Goal: Task Accomplishment & Management: Use online tool/utility

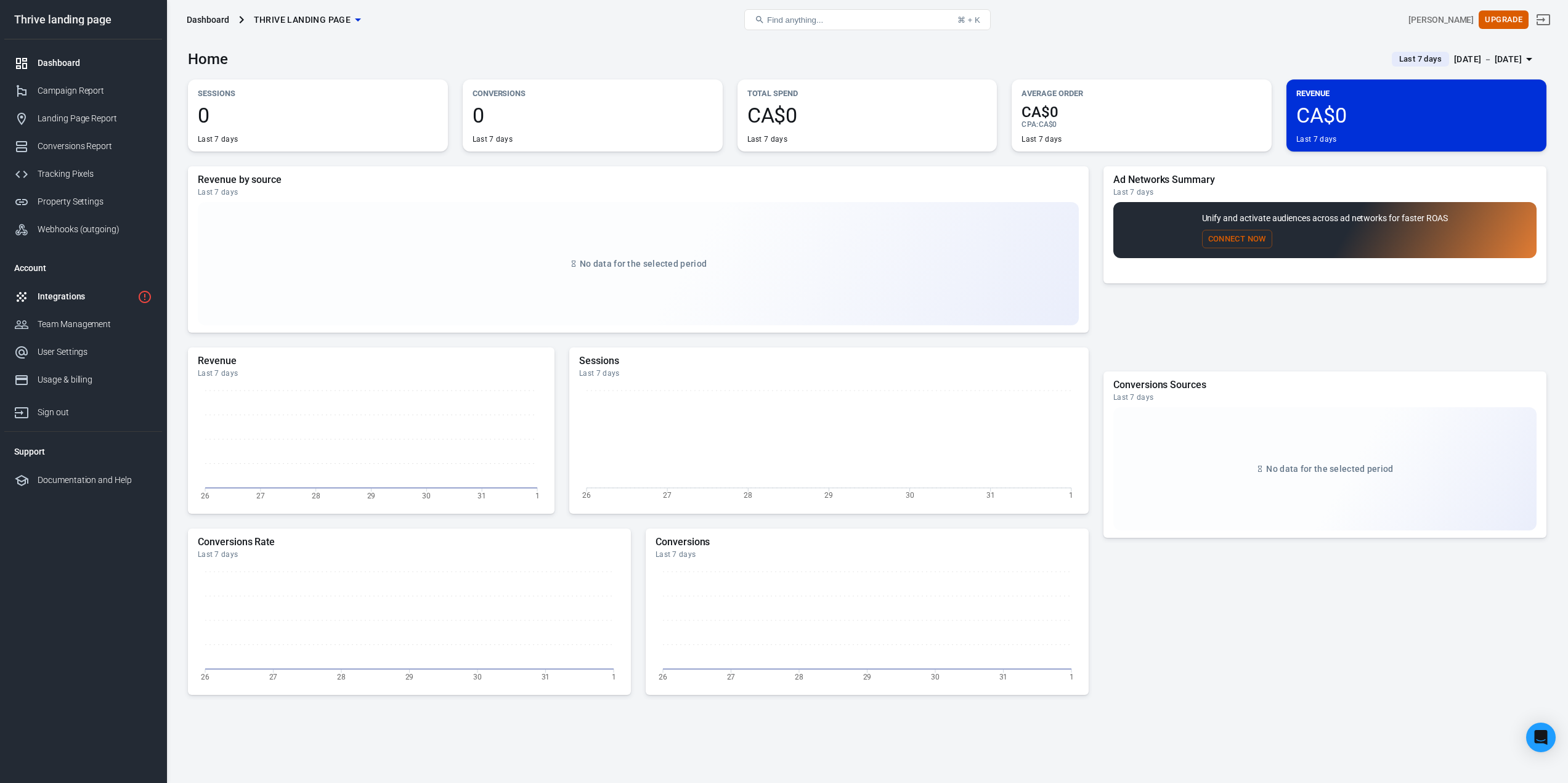
click at [85, 296] on div "Integrations" at bounding box center [84, 296] width 95 height 13
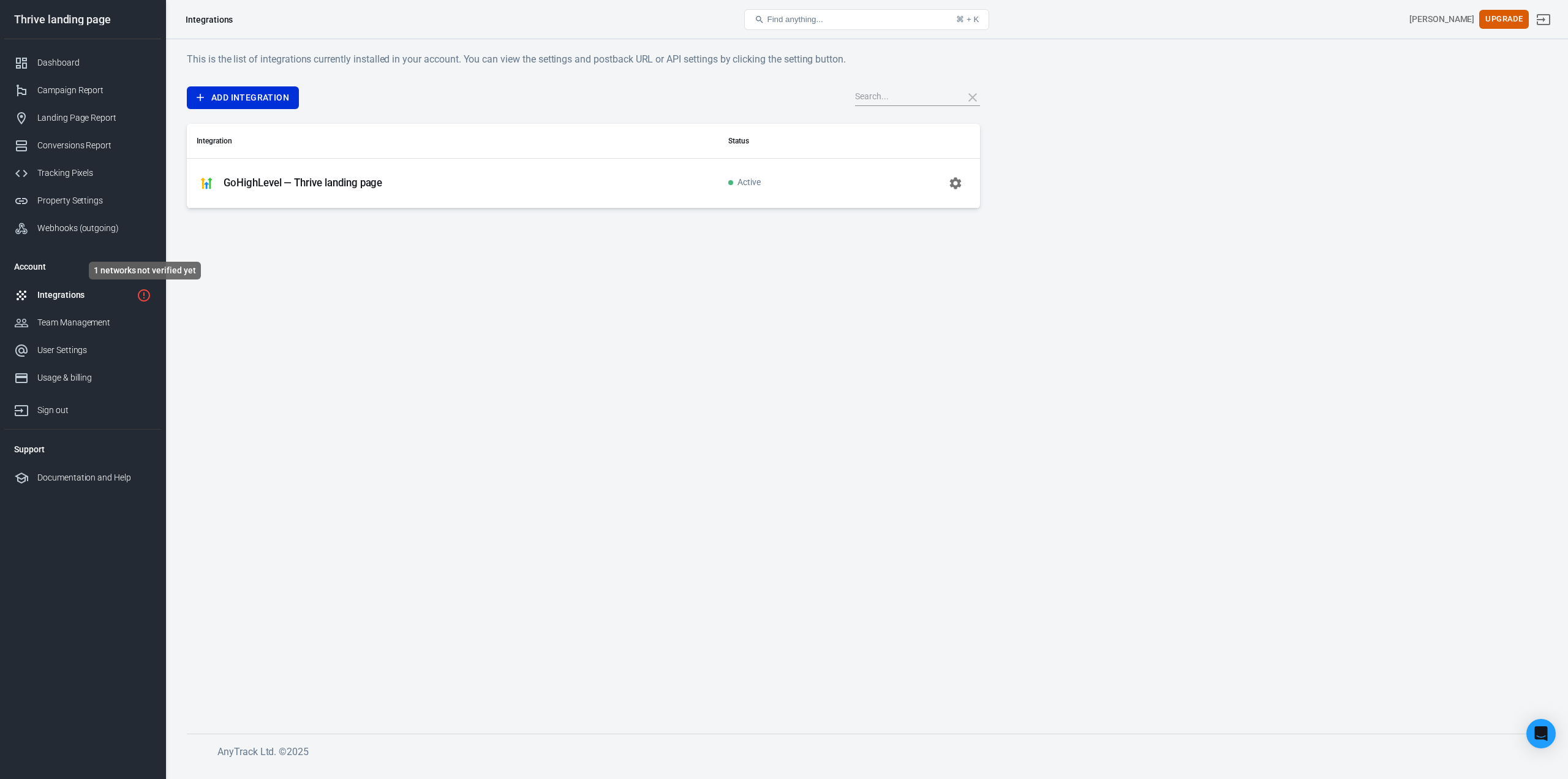
click at [143, 292] on icon "1 networks not verified yet" at bounding box center [144, 296] width 15 height 15
click at [76, 171] on div "Tracking Pixels" at bounding box center [94, 172] width 114 height 13
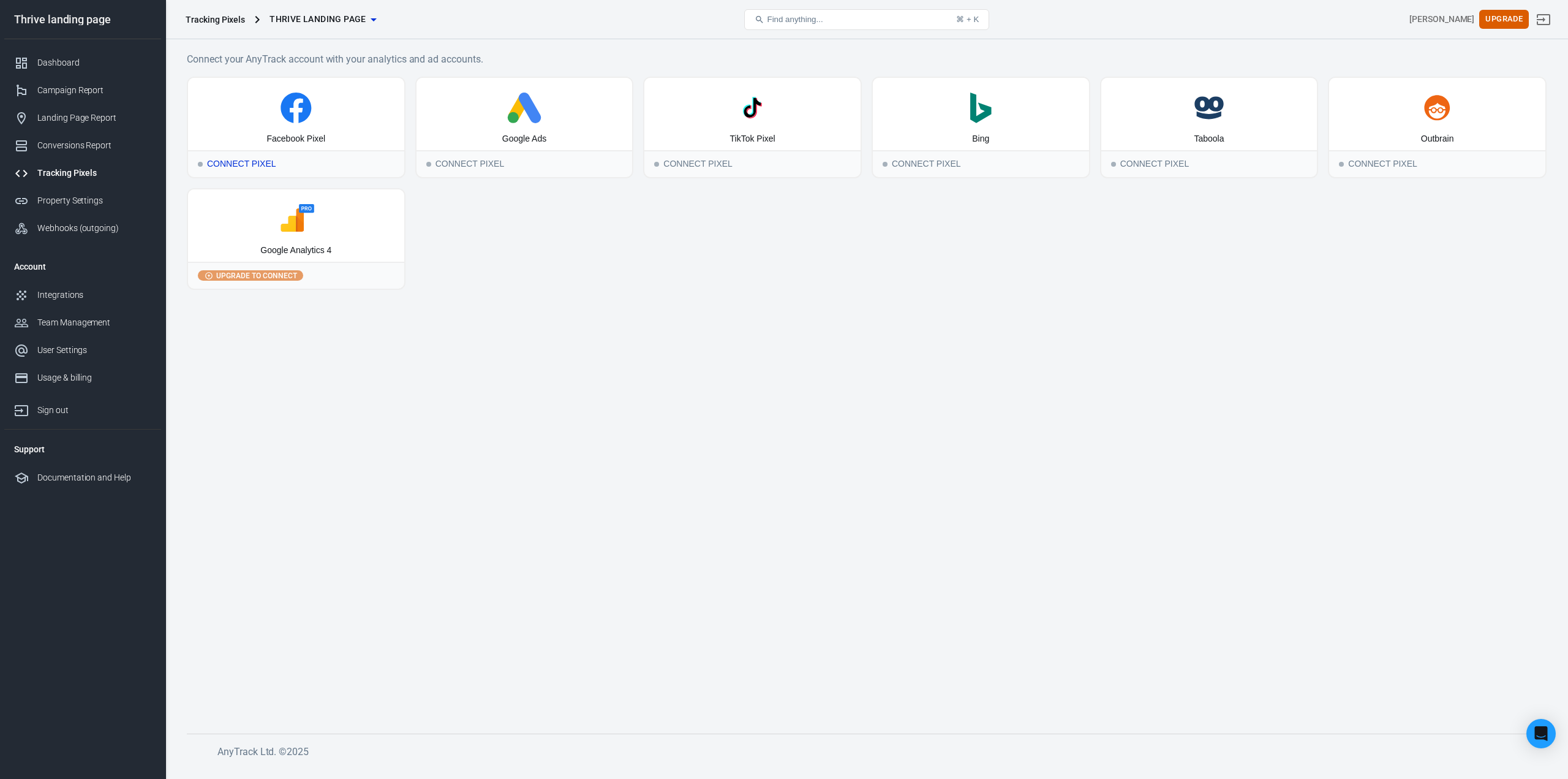
click at [257, 162] on div "Connect Pixel" at bounding box center [296, 164] width 216 height 27
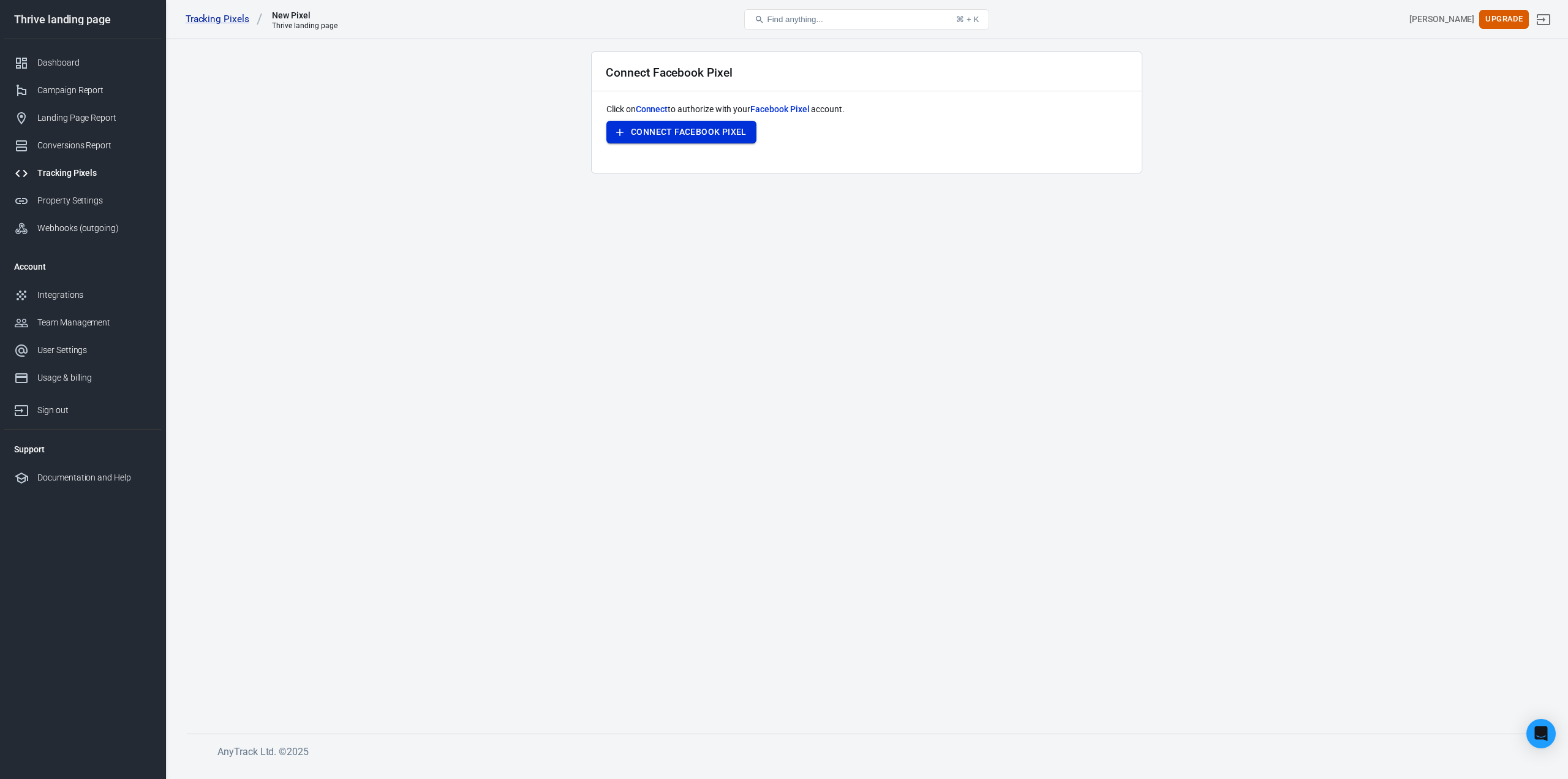
click at [709, 133] on button "Connect Facebook Pixel" at bounding box center [681, 132] width 150 height 23
click at [669, 130] on button "Connect Facebook Pixel" at bounding box center [681, 132] width 150 height 23
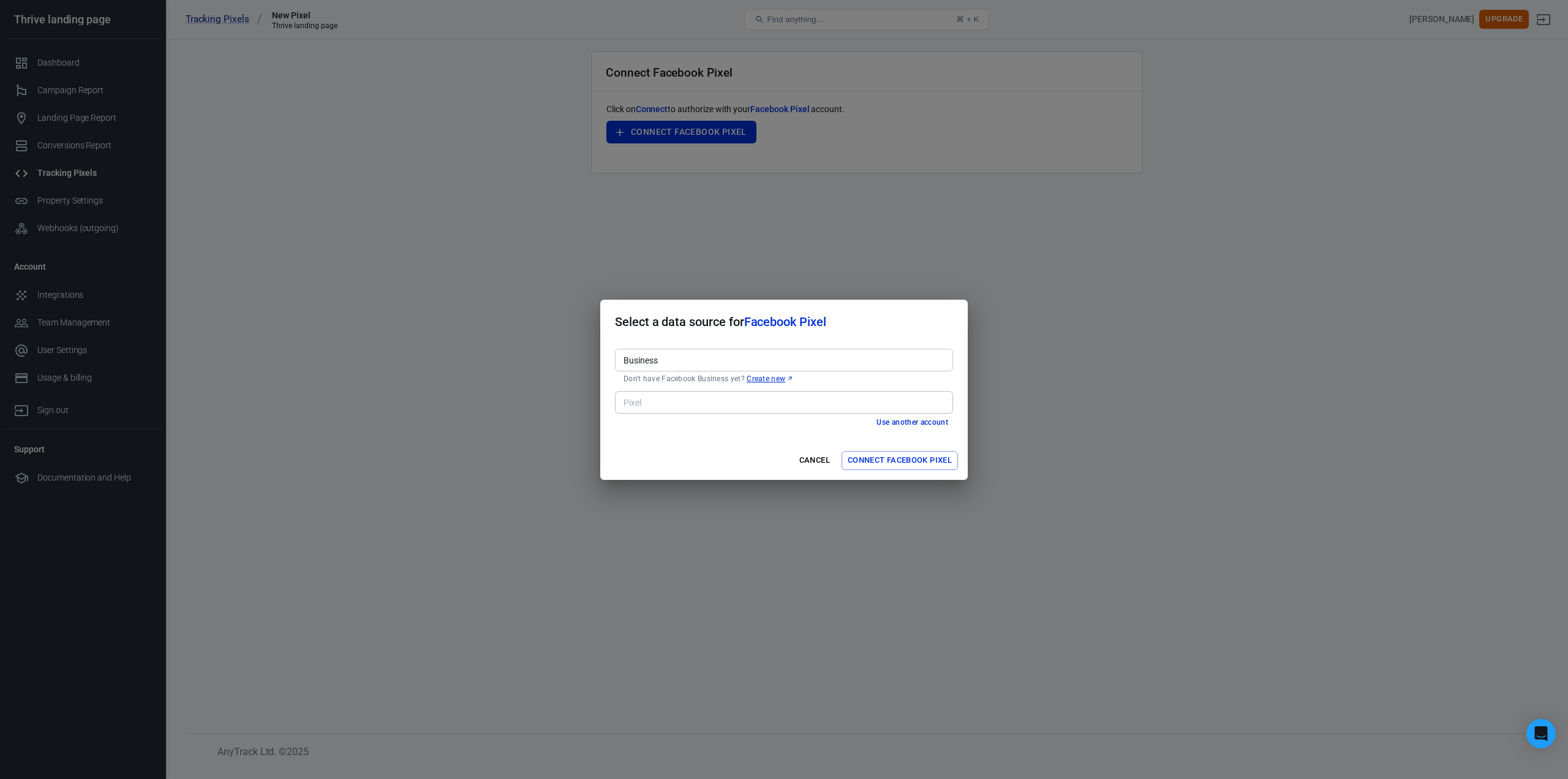
click at [911, 422] on button "Use another account" at bounding box center [912, 422] width 81 height 13
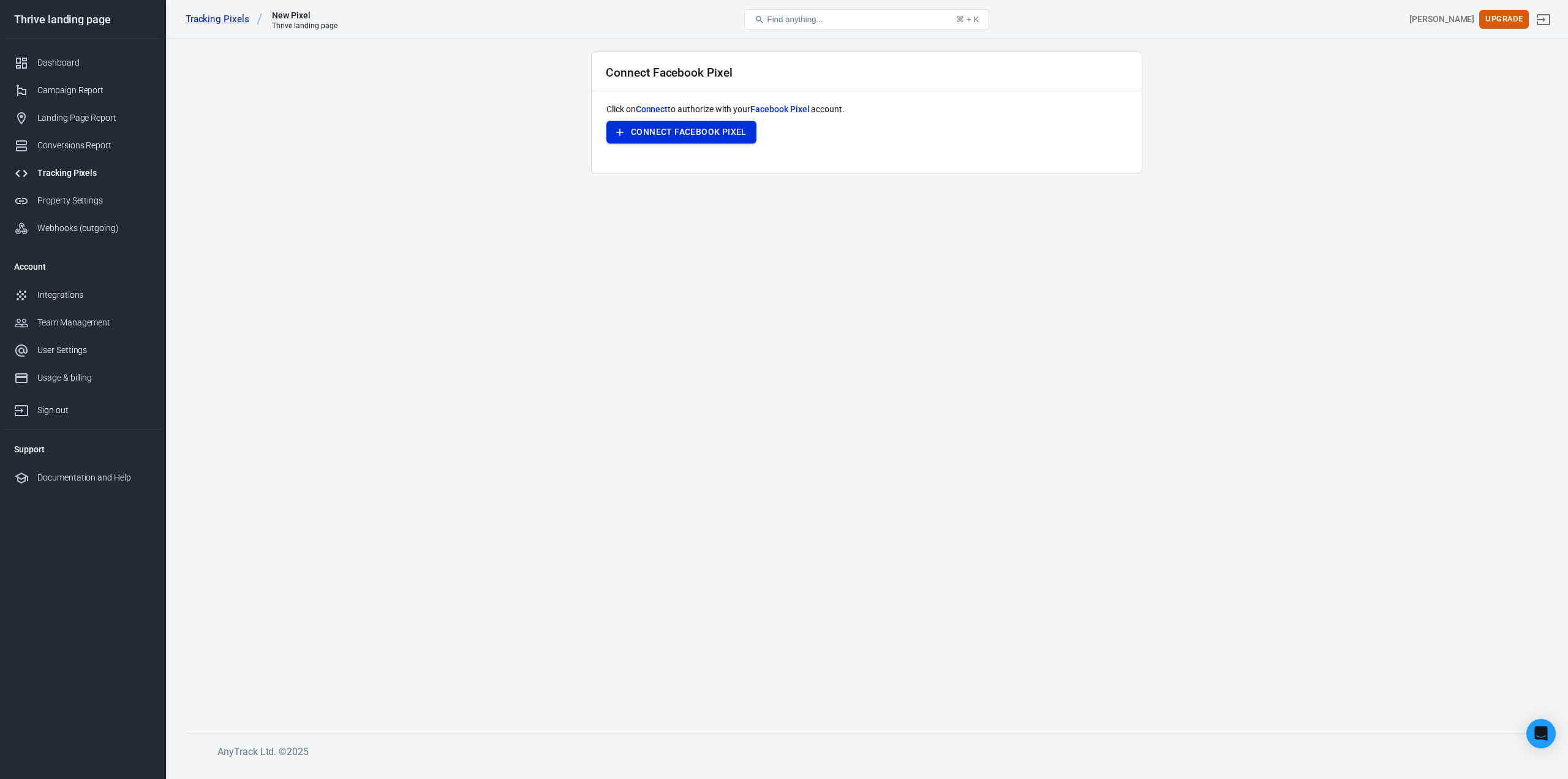
click at [715, 137] on button "Connect Facebook Pixel" at bounding box center [681, 132] width 150 height 23
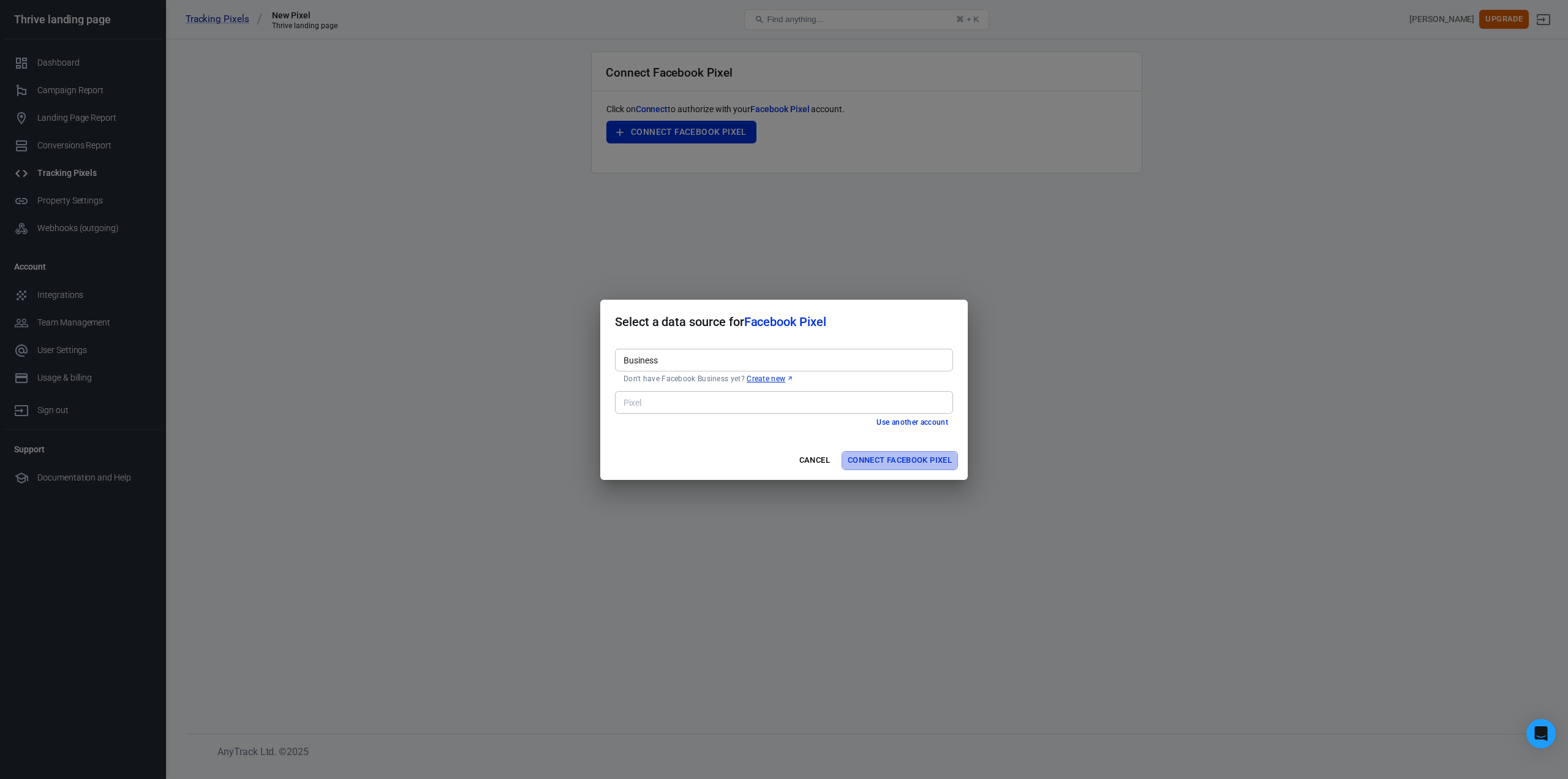
click at [889, 464] on button "Connect Facebook Pixel" at bounding box center [899, 461] width 117 height 19
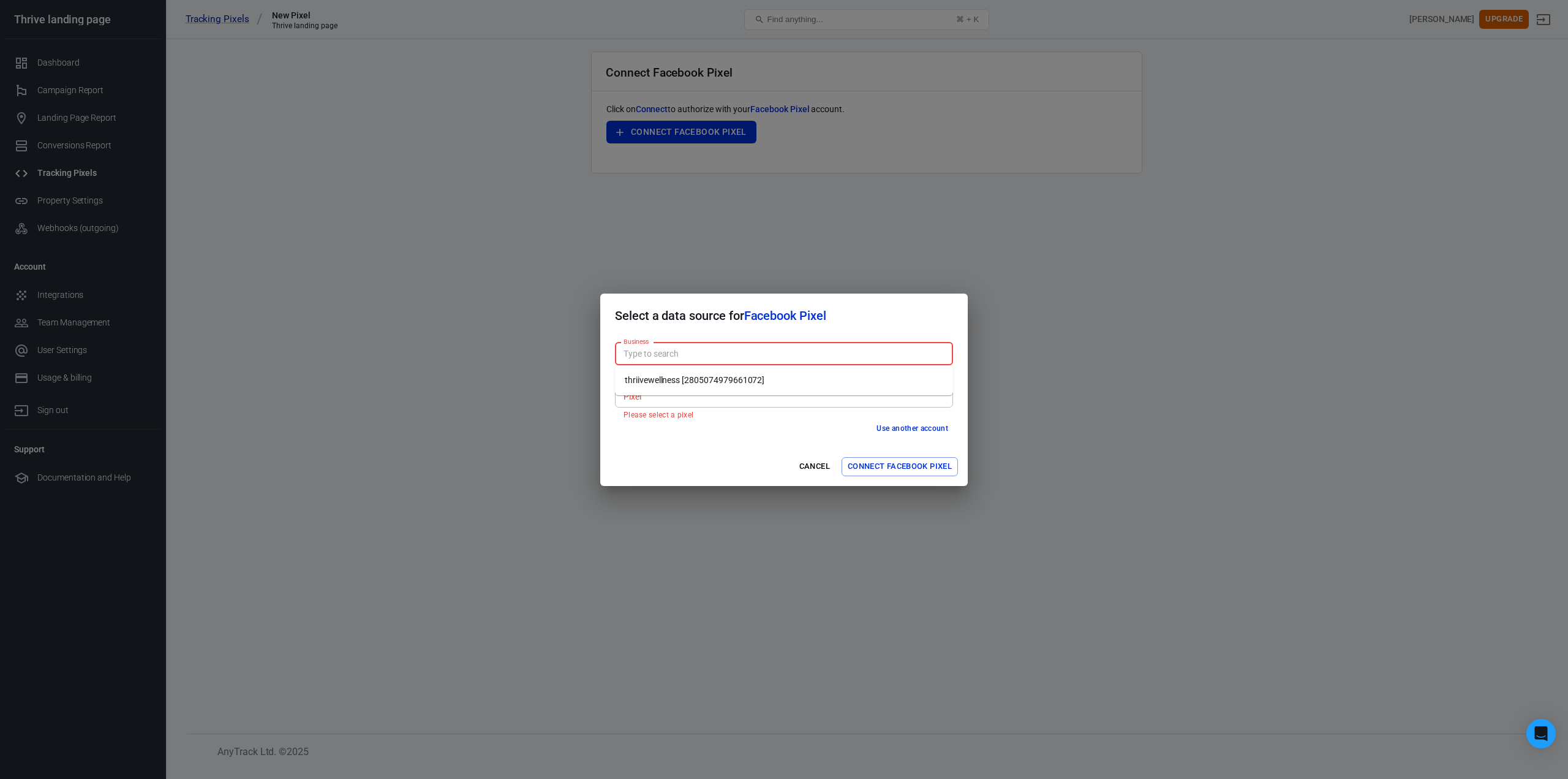
click at [702, 354] on input "Business" at bounding box center [784, 354] width 329 height 15
click at [697, 384] on li "thriivewellness [2805074979661072]" at bounding box center [784, 380] width 338 height 20
type input "thriivewellness [2805074979661072]"
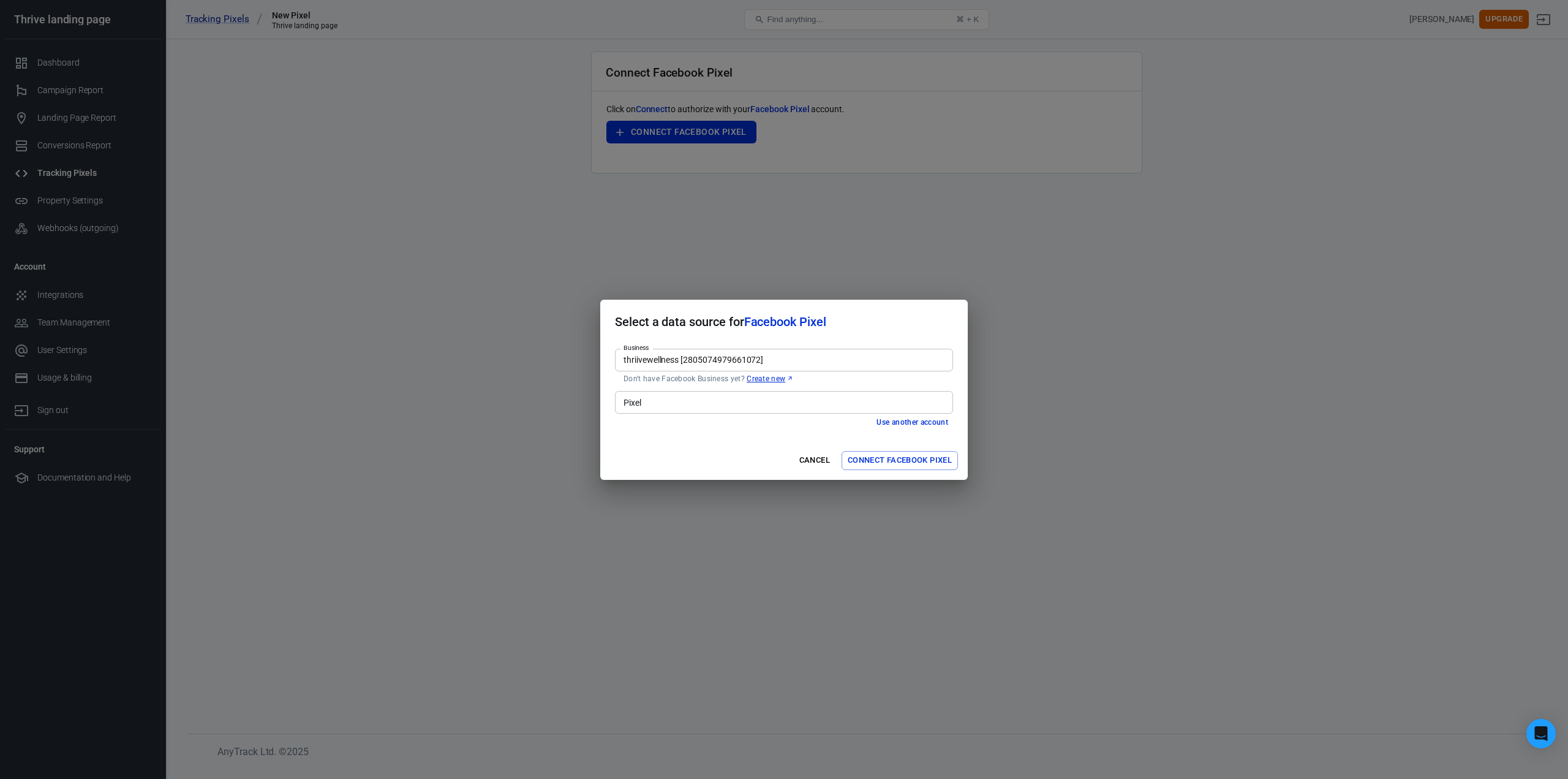
click at [721, 408] on input "Pixel" at bounding box center [784, 403] width 329 height 15
click at [714, 423] on li "Highlevel Pixel [717248237840413]" at bounding box center [784, 429] width 338 height 20
type input "Highlevel Pixel [717248237840413]"
click at [895, 458] on button "Connect Facebook Pixel" at bounding box center [899, 461] width 117 height 19
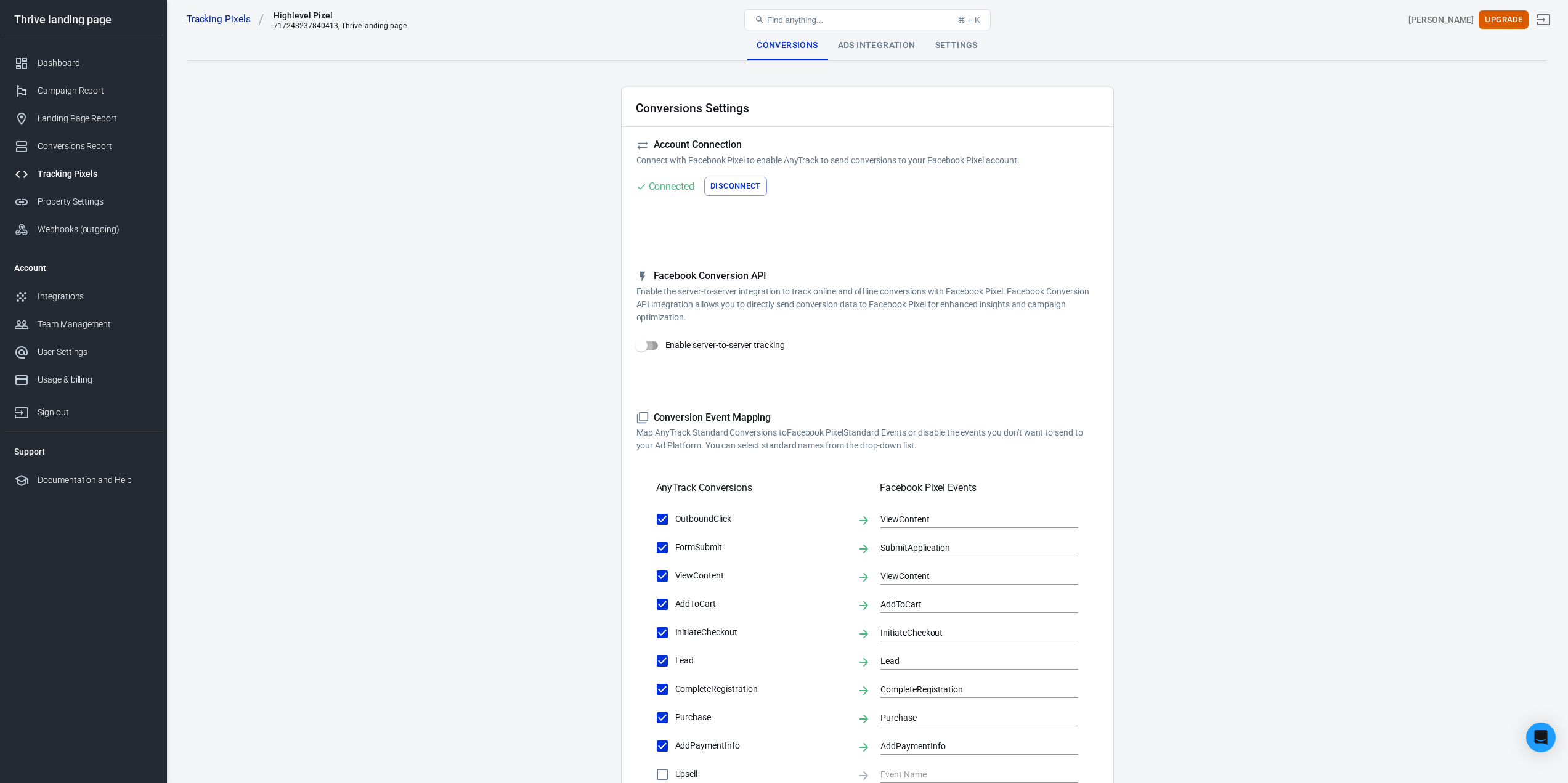
click at [652, 344] on input "Enable server-to-server tracking" at bounding box center [641, 345] width 70 height 24
checkbox input "false"
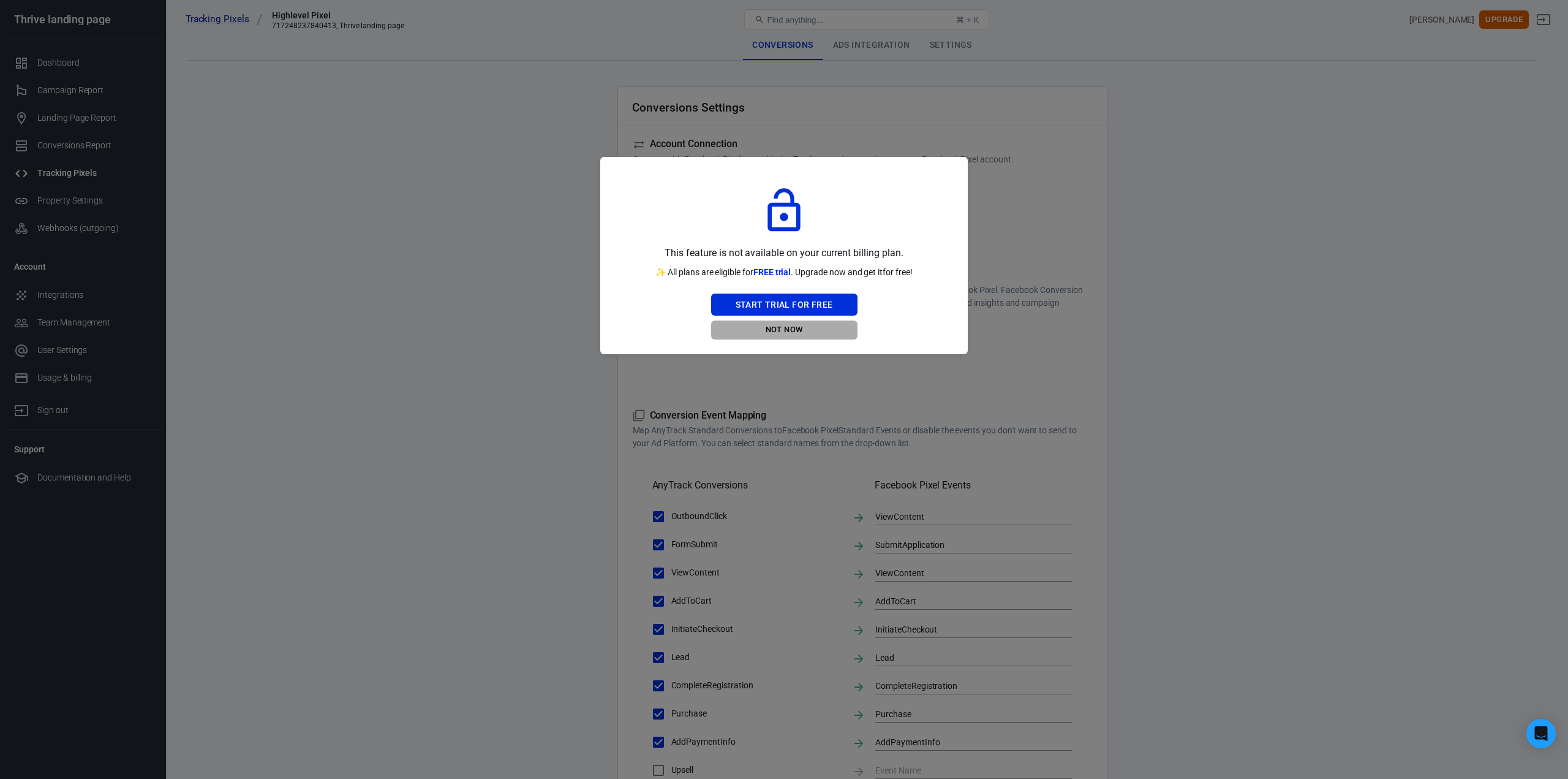
click at [809, 332] on button "Not Now" at bounding box center [784, 329] width 146 height 19
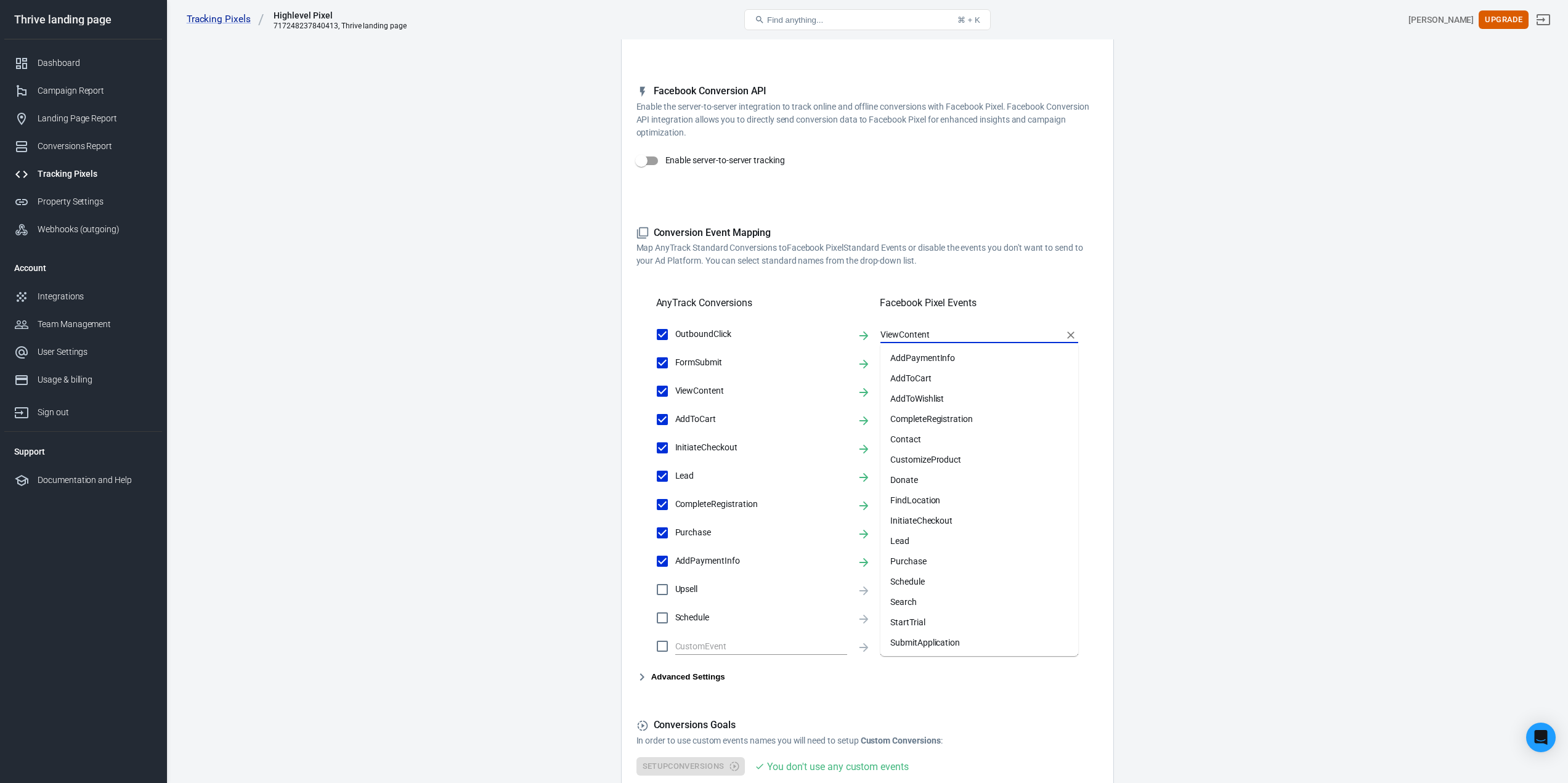
scroll to position [37, 0]
click at [889, 333] on input "ViewContent" at bounding box center [970, 334] width 179 height 15
click at [1358, 327] on main "Conversions Ads Integration Settings Conversions Settings Account Connection Co…" at bounding box center [867, 347] width 1358 height 1002
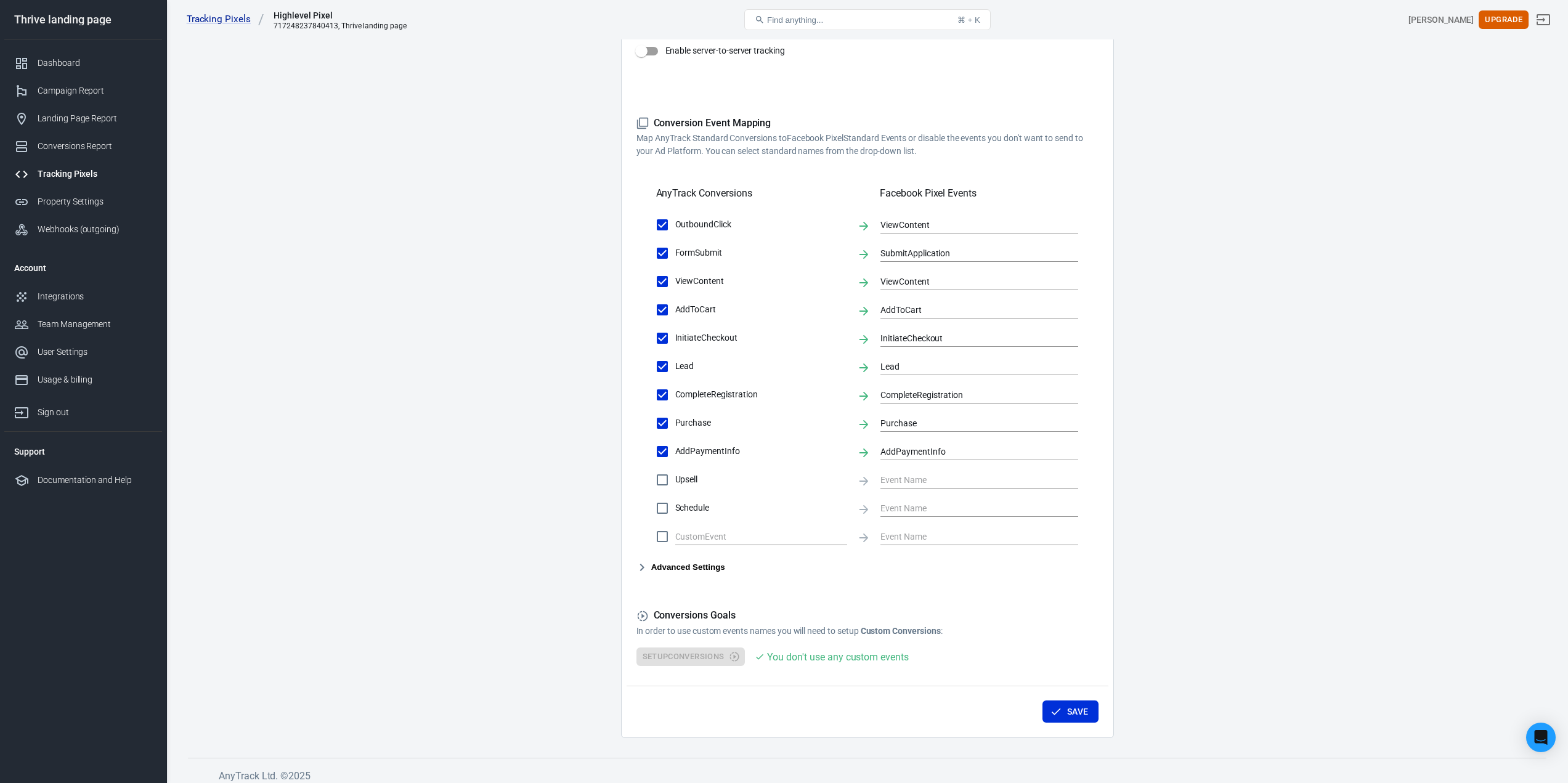
scroll to position [302, 0]
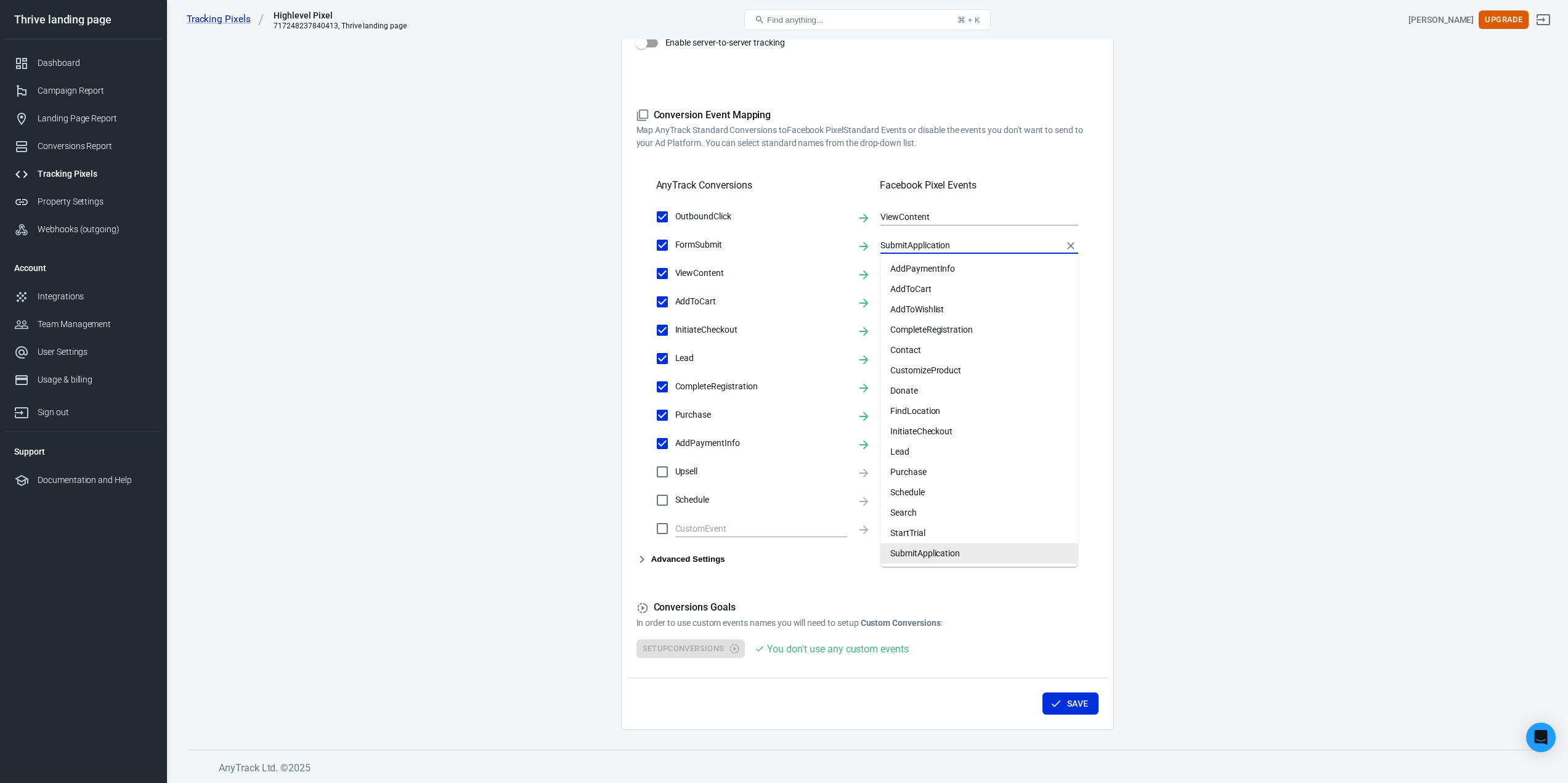
click at [961, 242] on input "SubmitApplication" at bounding box center [970, 245] width 179 height 15
click at [1275, 273] on main "Conversions Ads Integration Settings Conversions Settings Account Connection Co…" at bounding box center [867, 229] width 1358 height 1002
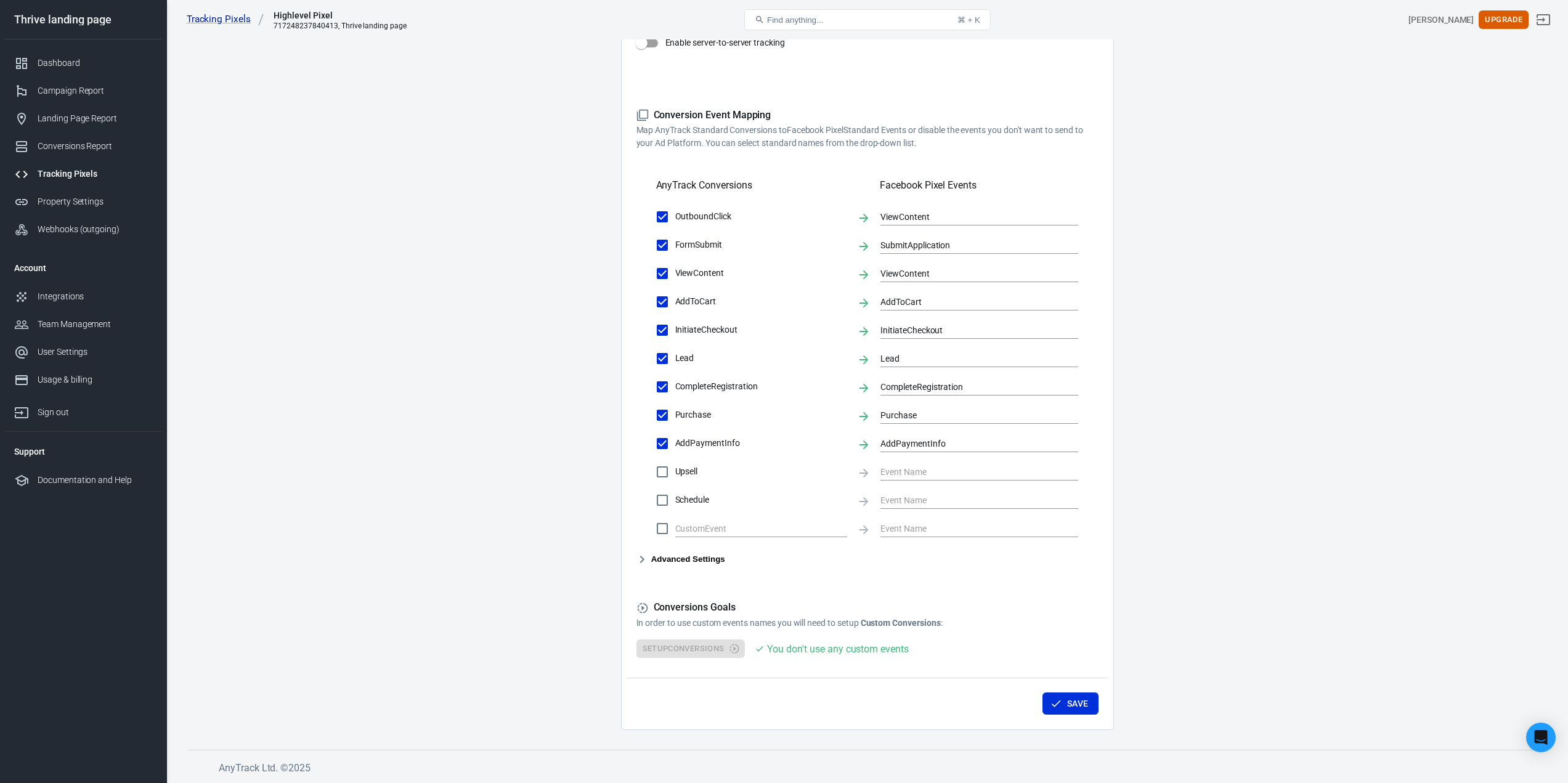
click at [682, 561] on button "Advanced Settings" at bounding box center [680, 559] width 89 height 15
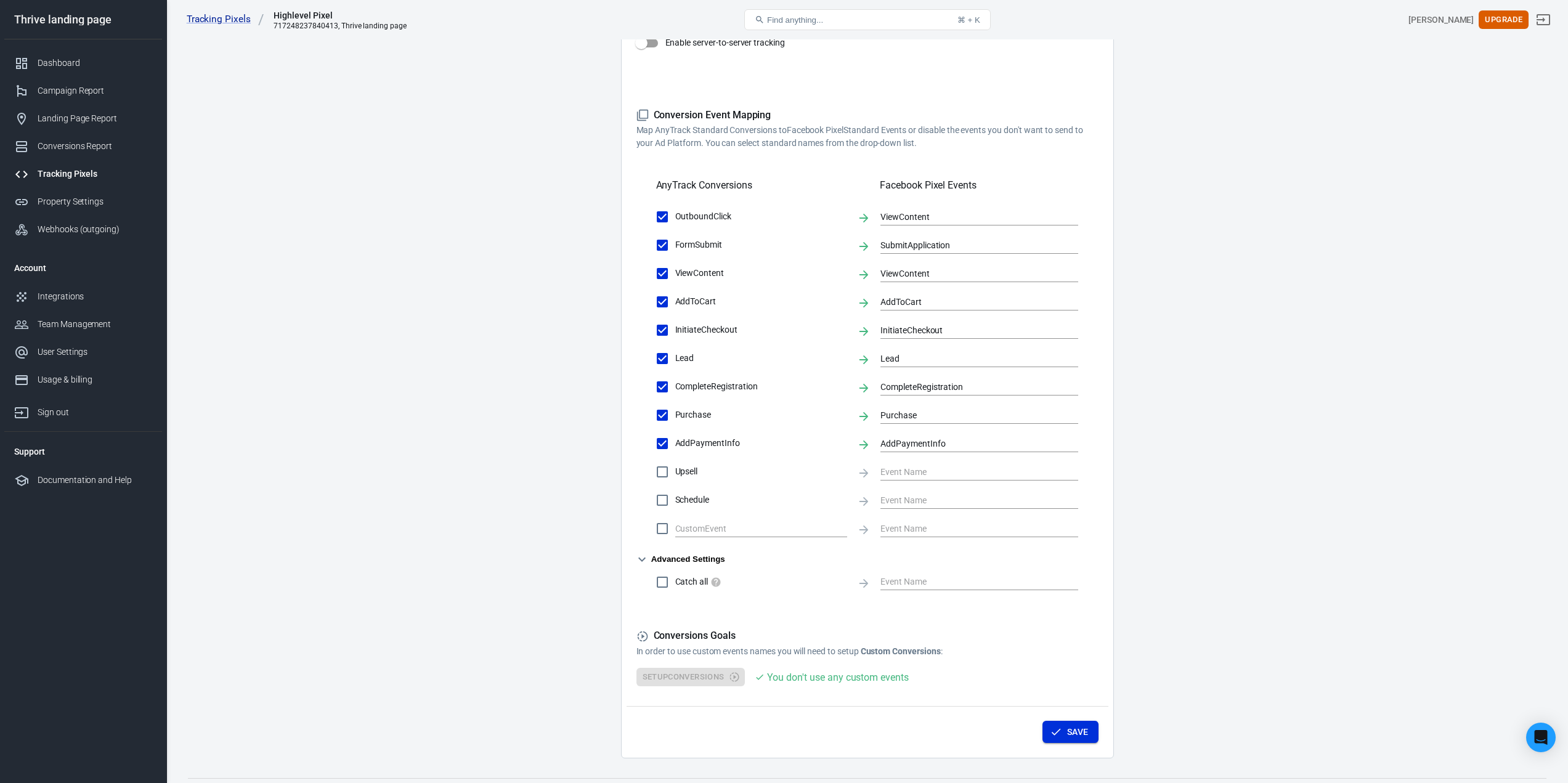
click at [1060, 733] on icon "button" at bounding box center [1056, 731] width 13 height 13
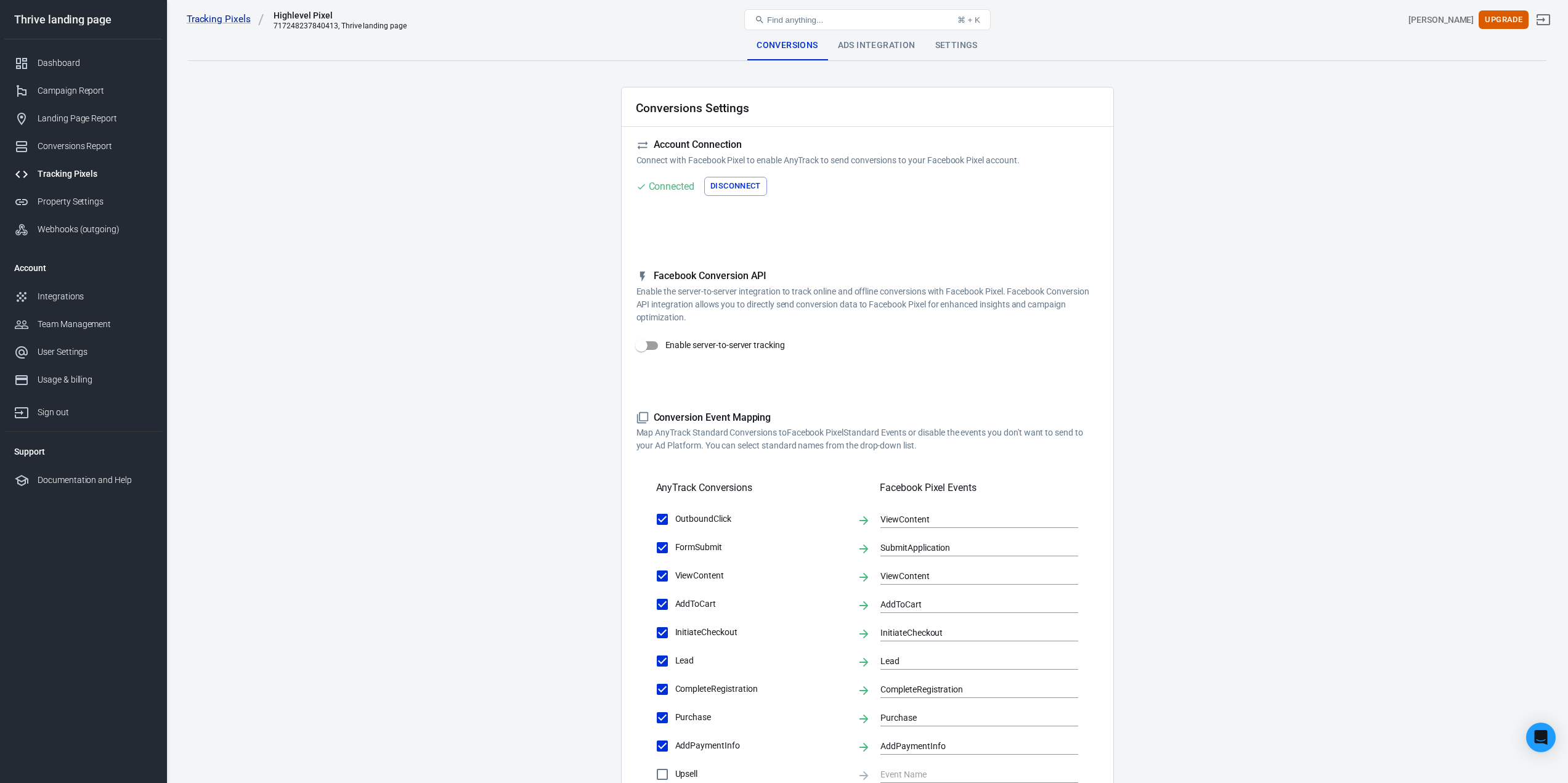
click at [879, 45] on div "Ads Integration" at bounding box center [876, 45] width 97 height 30
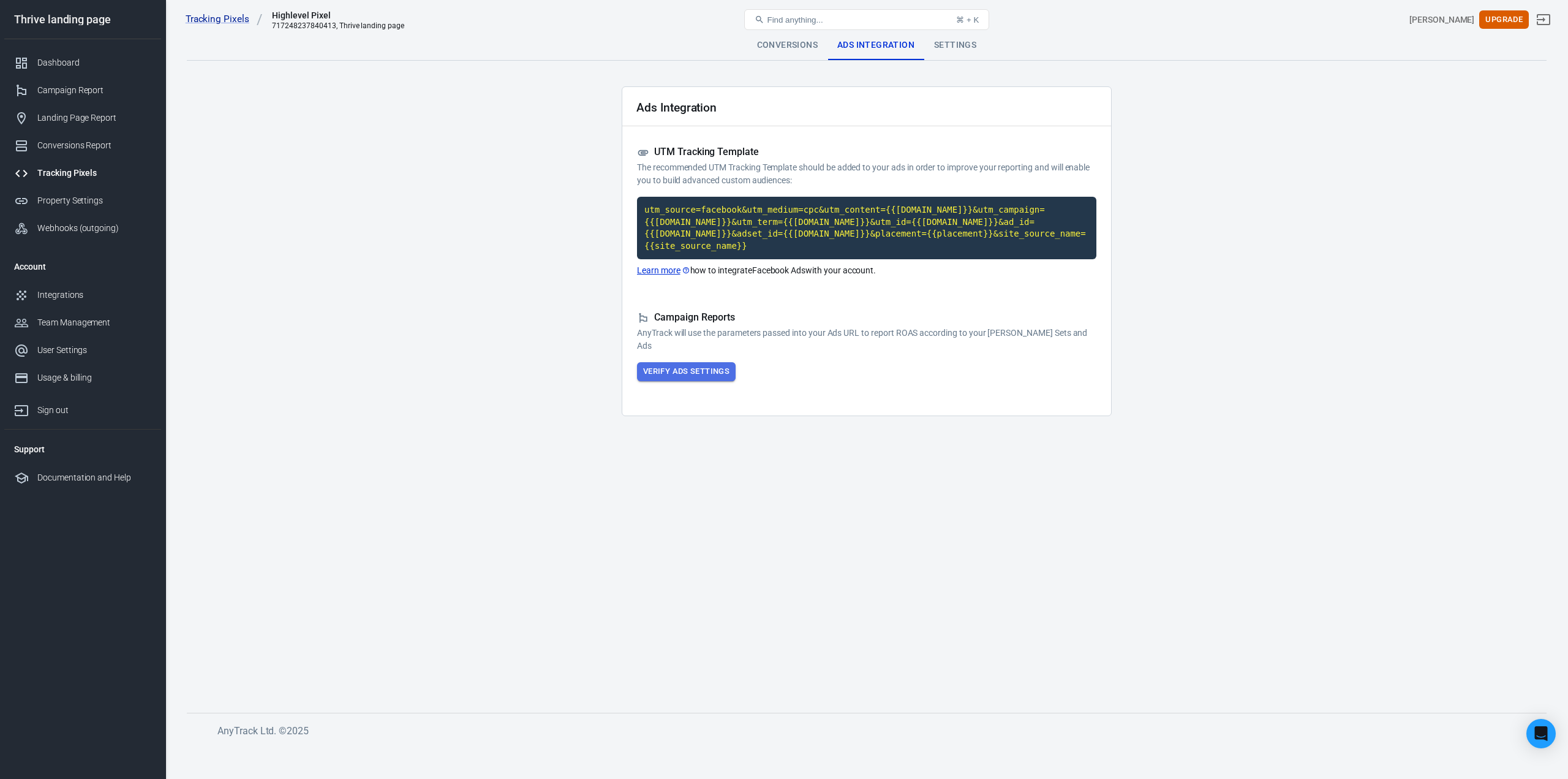
click at [695, 362] on button "Verify Ads Settings" at bounding box center [685, 371] width 98 height 19
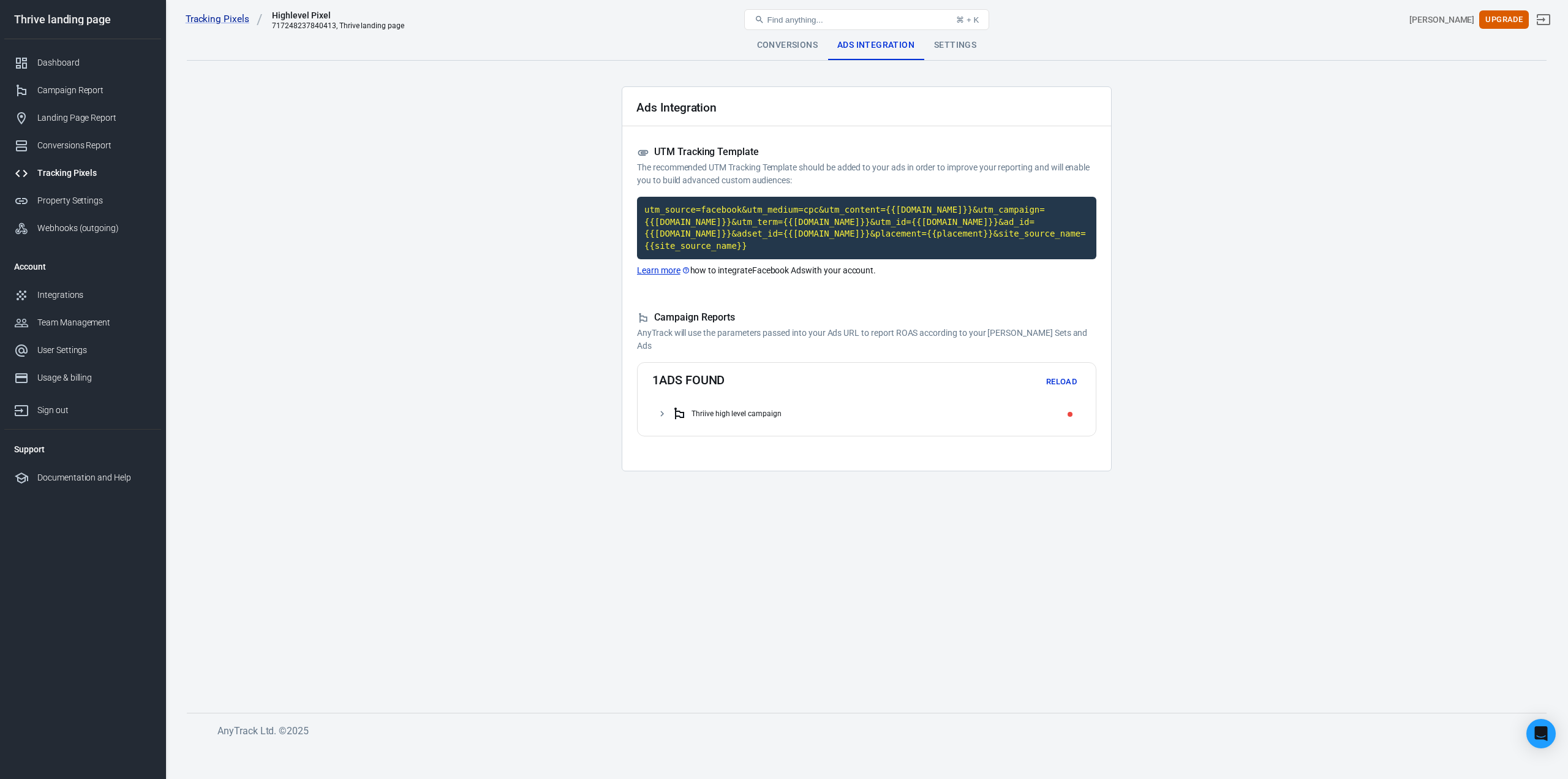
click at [738, 409] on div "Thriive high level campaign" at bounding box center [736, 413] width 90 height 8
click at [737, 434] on div "HighLevel Videos" at bounding box center [726, 438] width 56 height 8
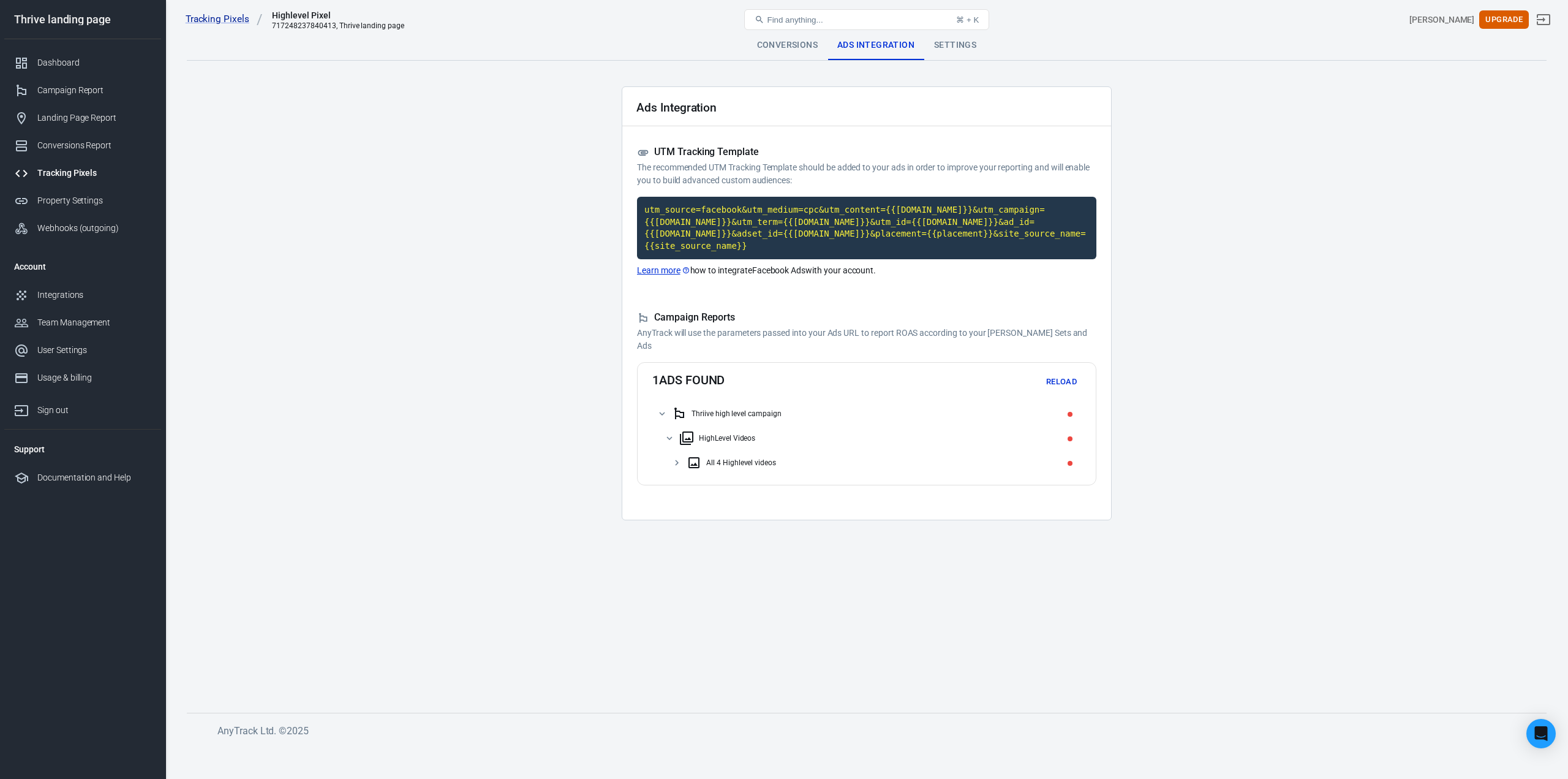
click at [726, 458] on div "All 4 Highlevel videos" at bounding box center [741, 462] width 70 height 8
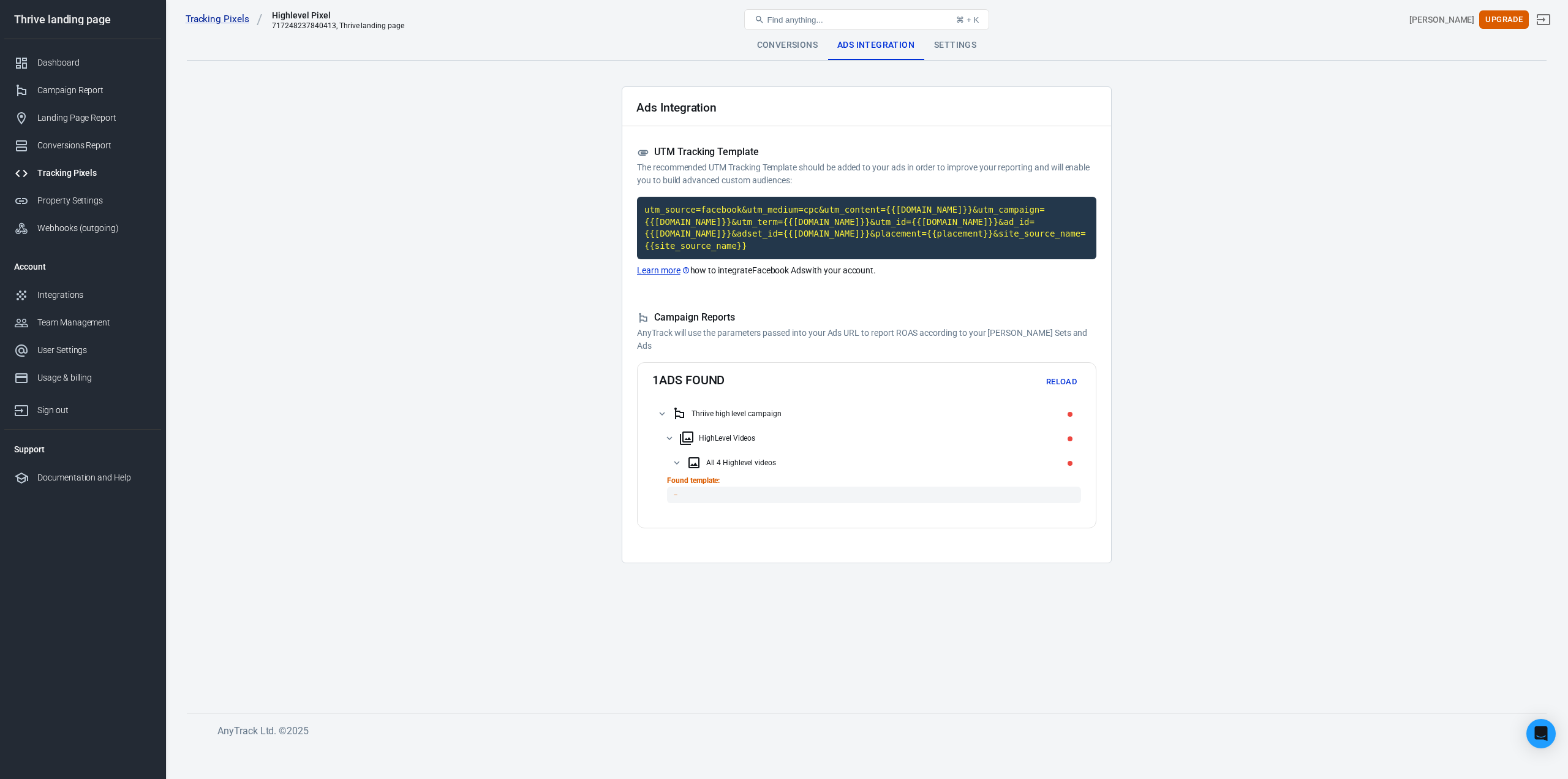
click at [1062, 372] on button "Reload" at bounding box center [1061, 382] width 39 height 19
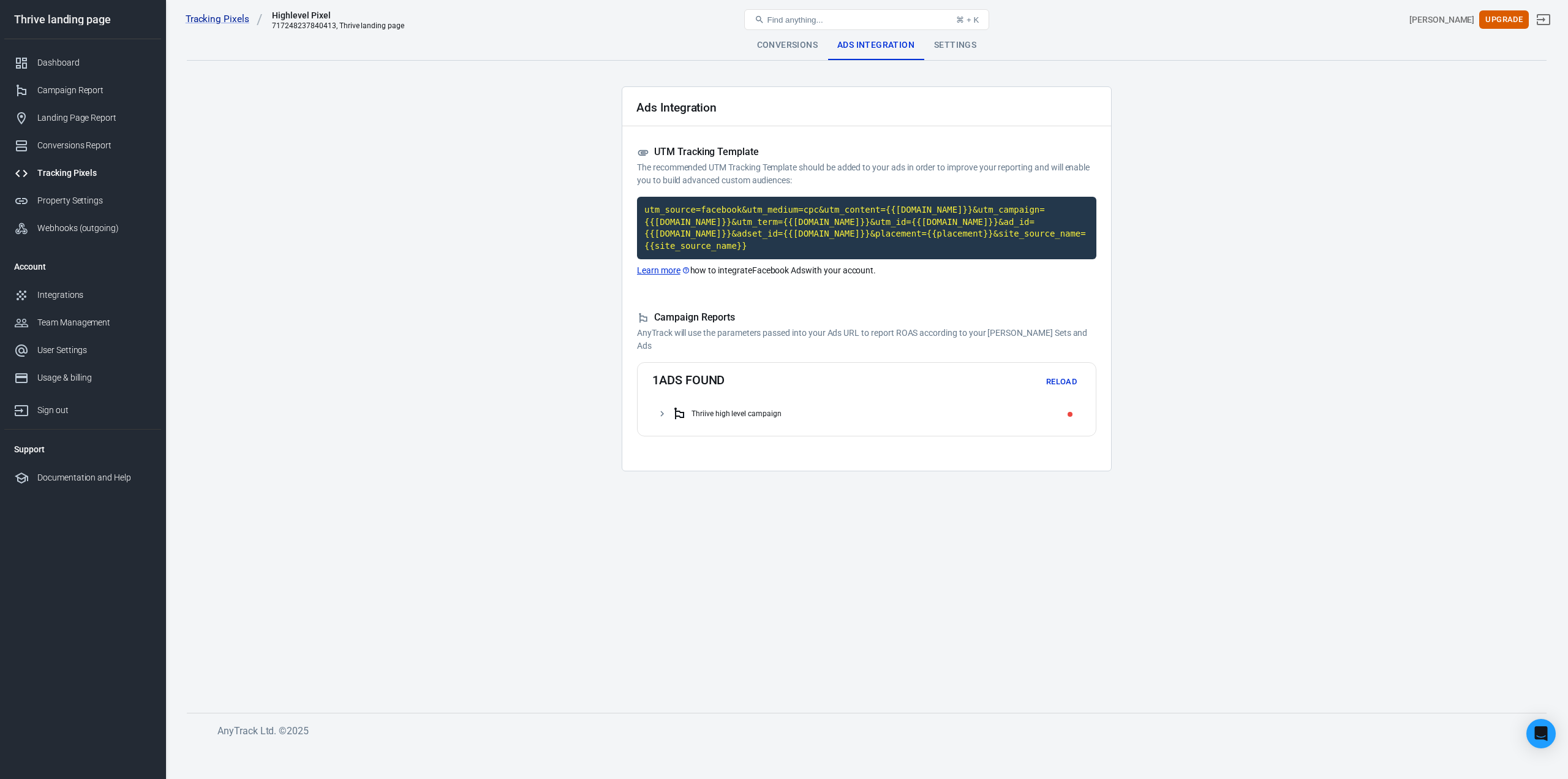
click at [745, 409] on div "Thriive high level campaign" at bounding box center [736, 413] width 90 height 8
click at [736, 434] on div "HighLevel Videos" at bounding box center [726, 438] width 56 height 8
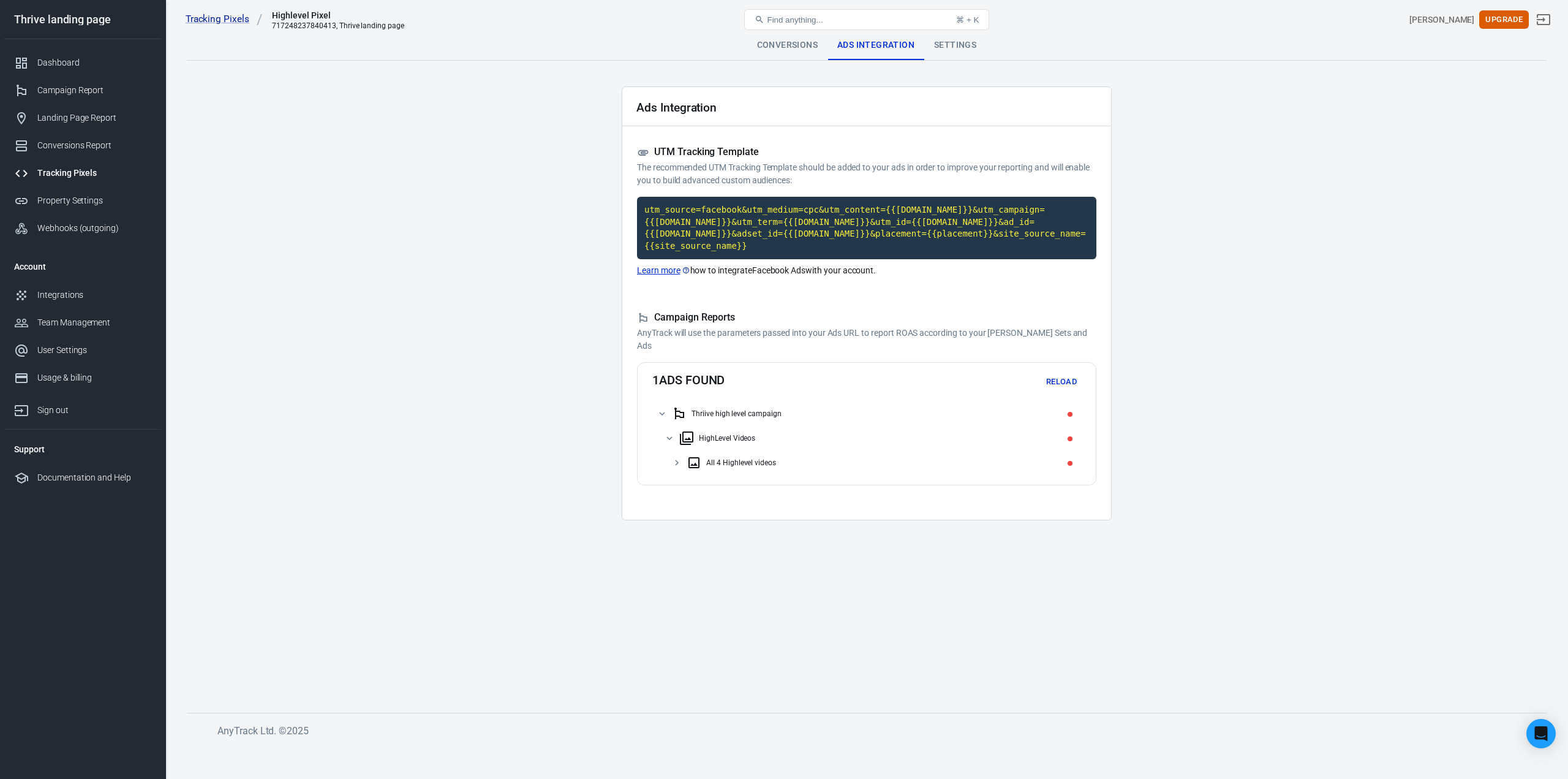
click at [732, 458] on div "All 4 Highlevel videos" at bounding box center [741, 462] width 70 height 8
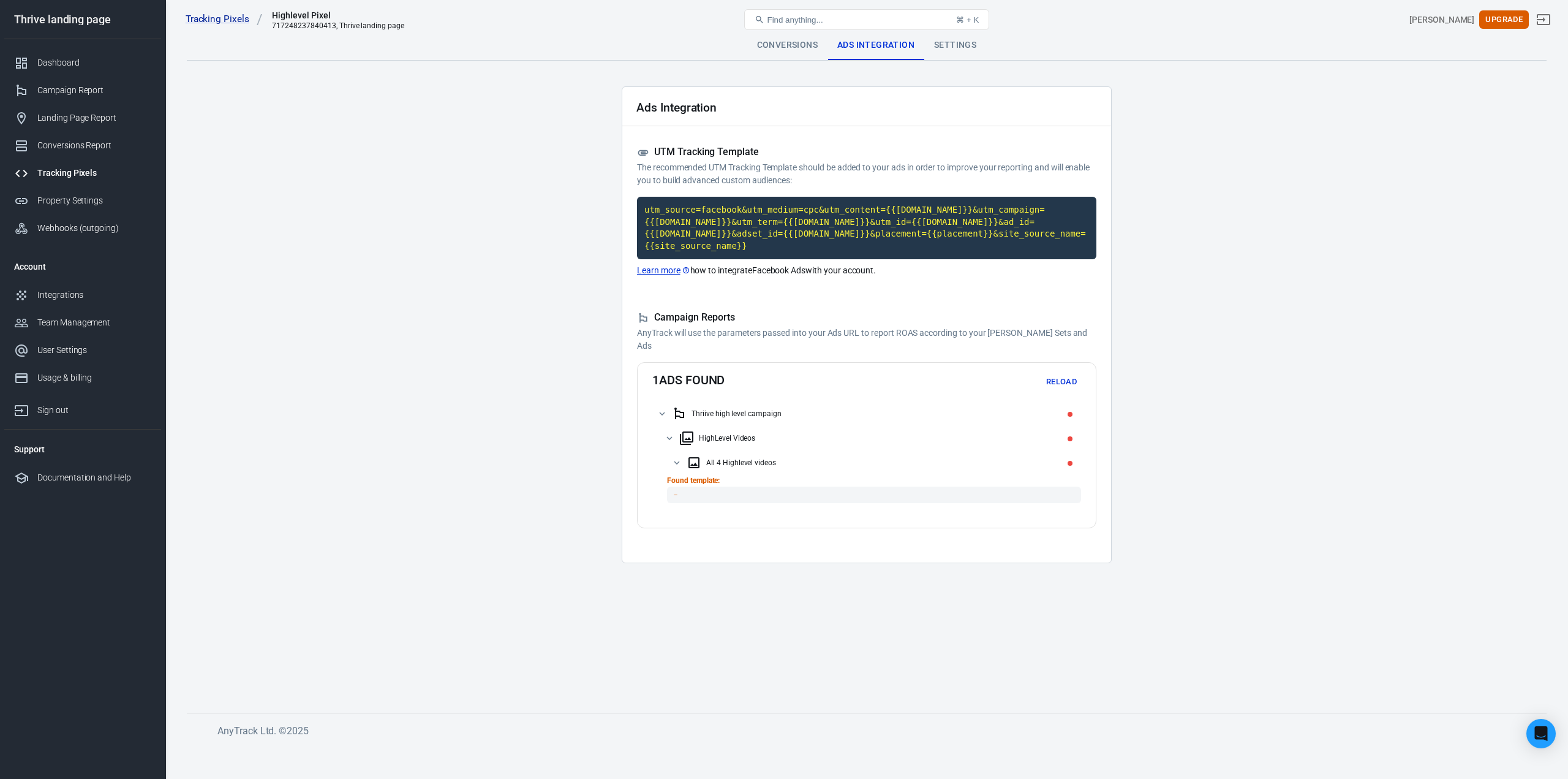
click at [732, 487] on code "－" at bounding box center [873, 495] width 414 height 17
click at [735, 487] on code "－" at bounding box center [873, 495] width 414 height 17
click at [957, 45] on div "Settings" at bounding box center [955, 45] width 62 height 29
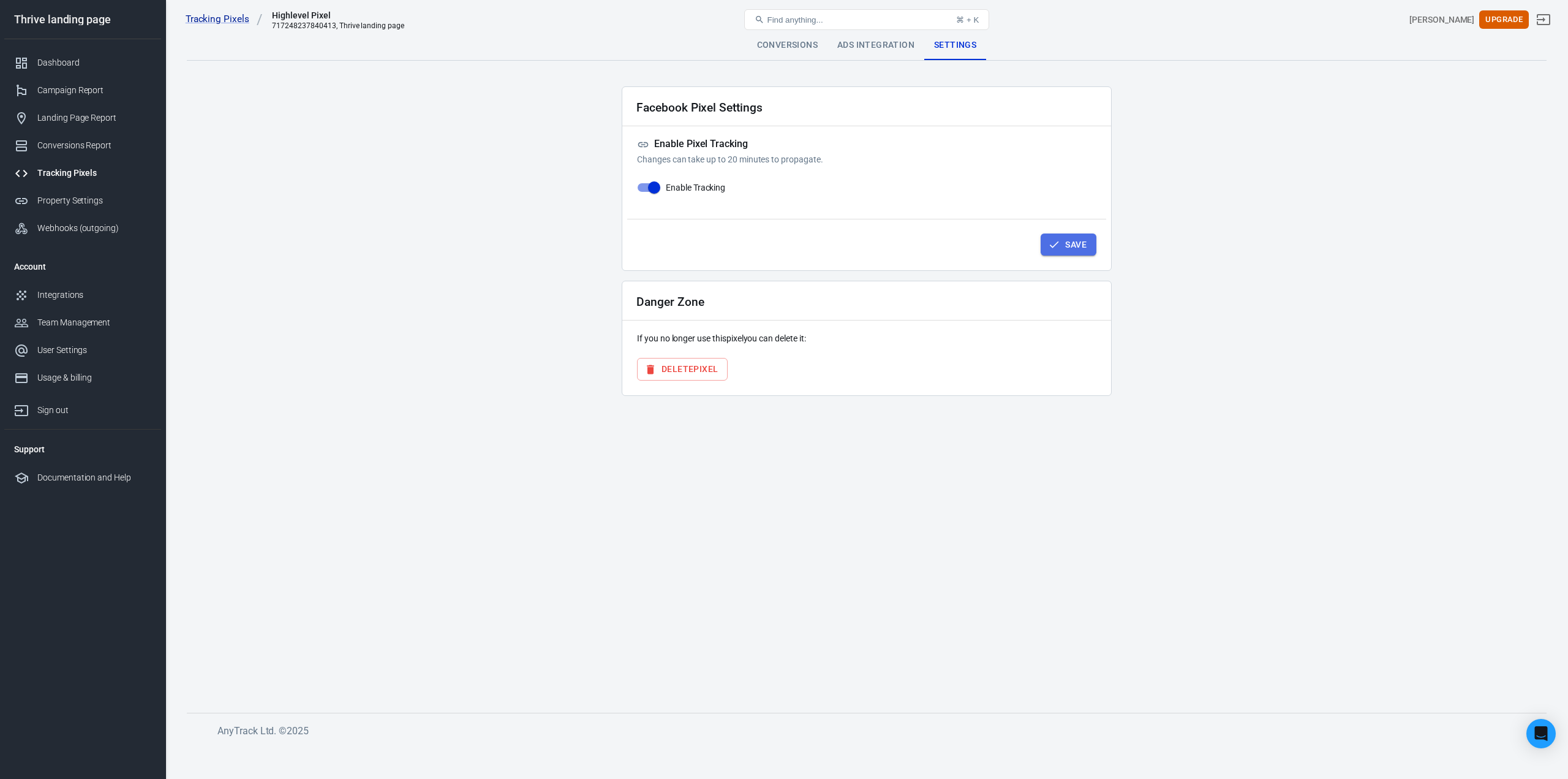
click at [1056, 246] on icon "button" at bounding box center [1054, 245] width 13 height 13
click at [70, 196] on div "Property Settings" at bounding box center [94, 200] width 114 height 13
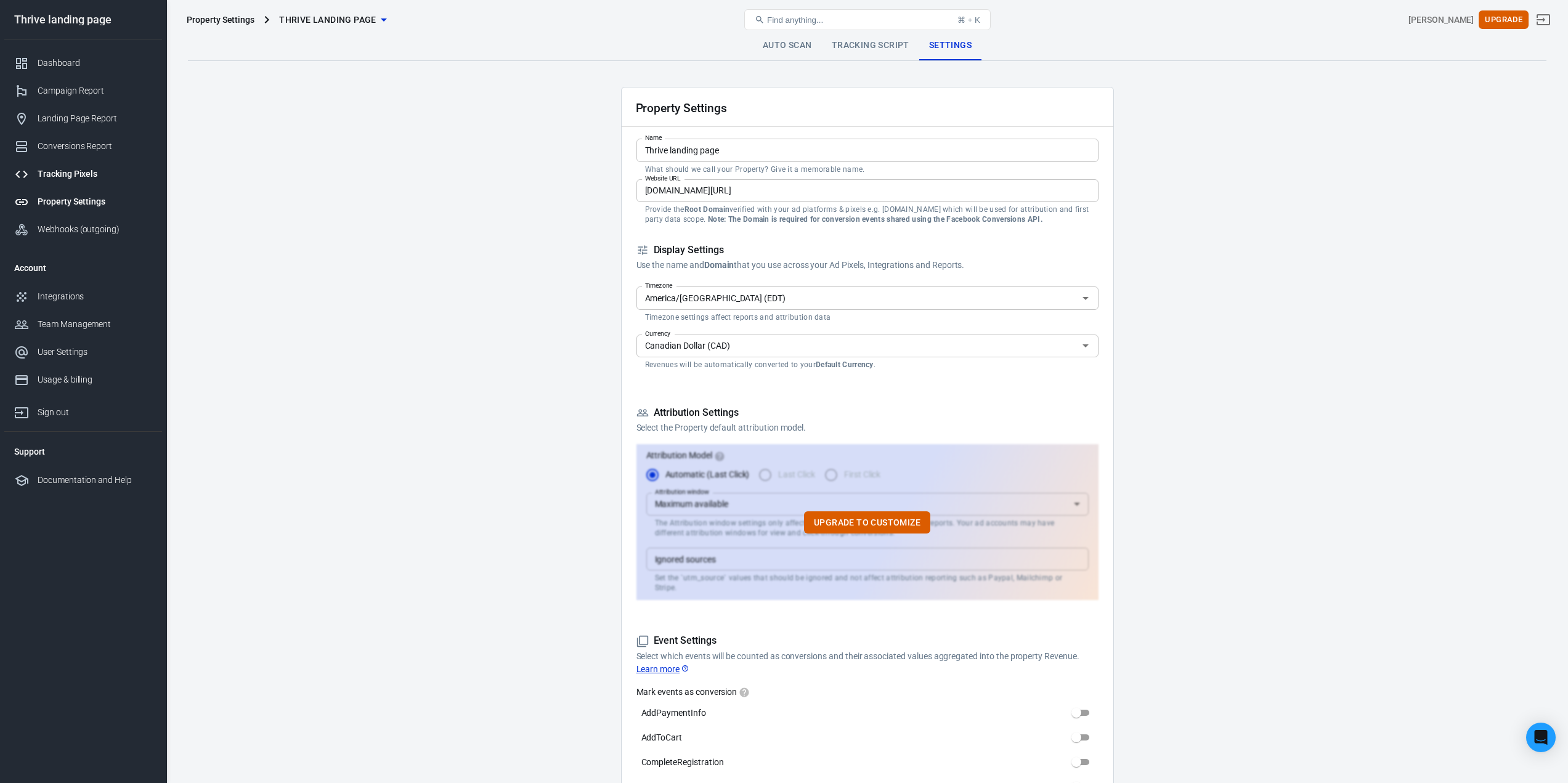
click at [76, 177] on div "Tracking Pixels" at bounding box center [95, 173] width 115 height 13
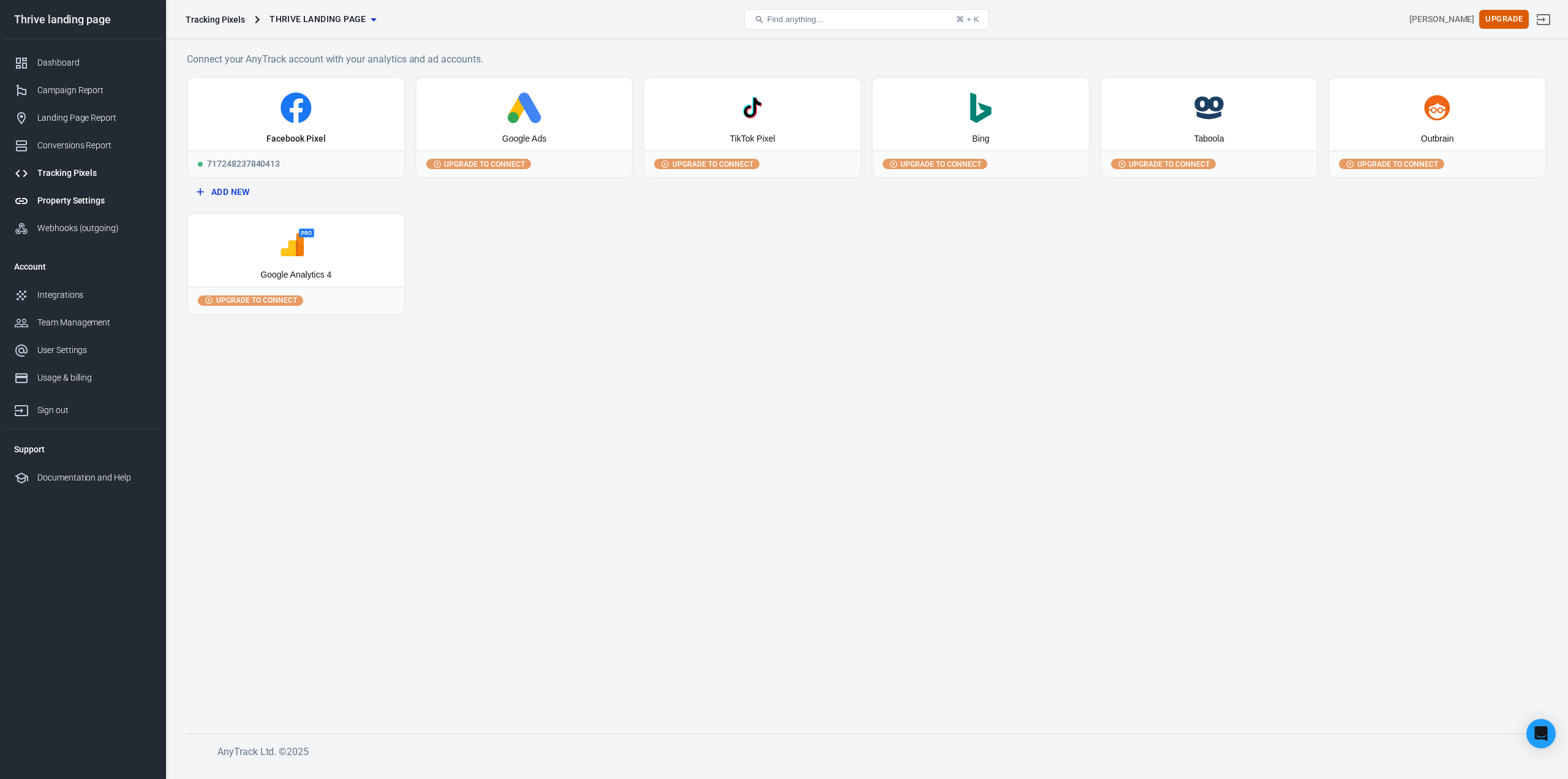
click at [87, 200] on div "Property Settings" at bounding box center [94, 200] width 114 height 13
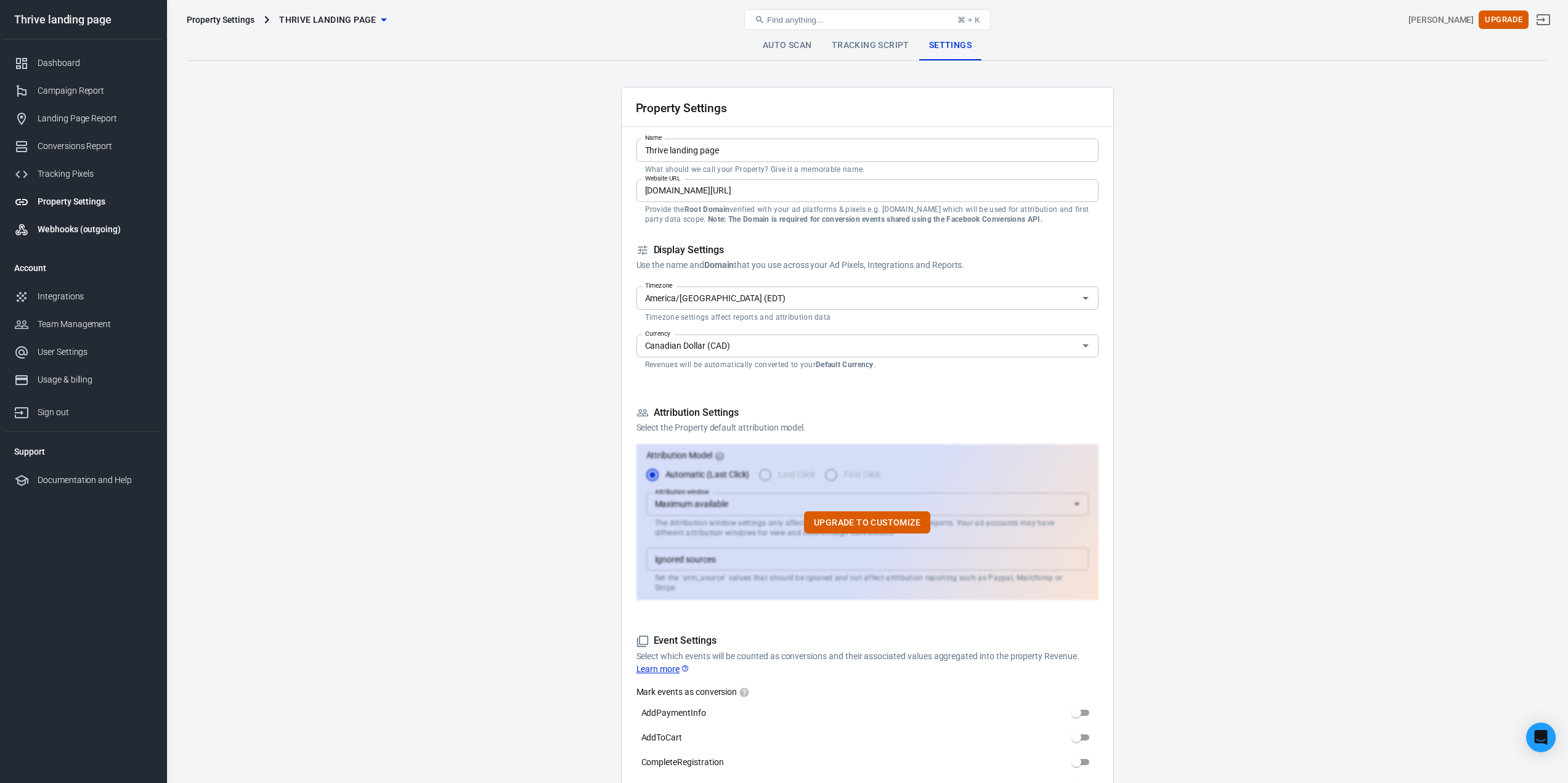
click at [74, 222] on link "Webhooks (outgoing)" at bounding box center [83, 229] width 158 height 28
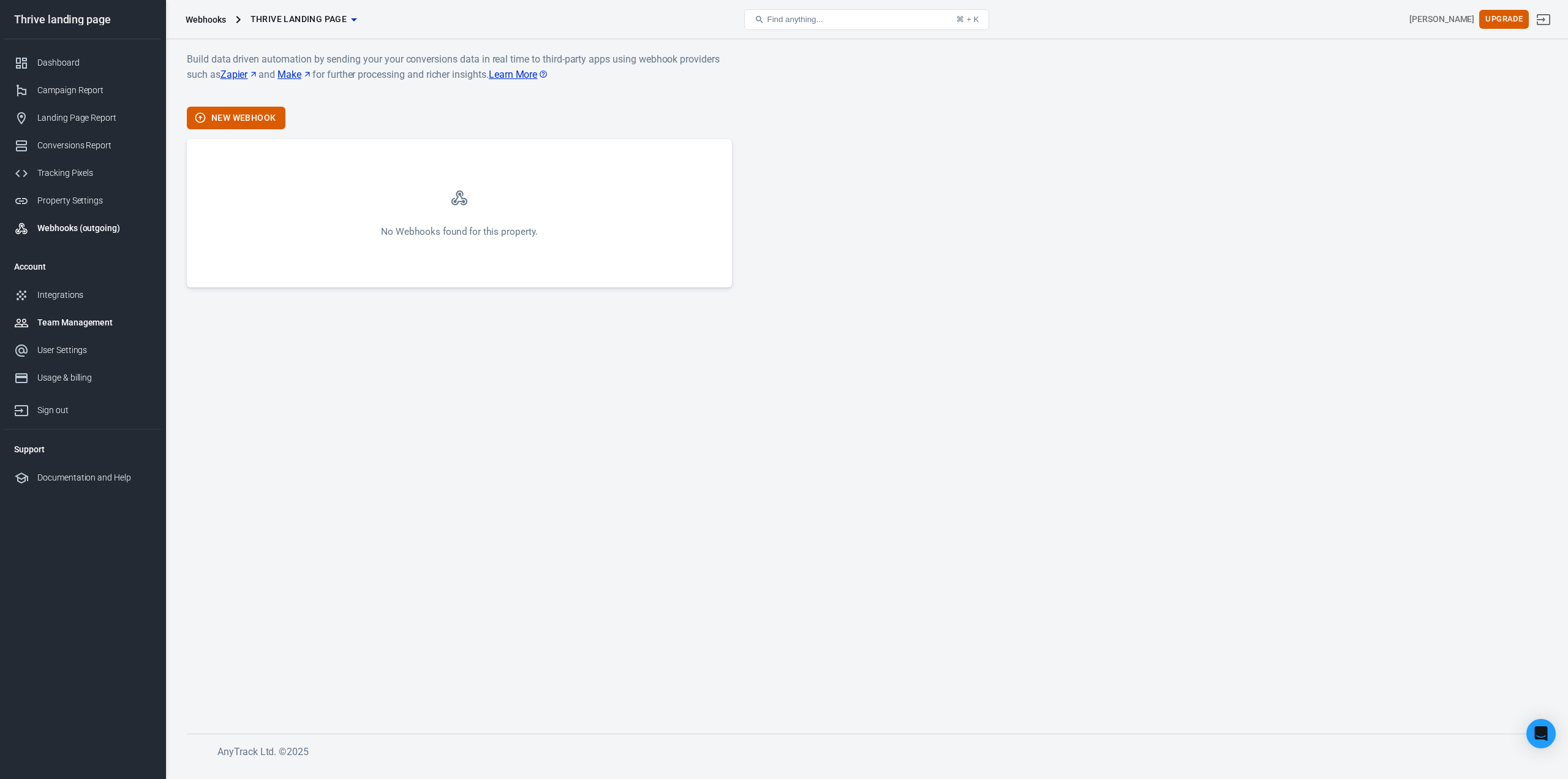
click at [80, 321] on div "Team Management" at bounding box center [94, 322] width 114 height 13
click at [87, 296] on div "Integrations" at bounding box center [94, 294] width 114 height 13
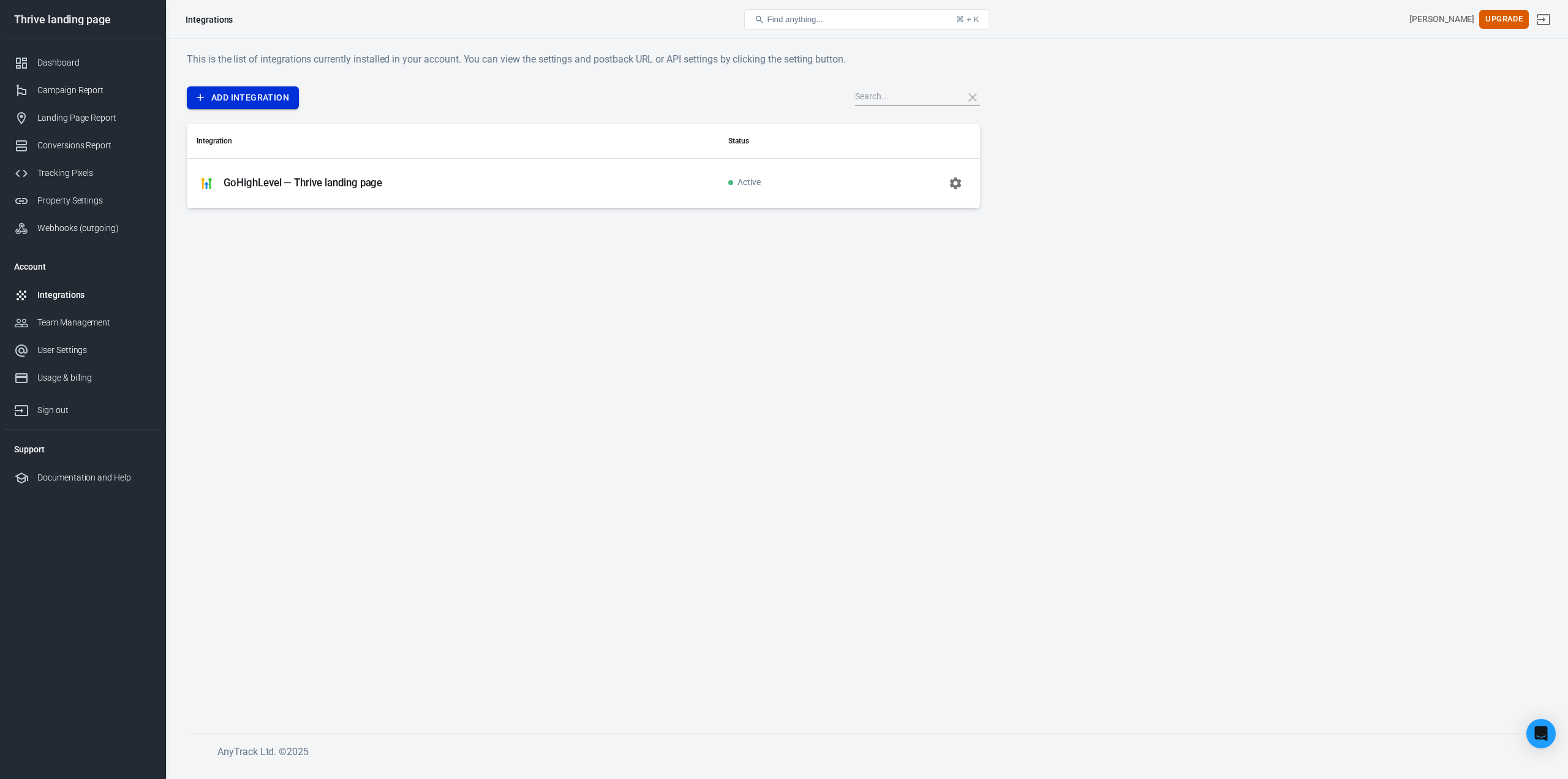
click at [291, 98] on link "Add Integration" at bounding box center [242, 97] width 112 height 23
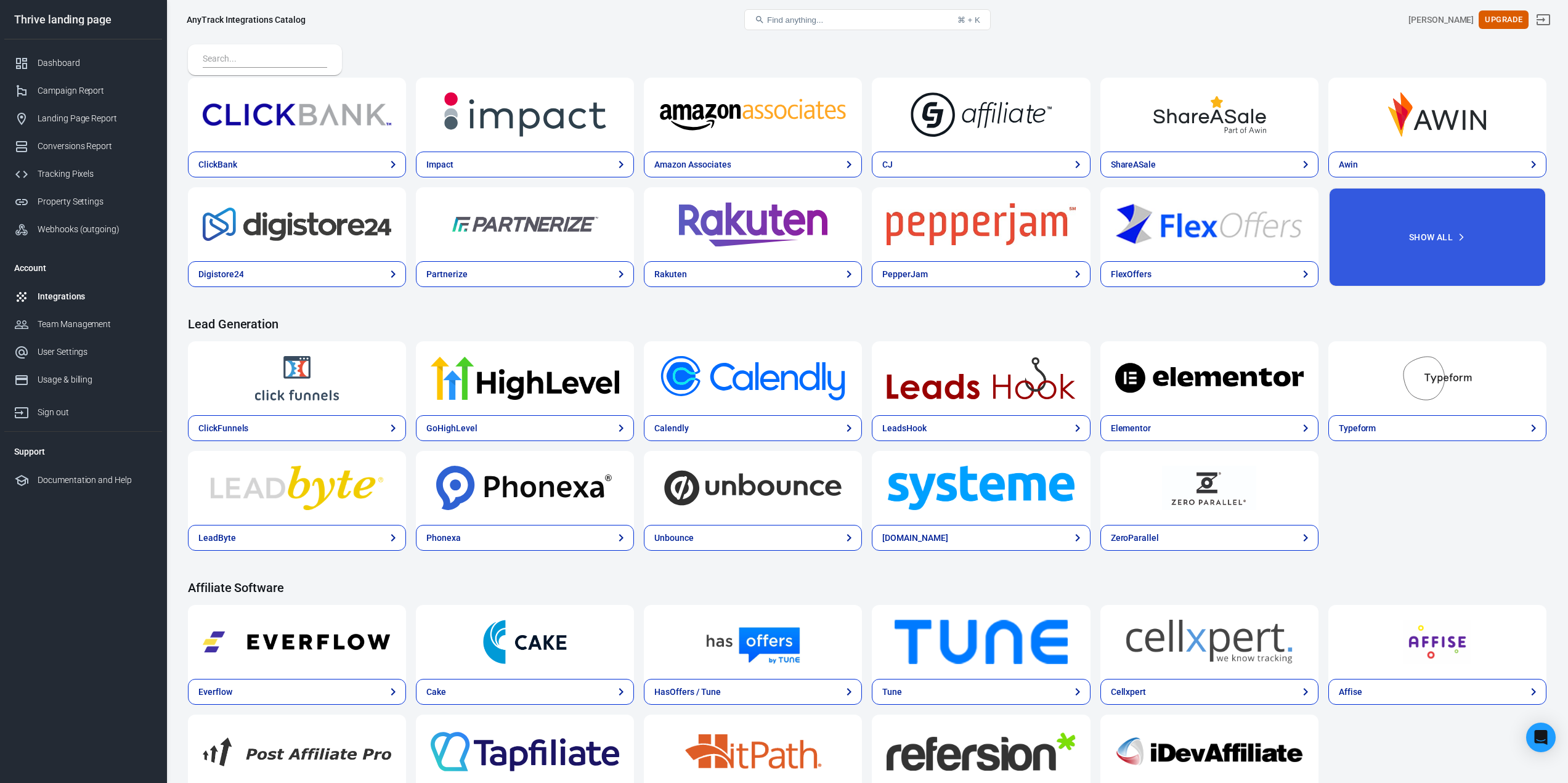
scroll to position [431, 0]
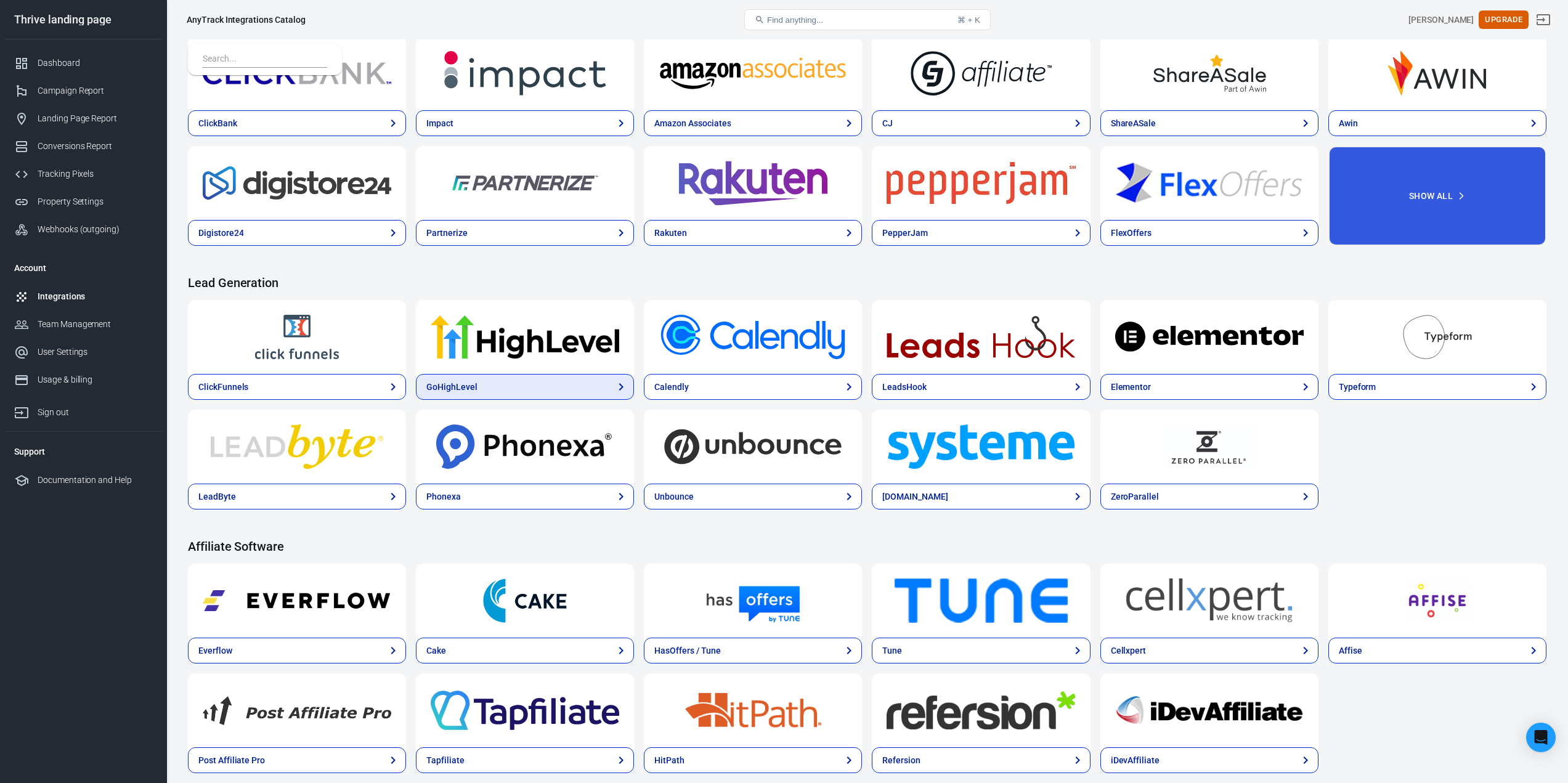
click at [609, 388] on link "GoHighLevel" at bounding box center [525, 387] width 218 height 26
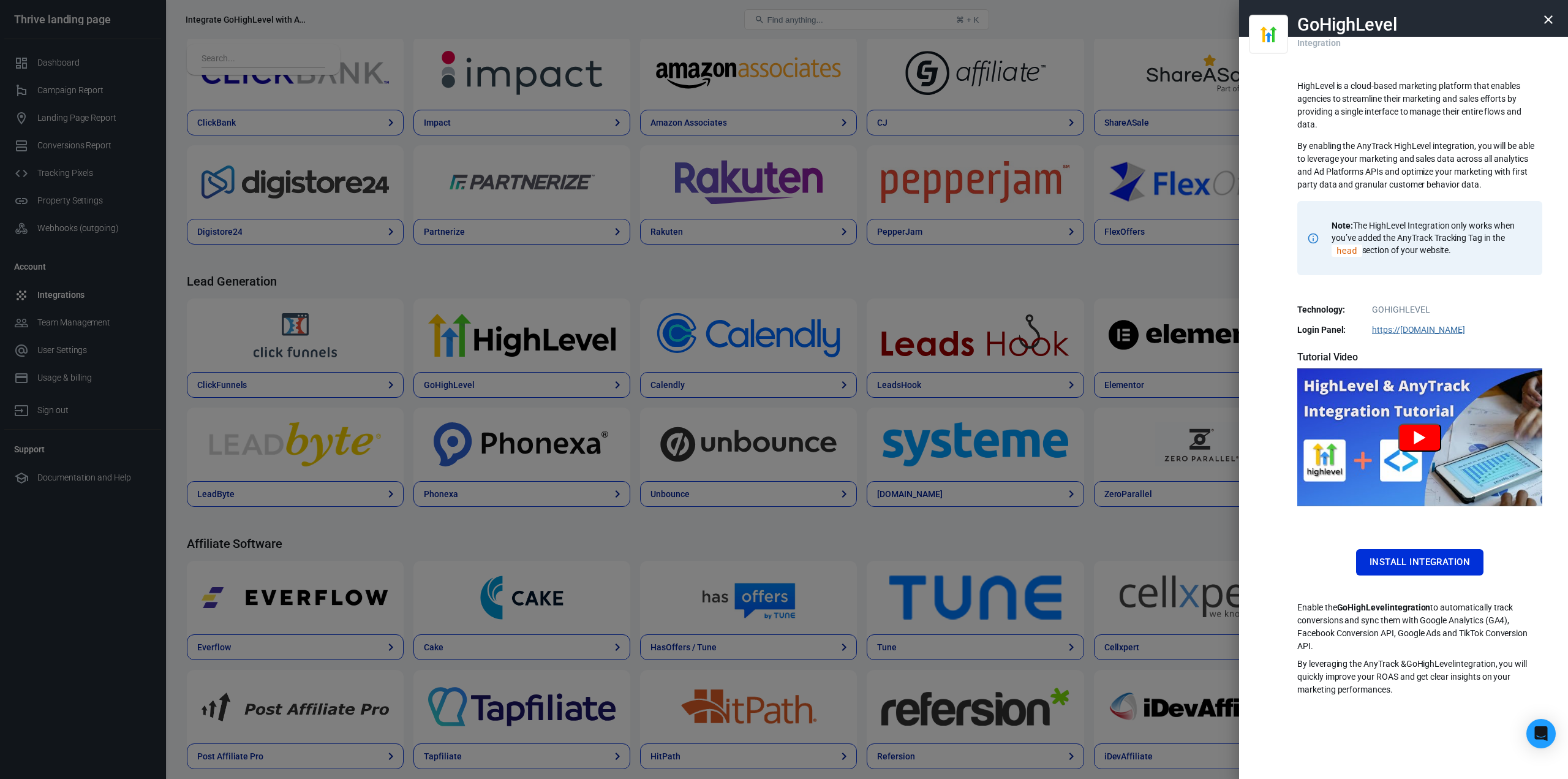
click at [1432, 442] on button "Watch GoHighLevel Tutorial" at bounding box center [1419, 438] width 43 height 29
click at [1545, 17] on icon "button" at bounding box center [1548, 19] width 8 height 8
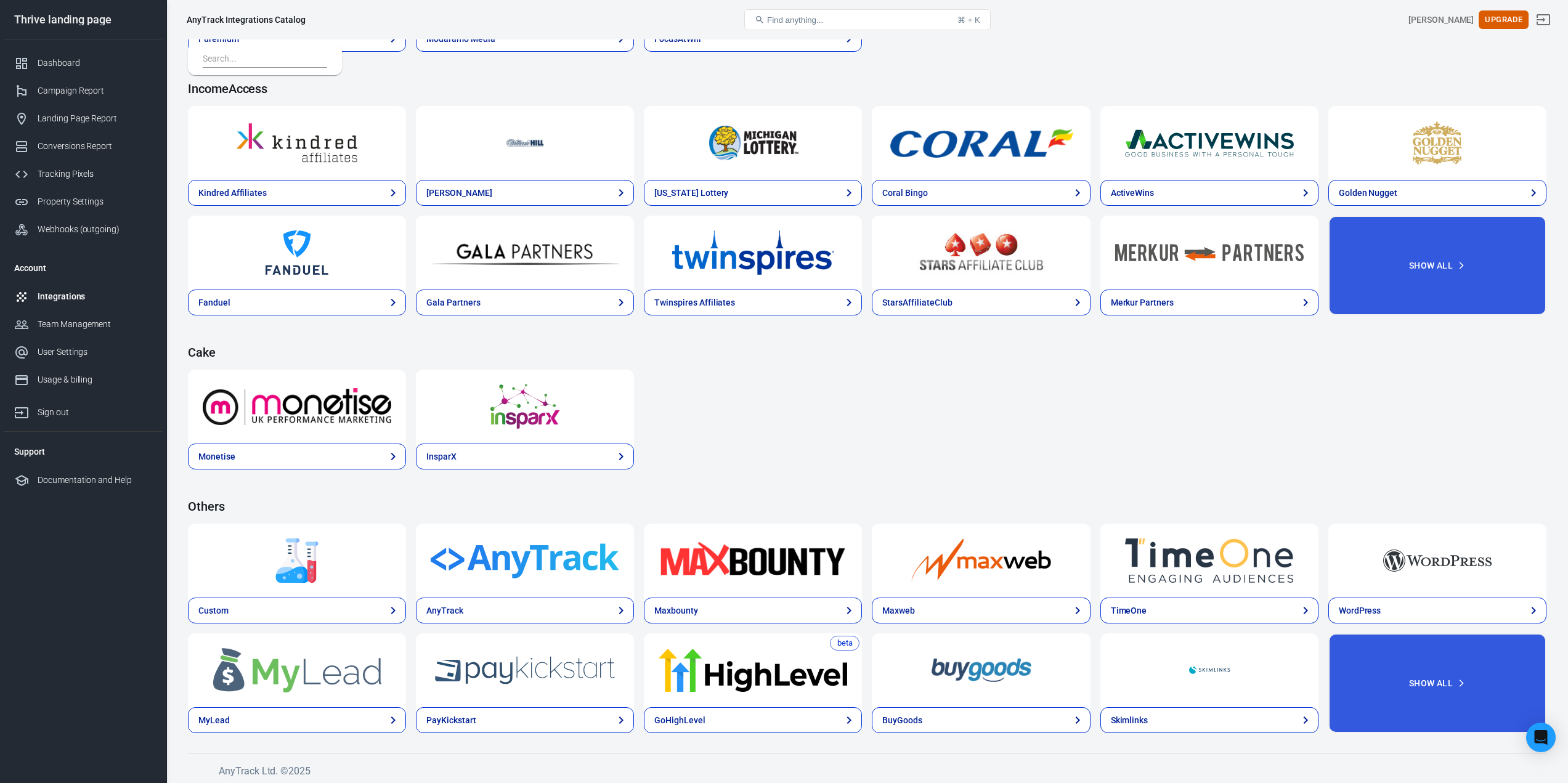
scroll to position [1574, 0]
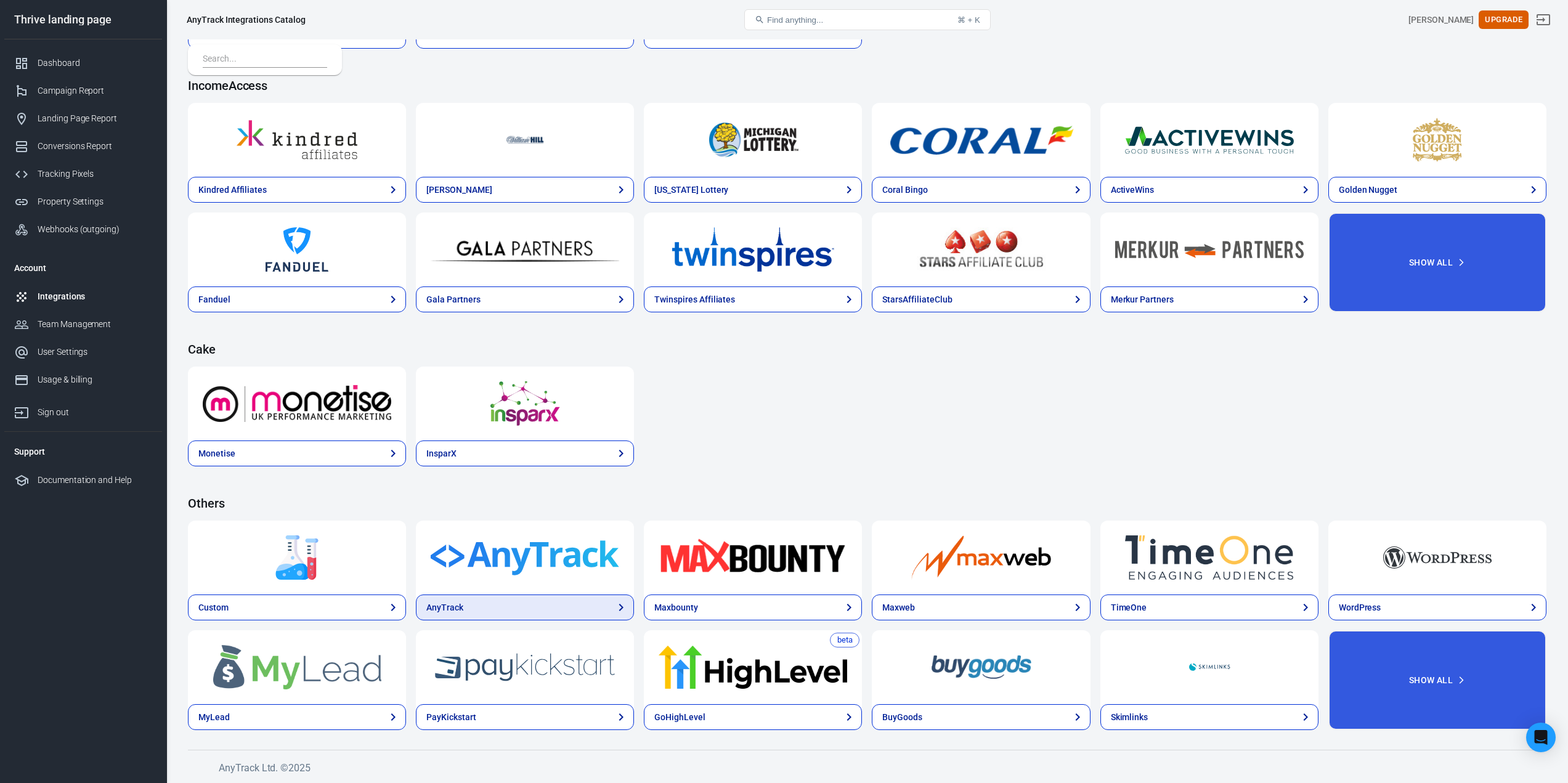
click at [553, 606] on link "AnyTrack" at bounding box center [525, 607] width 218 height 26
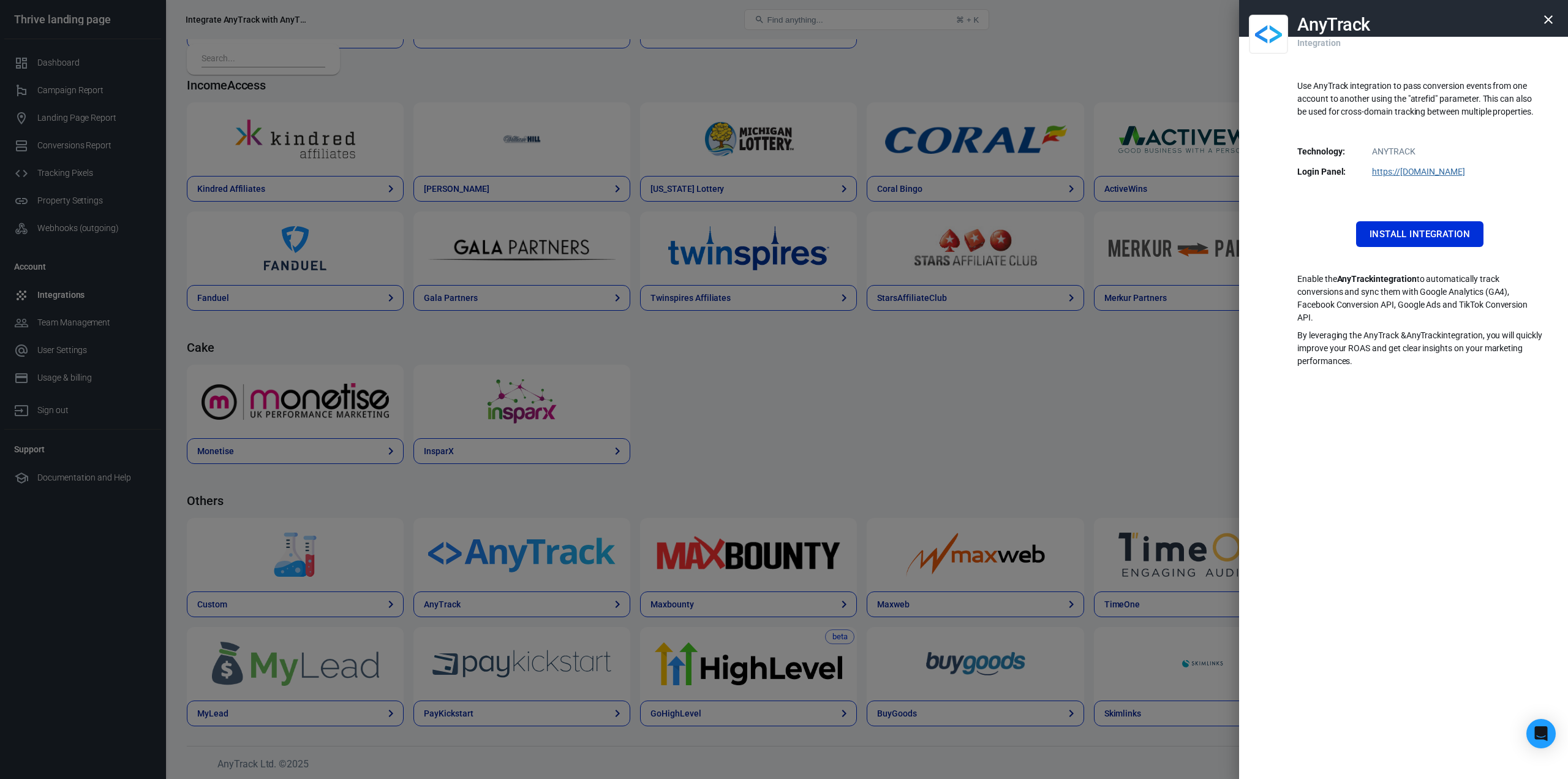
click at [1541, 22] on icon "button" at bounding box center [1549, 20] width 15 height 15
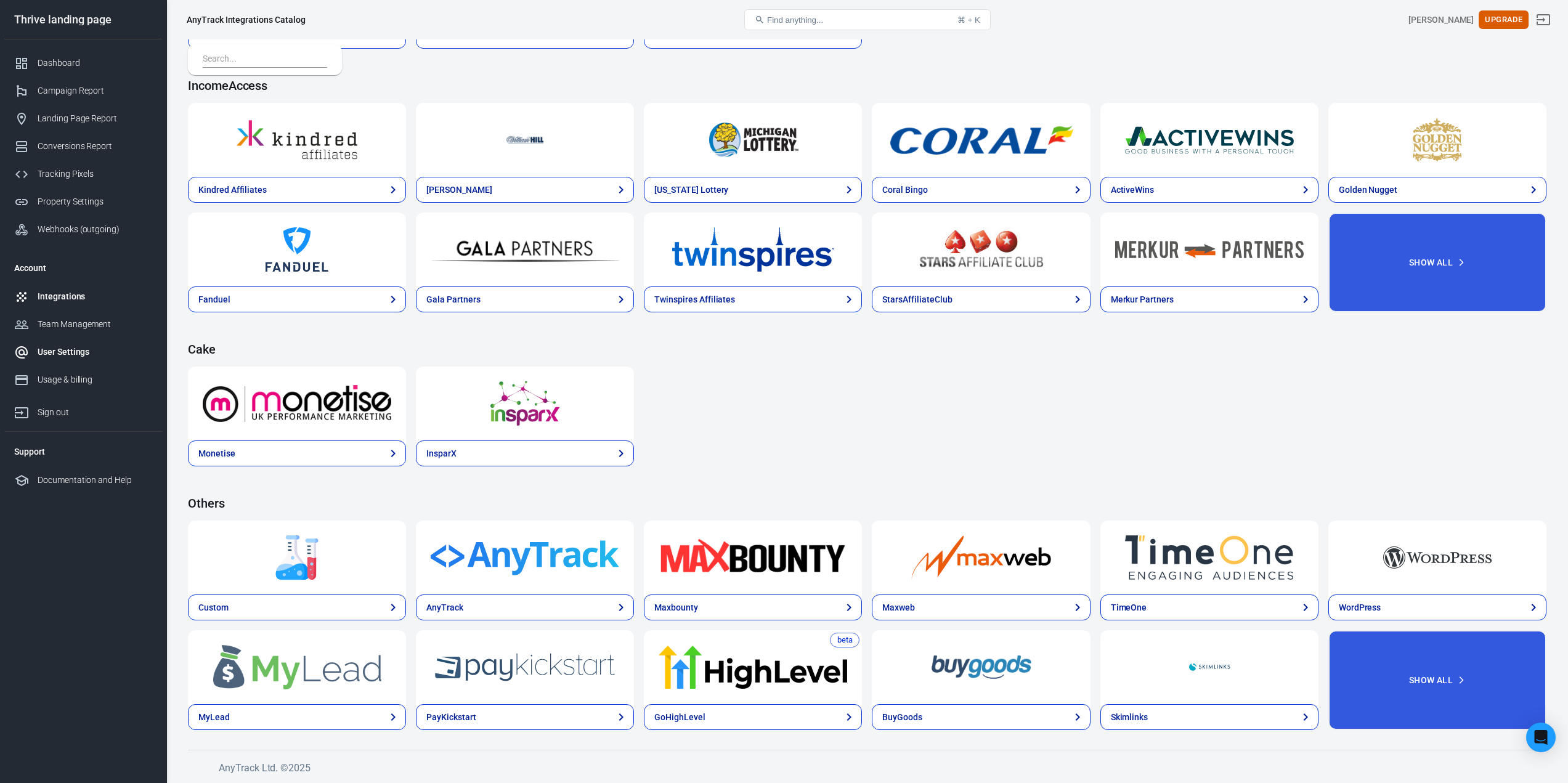
click at [86, 357] on div "User Settings" at bounding box center [95, 351] width 115 height 13
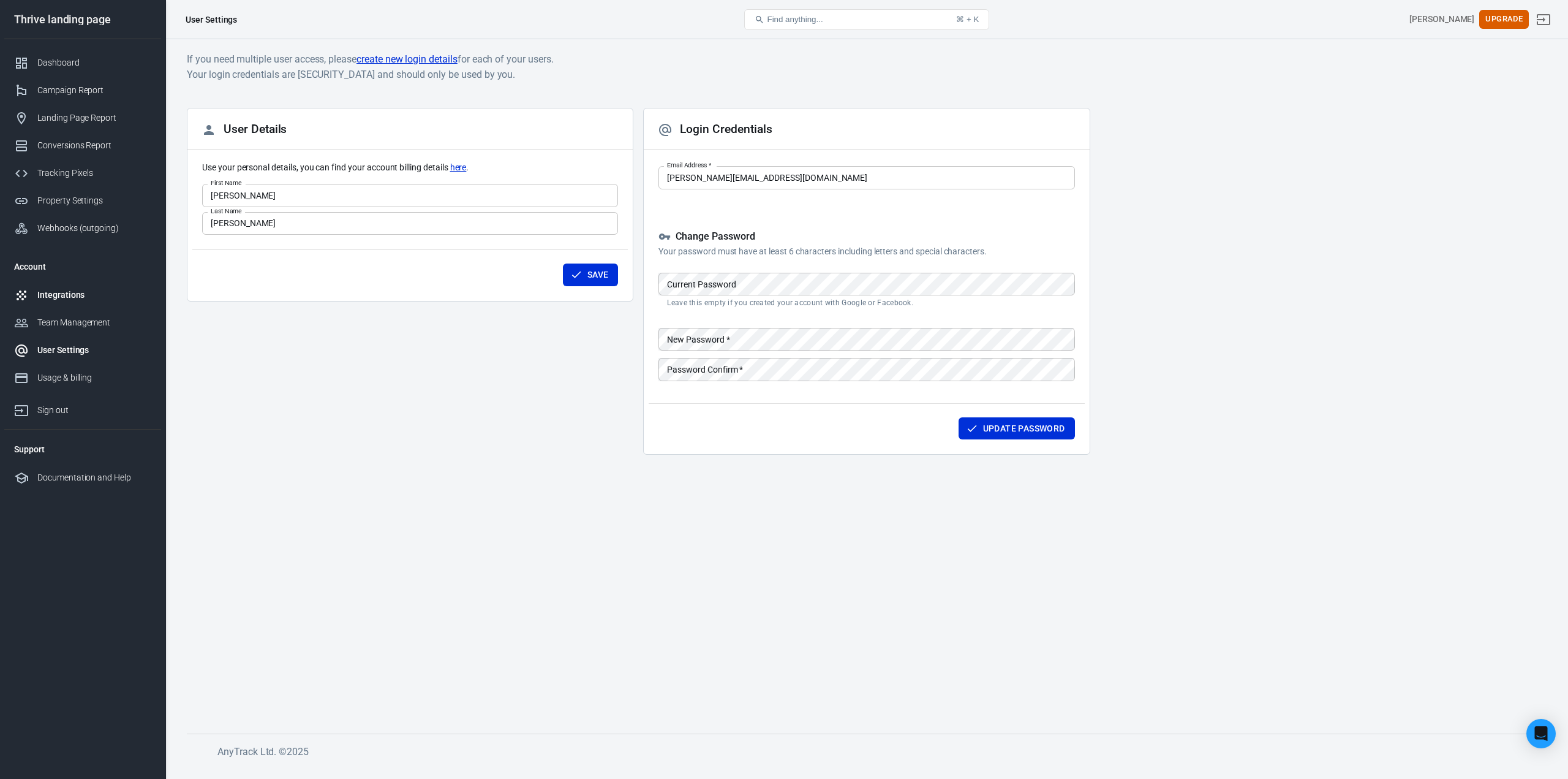
click at [71, 289] on div "Integrations" at bounding box center [94, 294] width 114 height 13
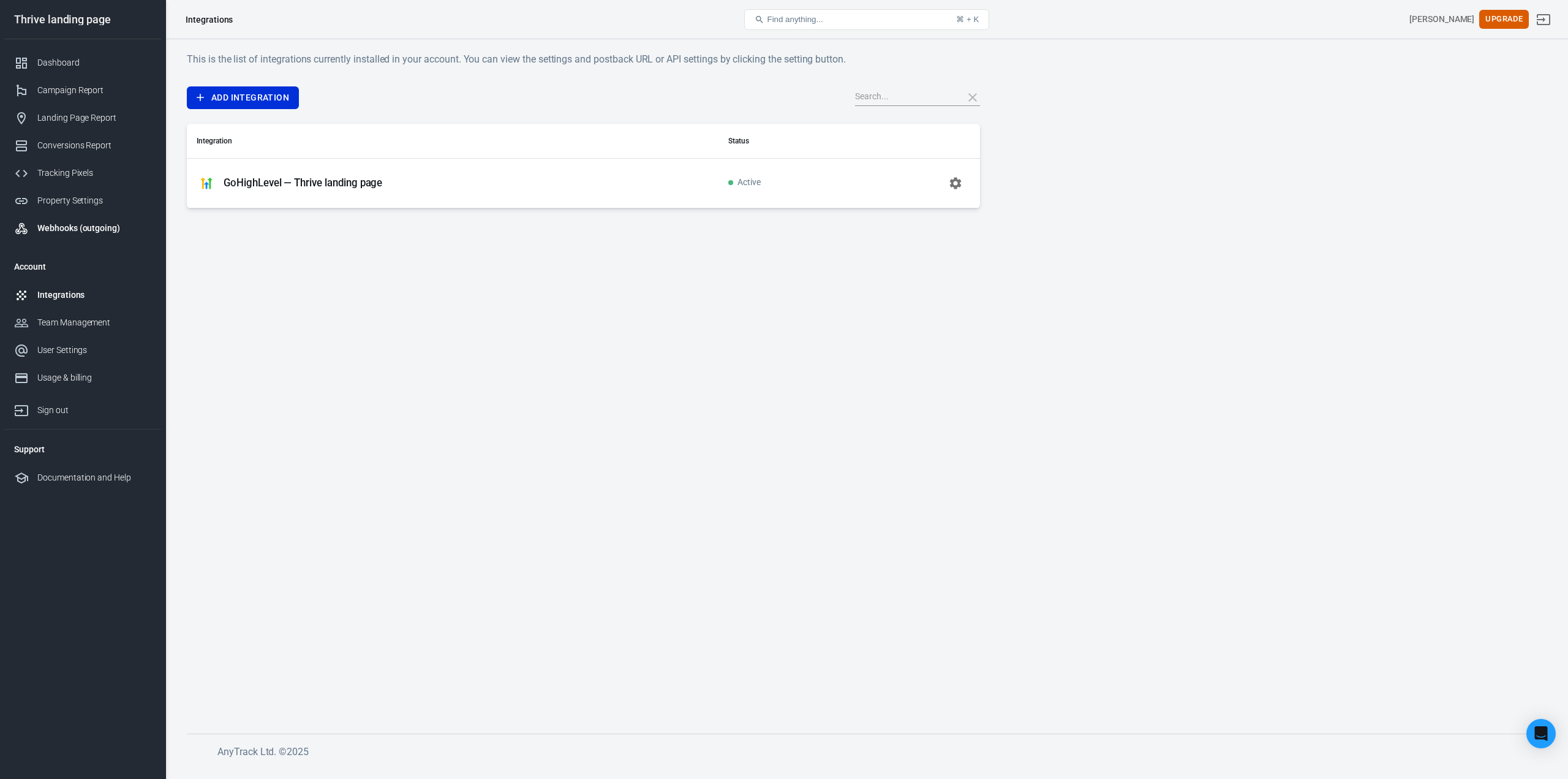
click at [82, 233] on div "Webhooks (outgoing)" at bounding box center [94, 228] width 114 height 13
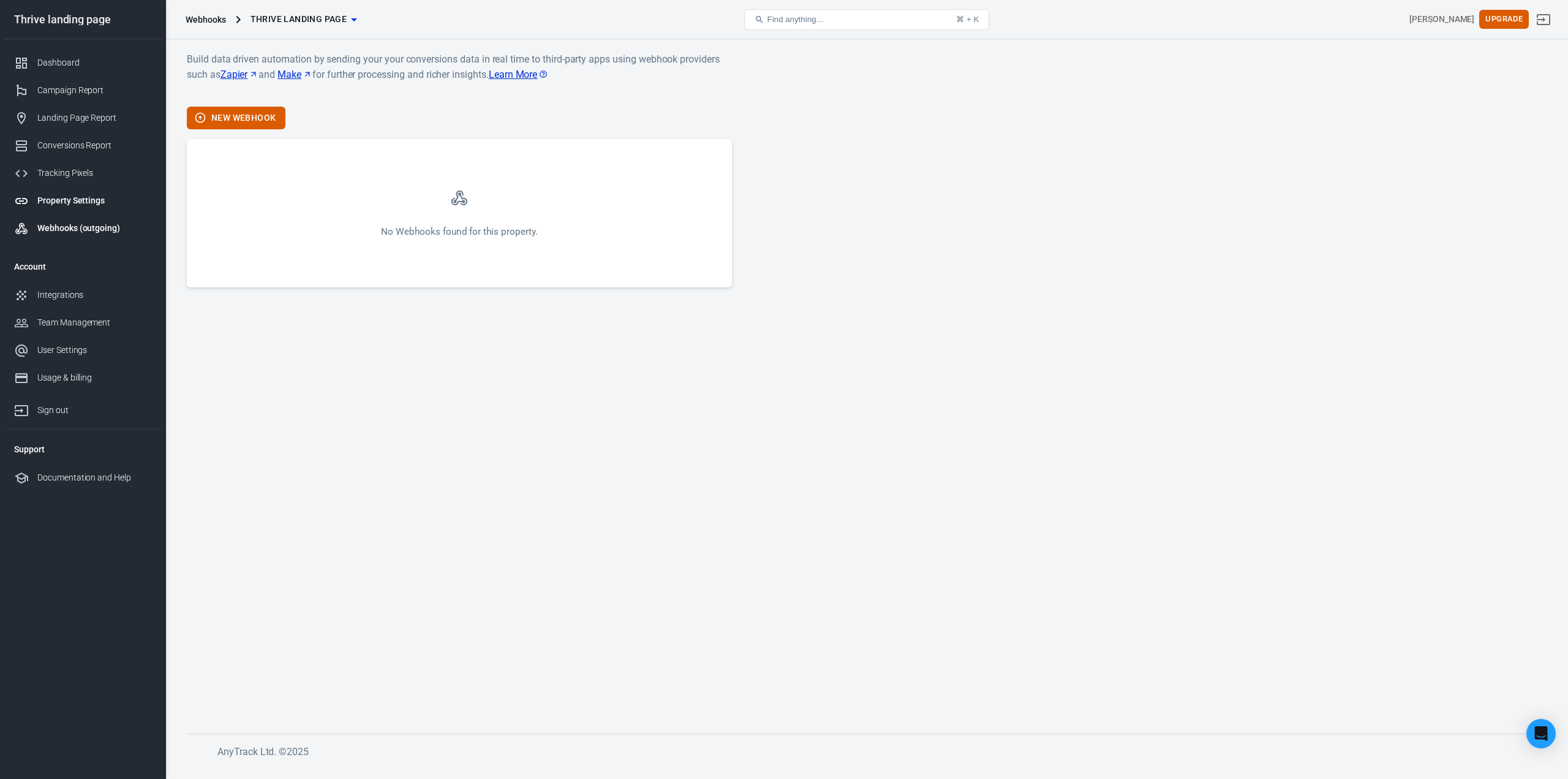
click at [82, 199] on div "Property Settings" at bounding box center [94, 200] width 114 height 13
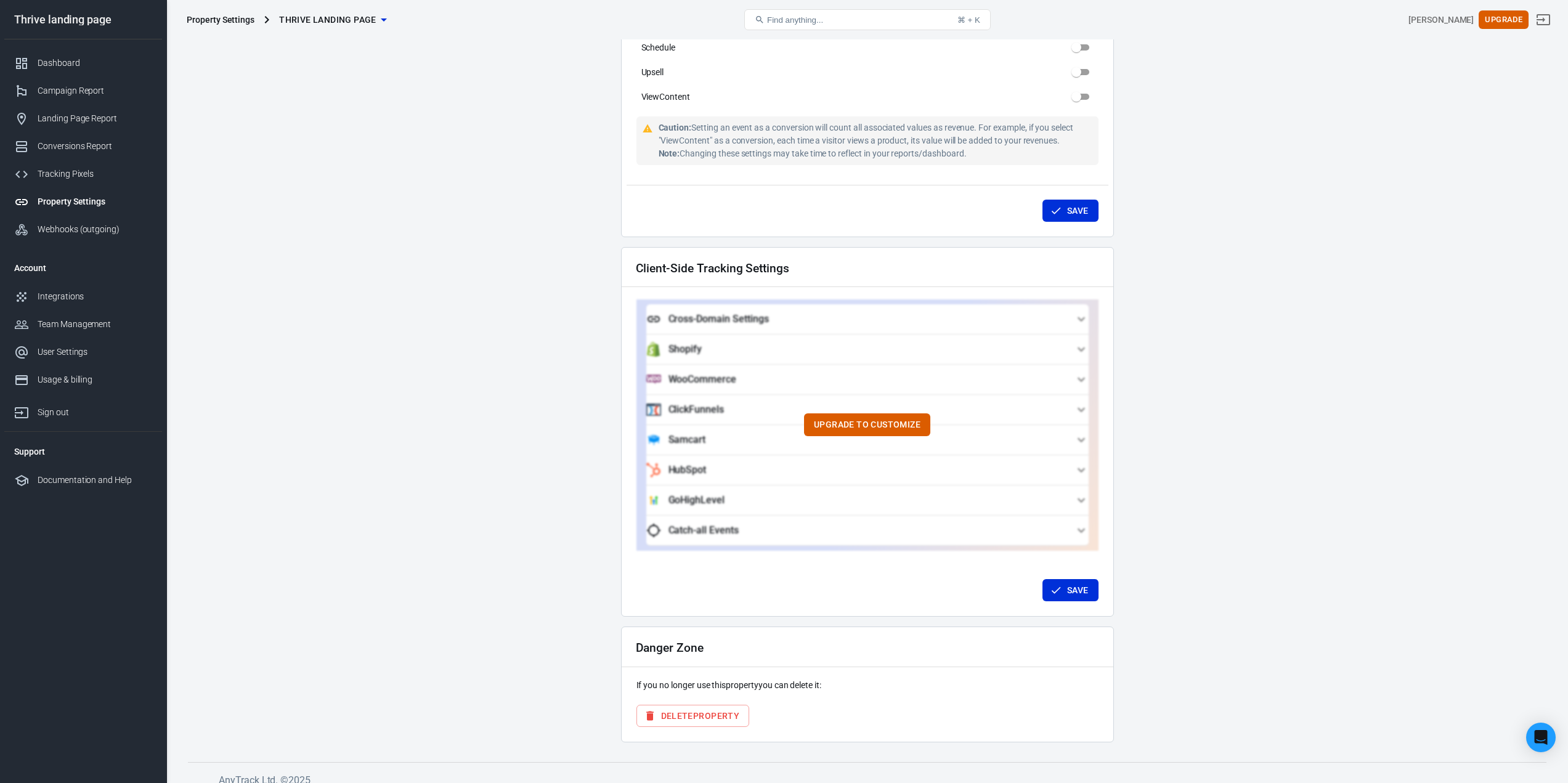
scroll to position [889, 0]
click at [96, 123] on div "Landing Page Report" at bounding box center [95, 118] width 115 height 13
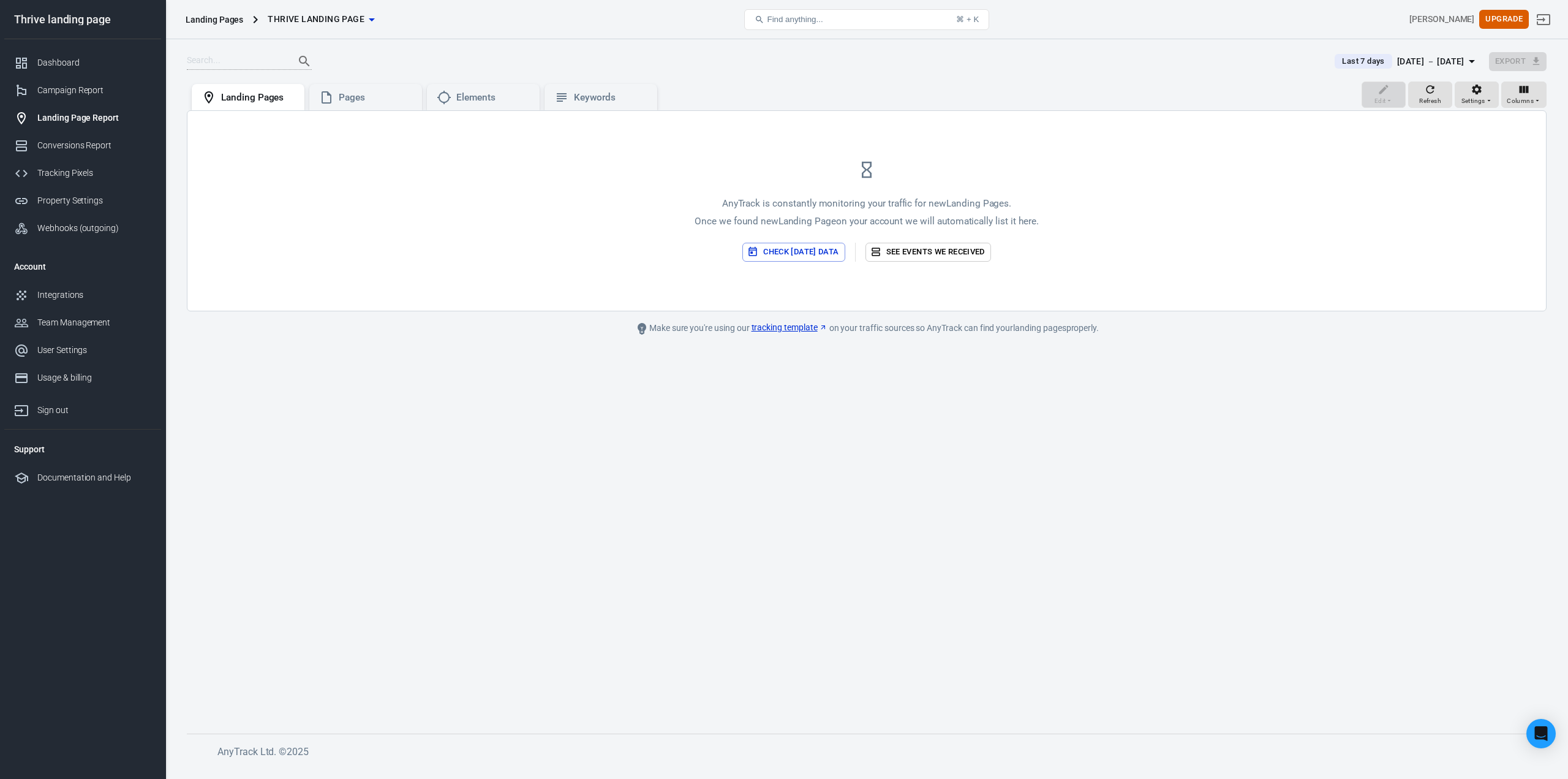
click at [805, 255] on button "Check [DATE] data" at bounding box center [794, 252] width 102 height 19
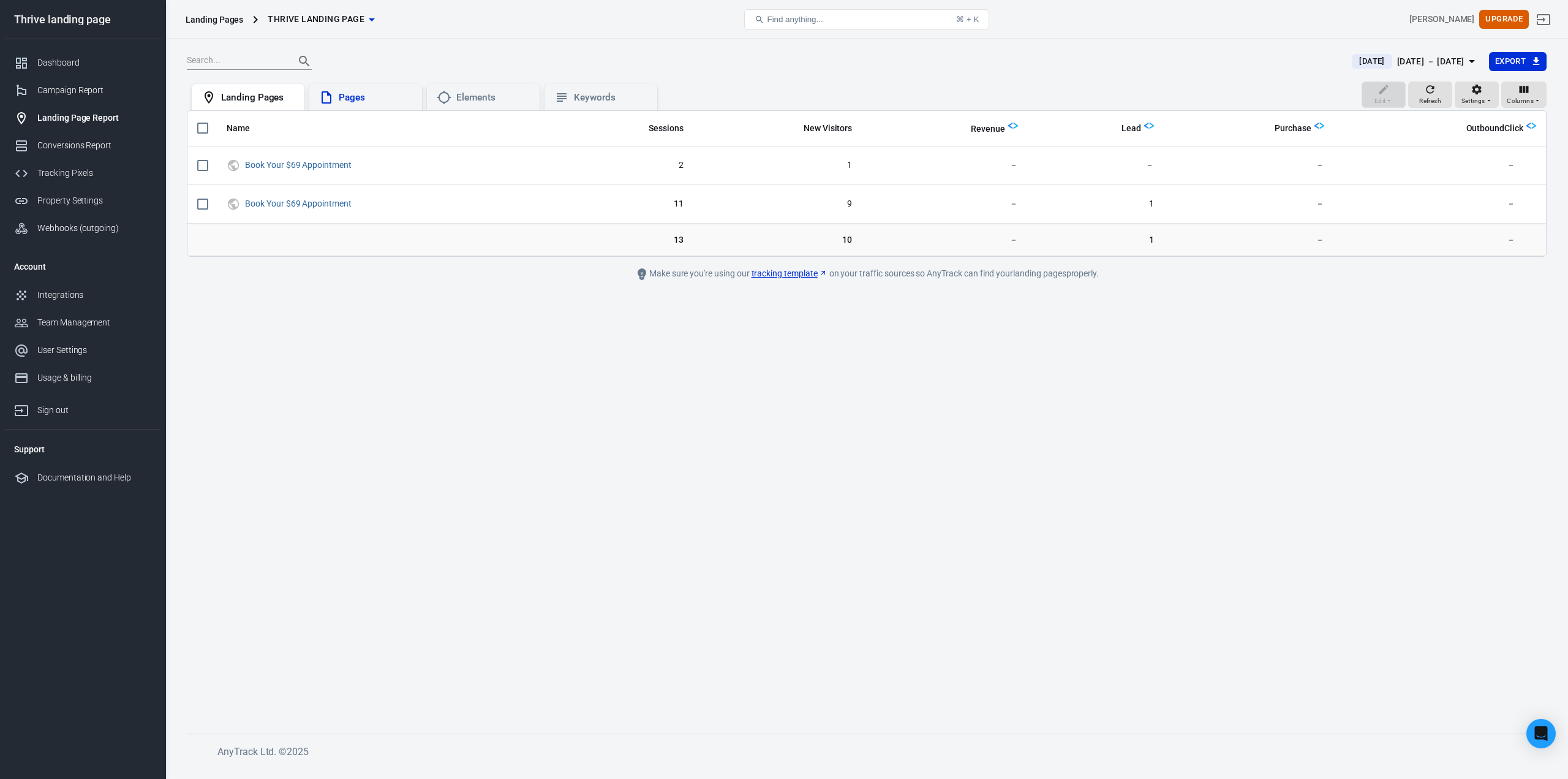
click at [356, 94] on div "Pages" at bounding box center [375, 97] width 74 height 13
click at [483, 96] on div "Elements" at bounding box center [493, 97] width 74 height 13
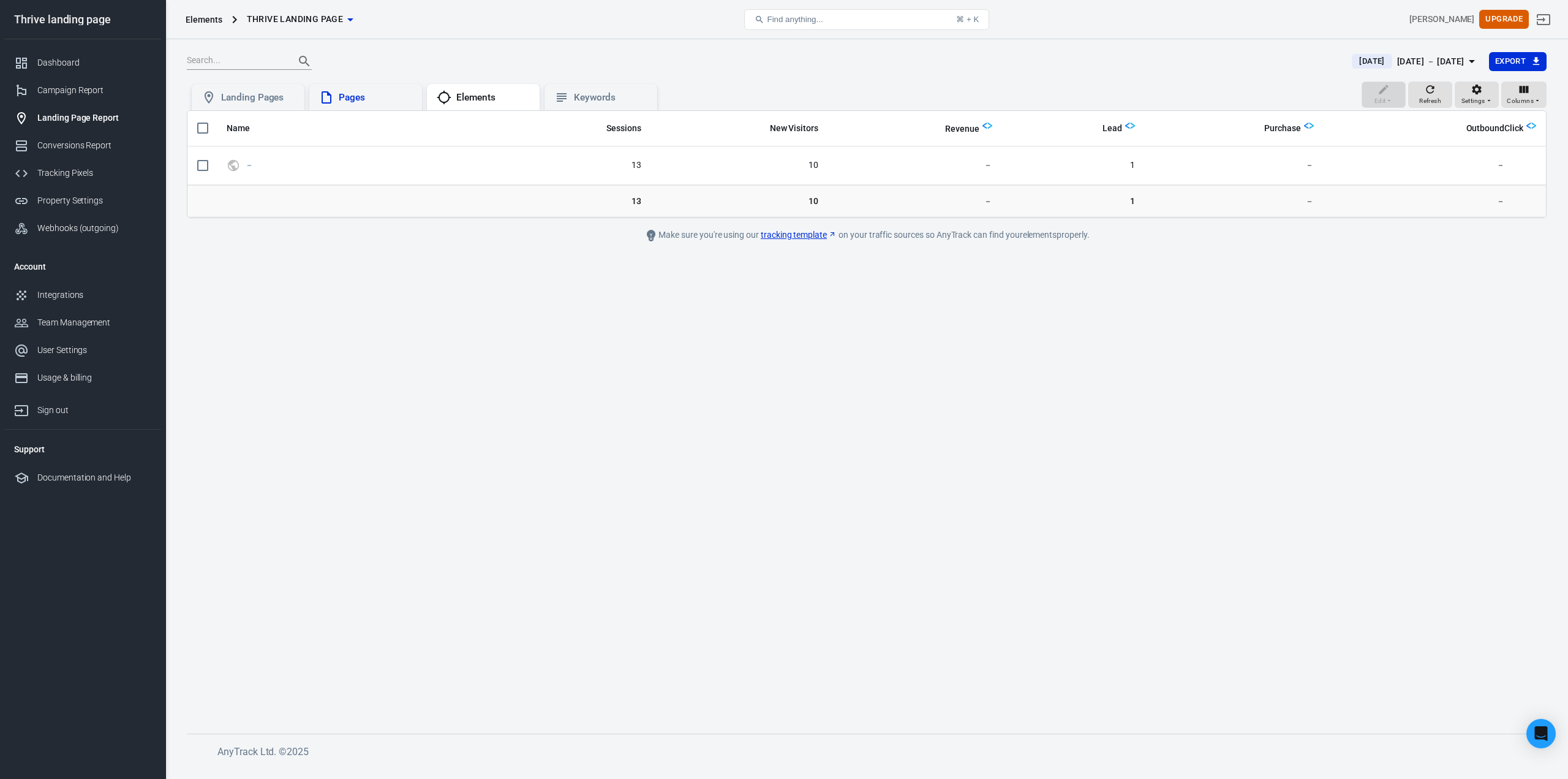
click at [349, 88] on div "Pages" at bounding box center [365, 97] width 113 height 27
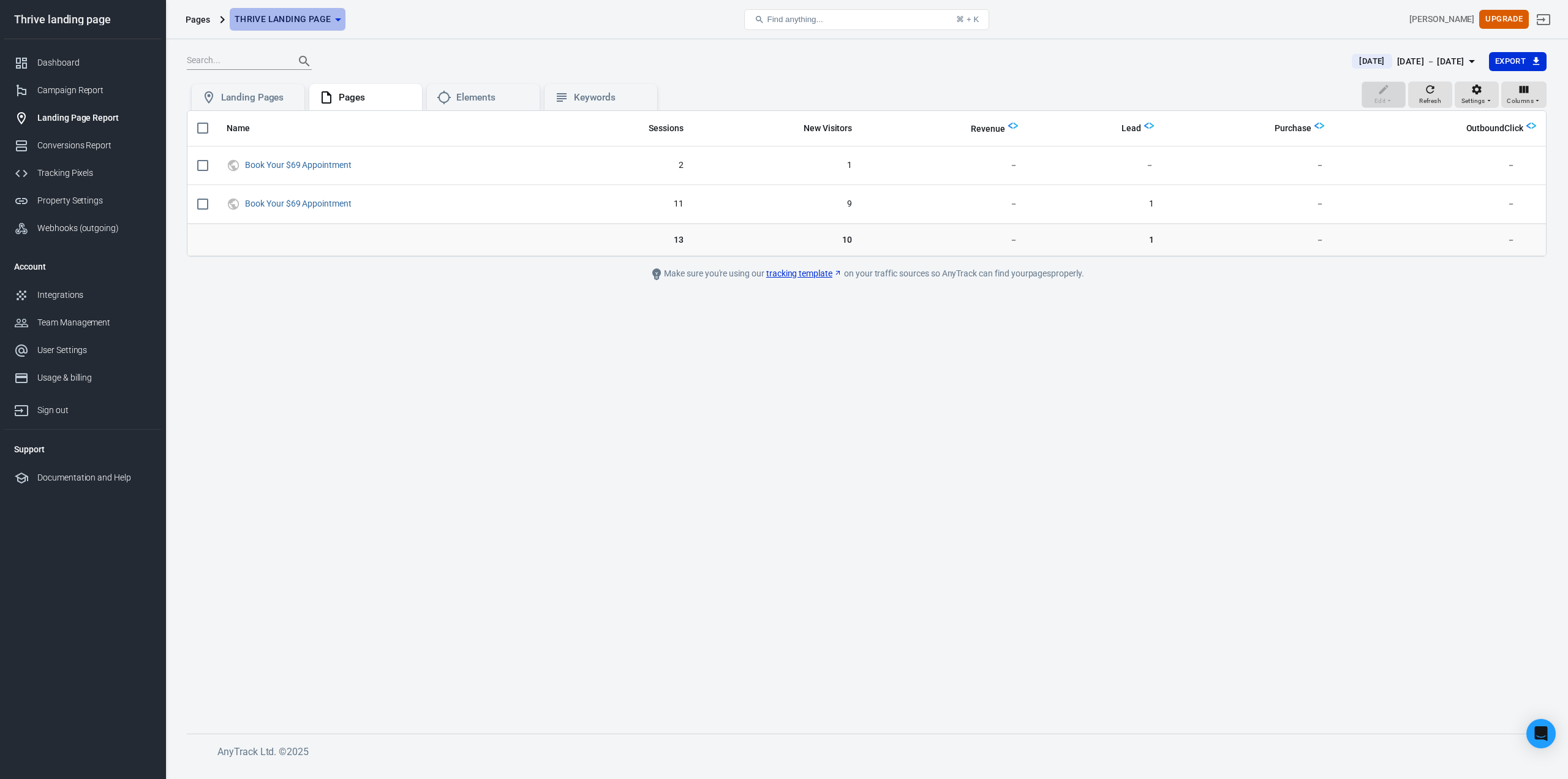
click at [328, 24] on span "Thrive landing page" at bounding box center [282, 19] width 97 height 15
click at [436, 13] on div at bounding box center [784, 389] width 1568 height 779
click at [76, 345] on div "User Settings" at bounding box center [94, 350] width 114 height 13
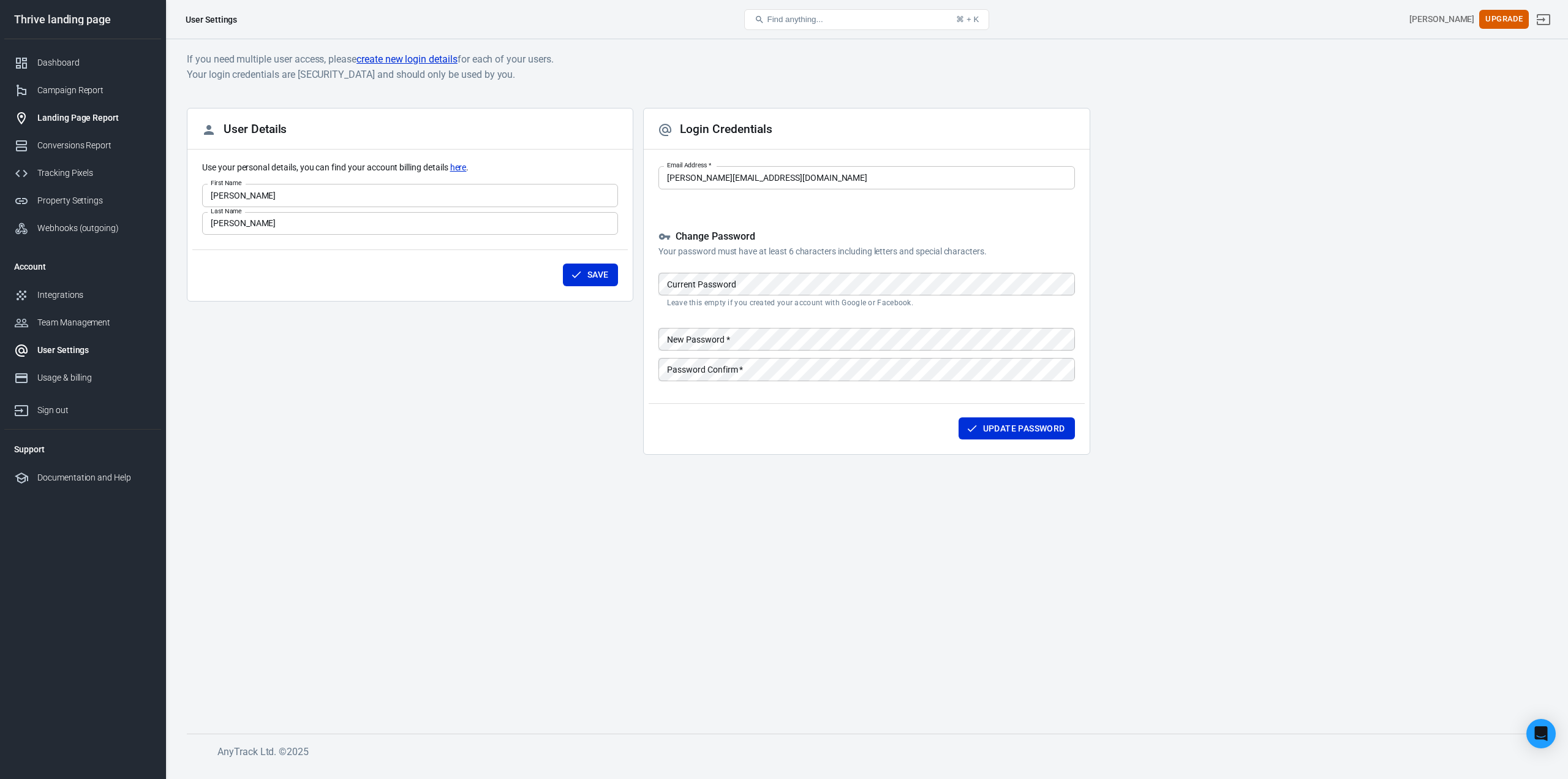
click at [85, 118] on div "Landing Page Report" at bounding box center [94, 118] width 114 height 13
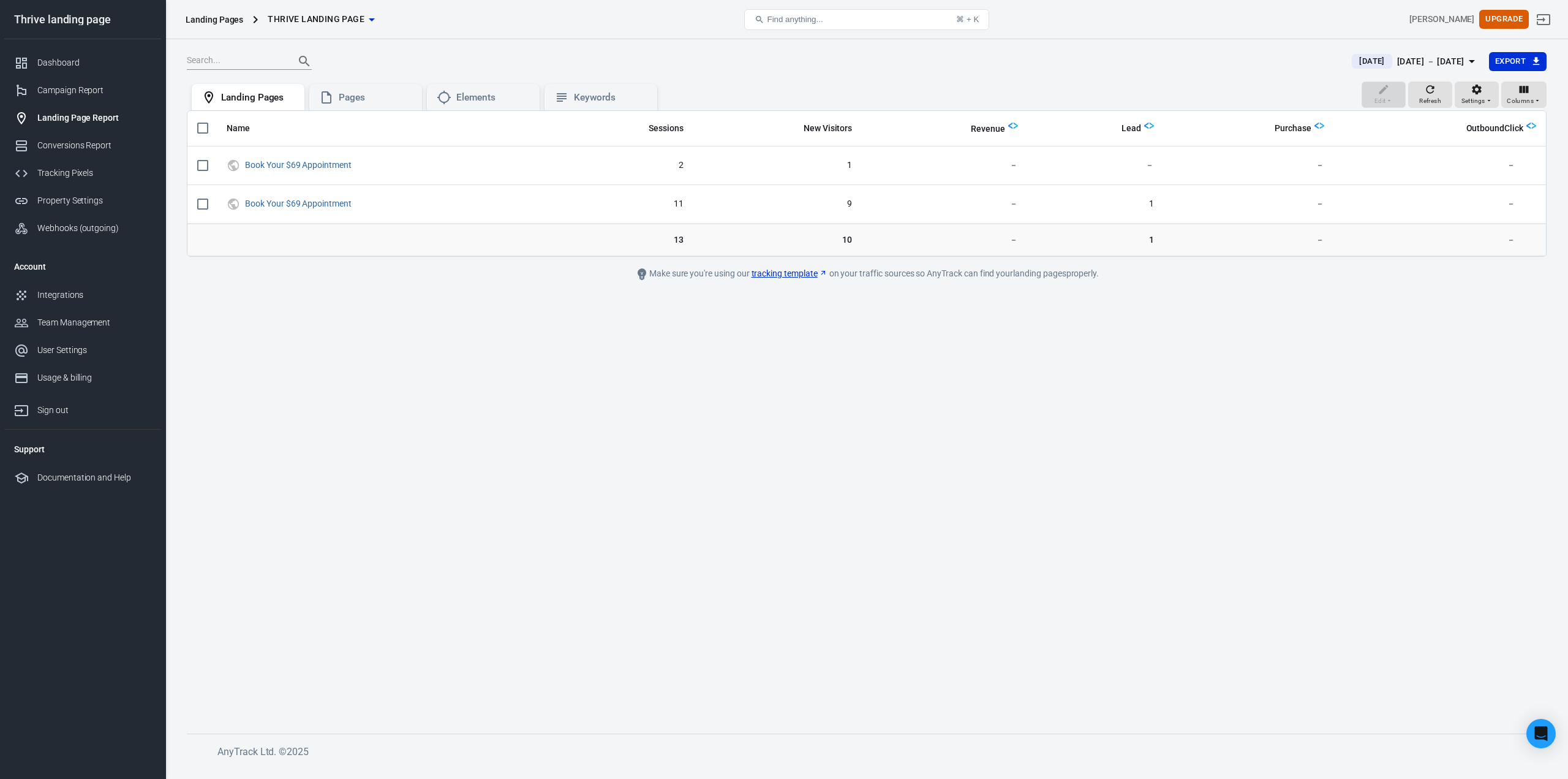
click at [772, 271] on link "tracking template" at bounding box center [789, 273] width 76 height 13
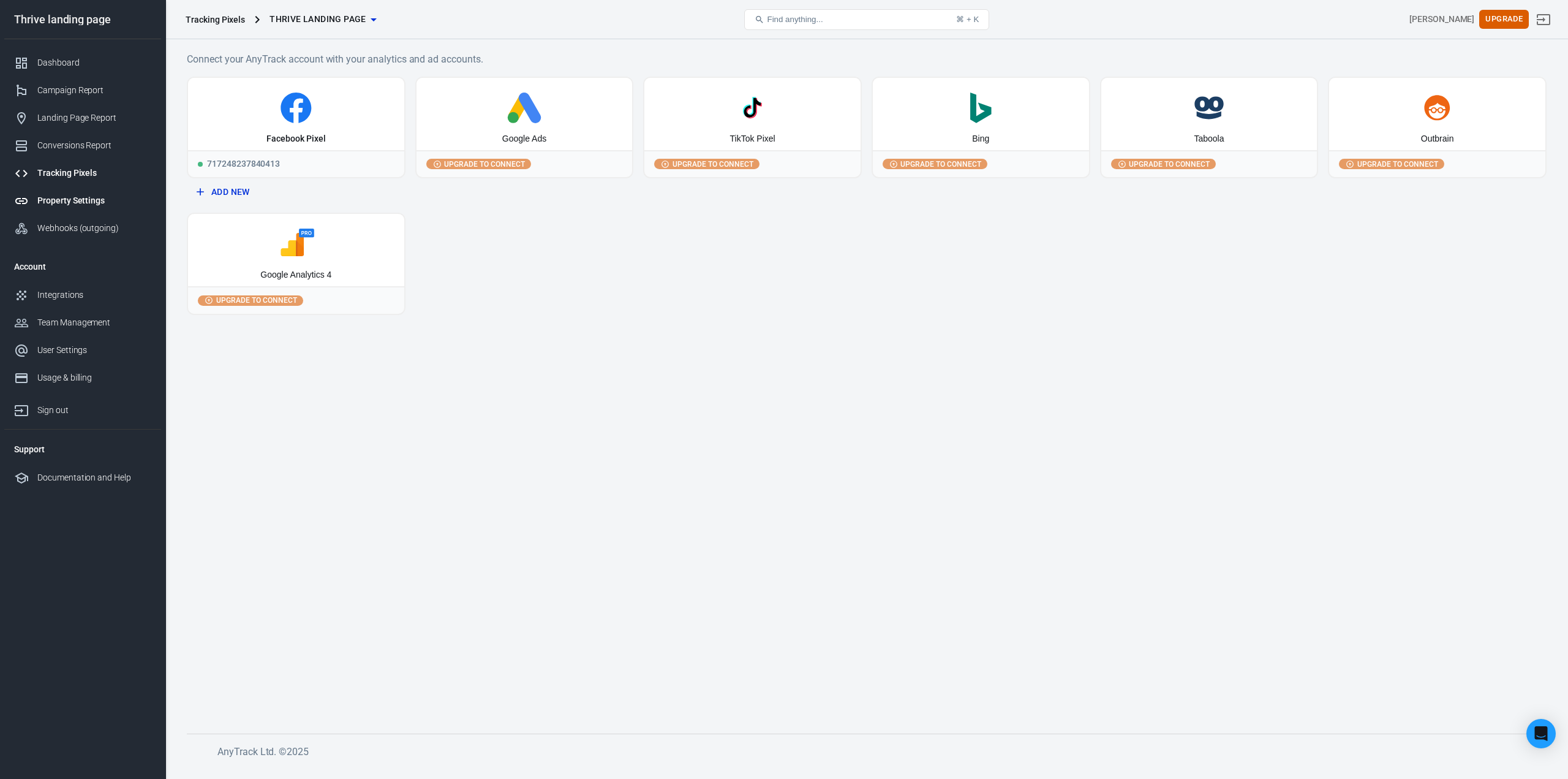
click at [84, 198] on div "Property Settings" at bounding box center [94, 200] width 114 height 13
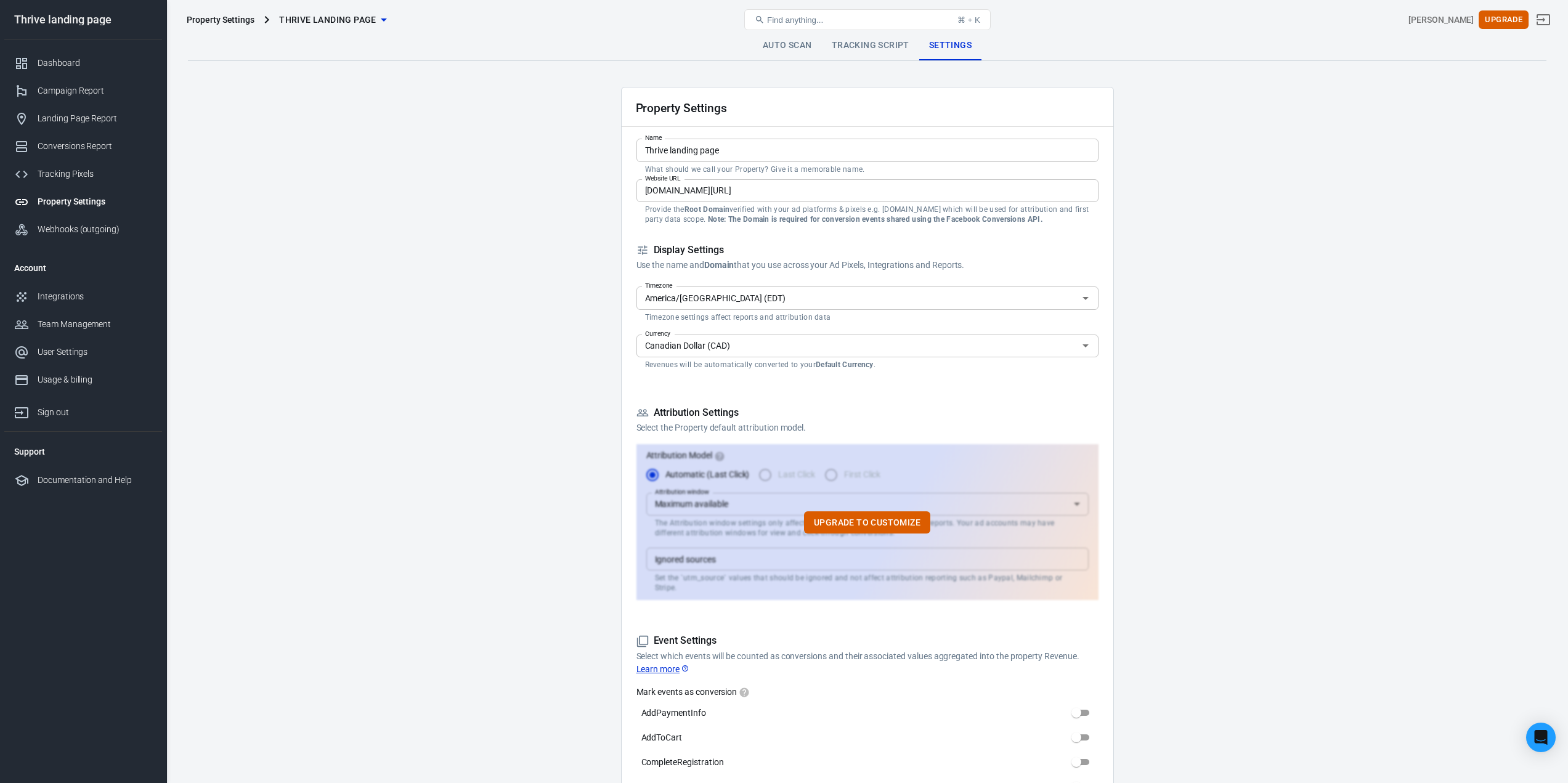
click at [661, 151] on input "Thrive landing page" at bounding box center [867, 150] width 462 height 23
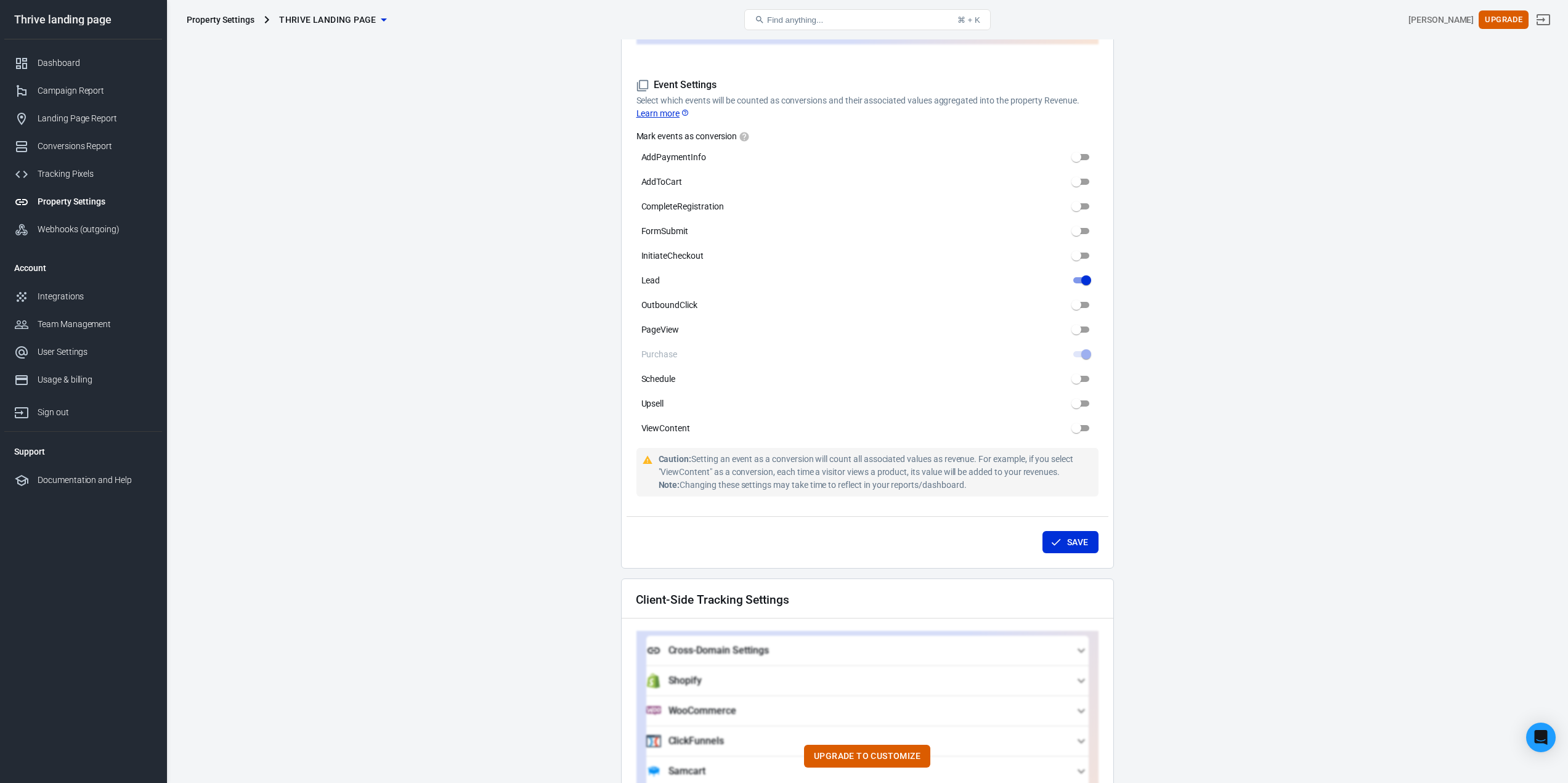
scroll to position [616, 0]
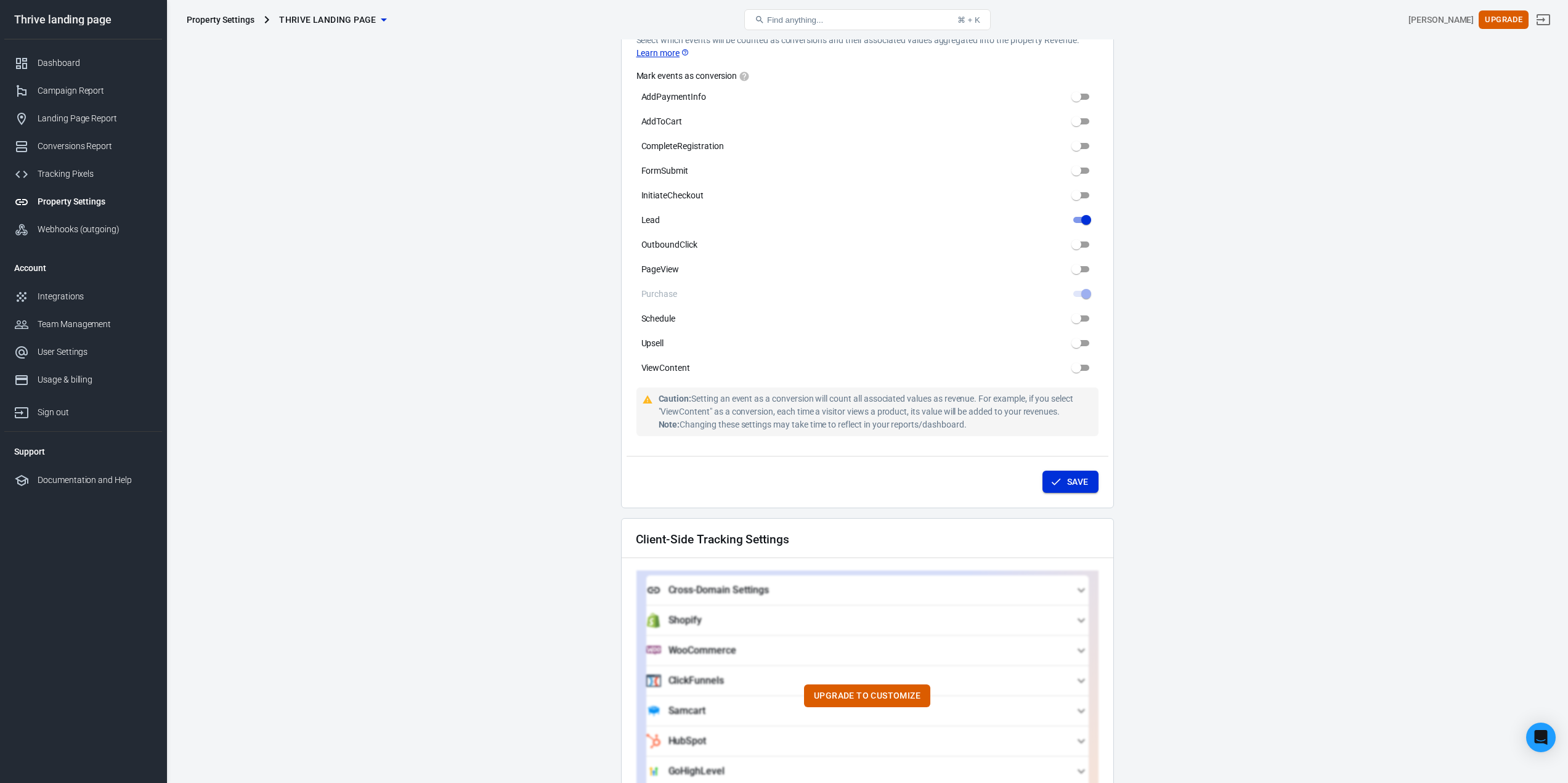
type input "Thriive landing page"
click at [1073, 470] on button "Save" at bounding box center [1070, 481] width 56 height 23
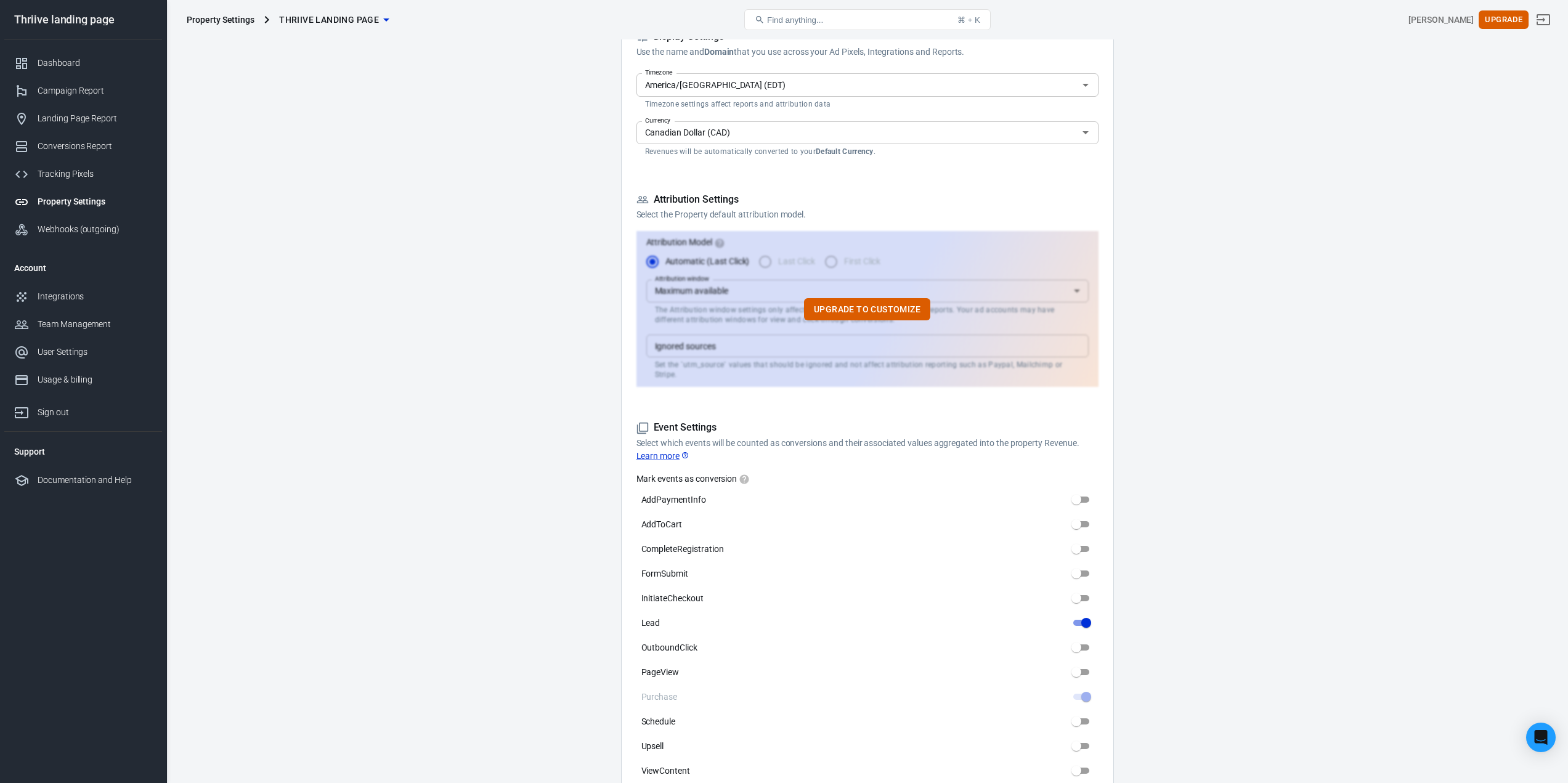
scroll to position [0, 0]
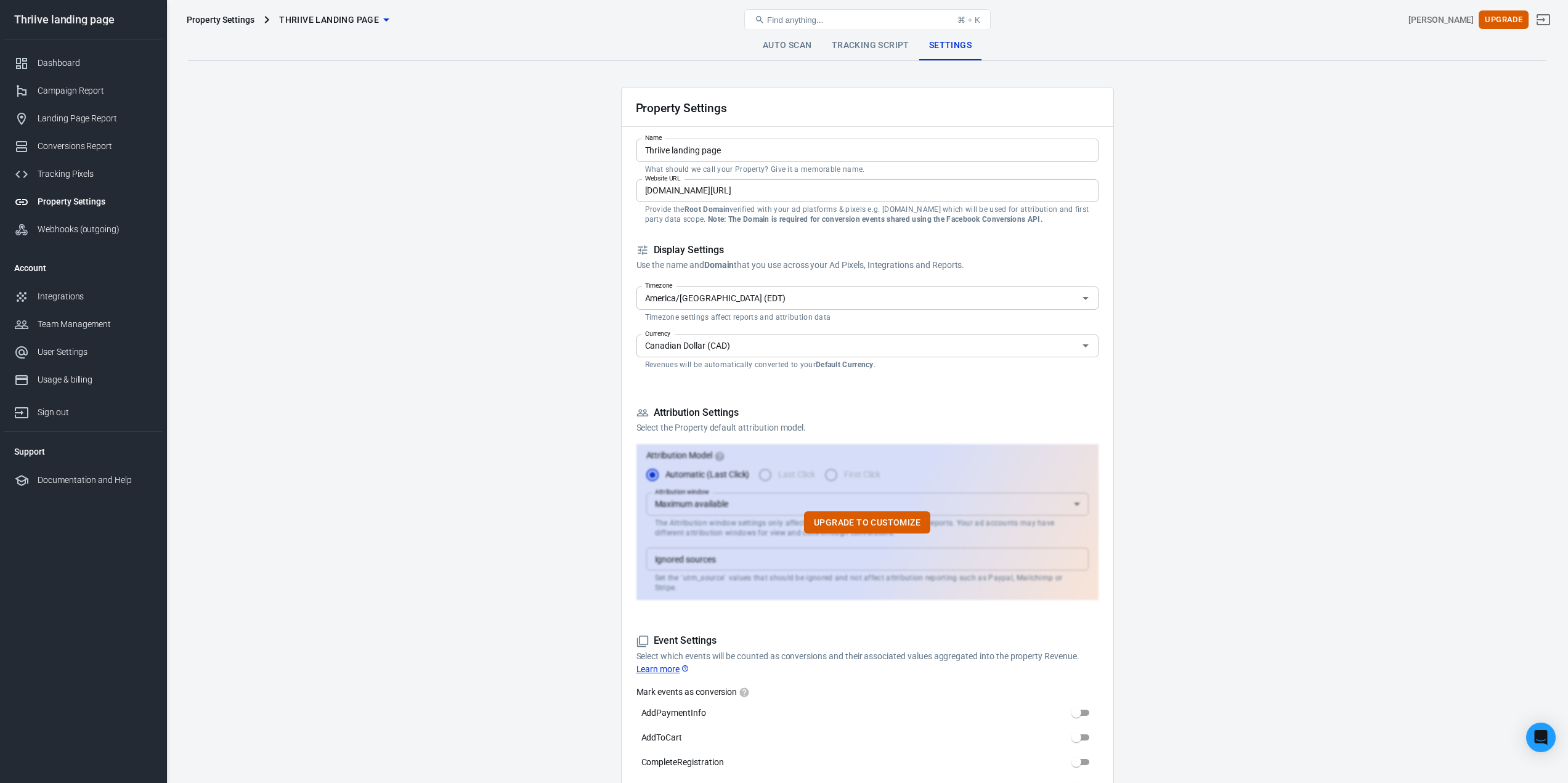
click at [887, 52] on link "Tracking Script" at bounding box center [870, 45] width 97 height 30
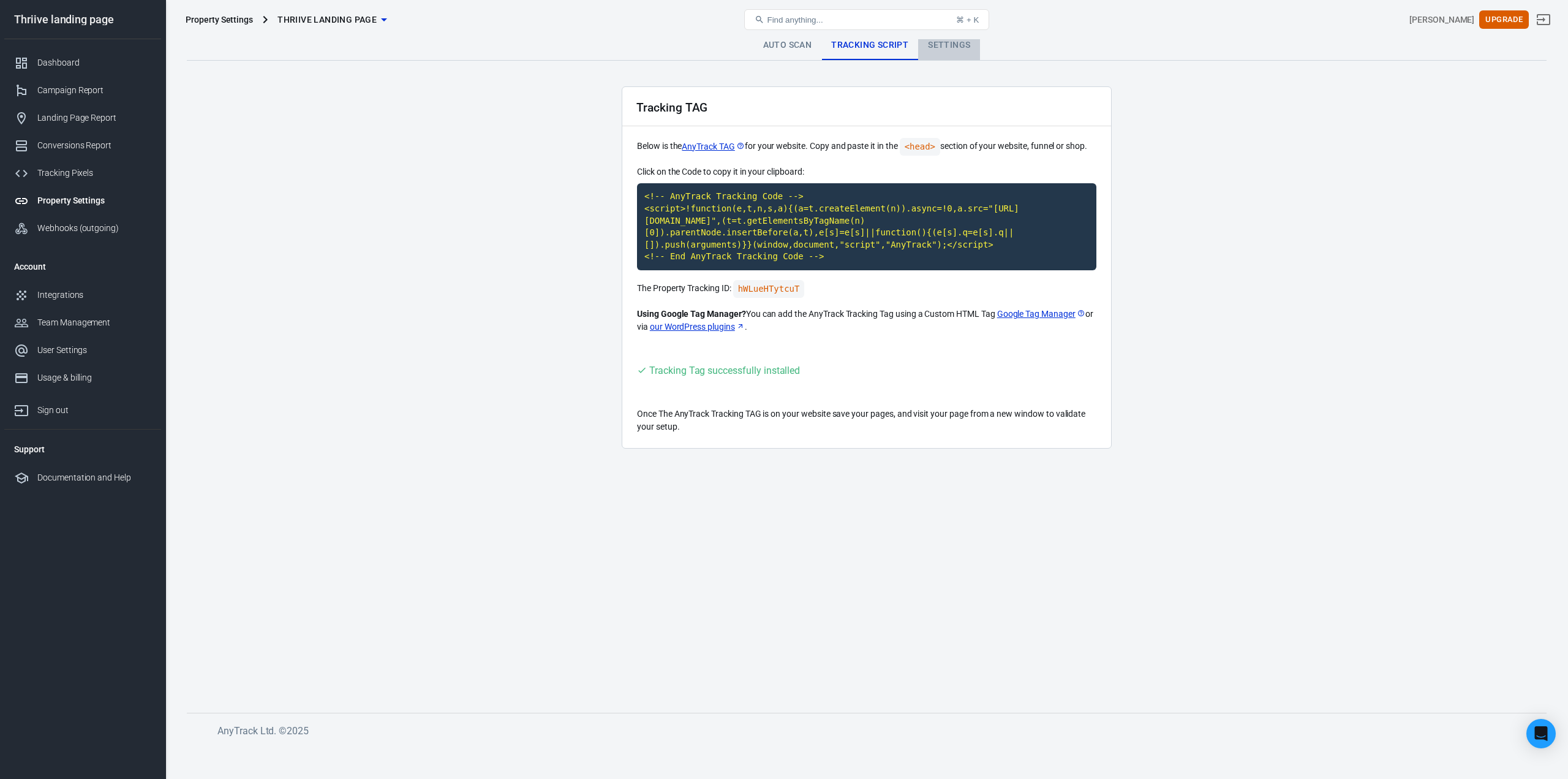
click at [956, 50] on link "Settings" at bounding box center [949, 45] width 62 height 29
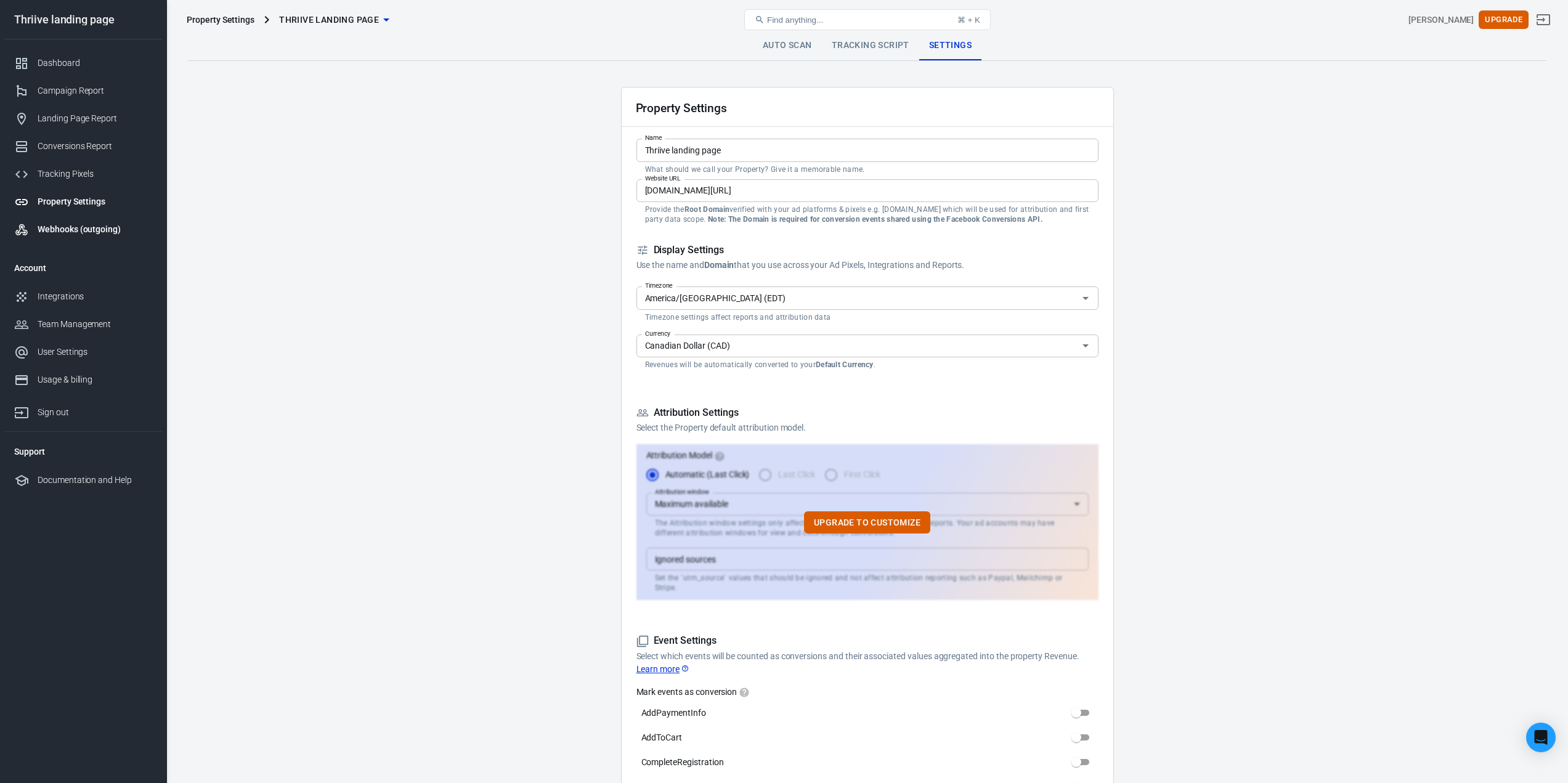
click at [83, 231] on div "Webhooks (outgoing)" at bounding box center [95, 229] width 115 height 13
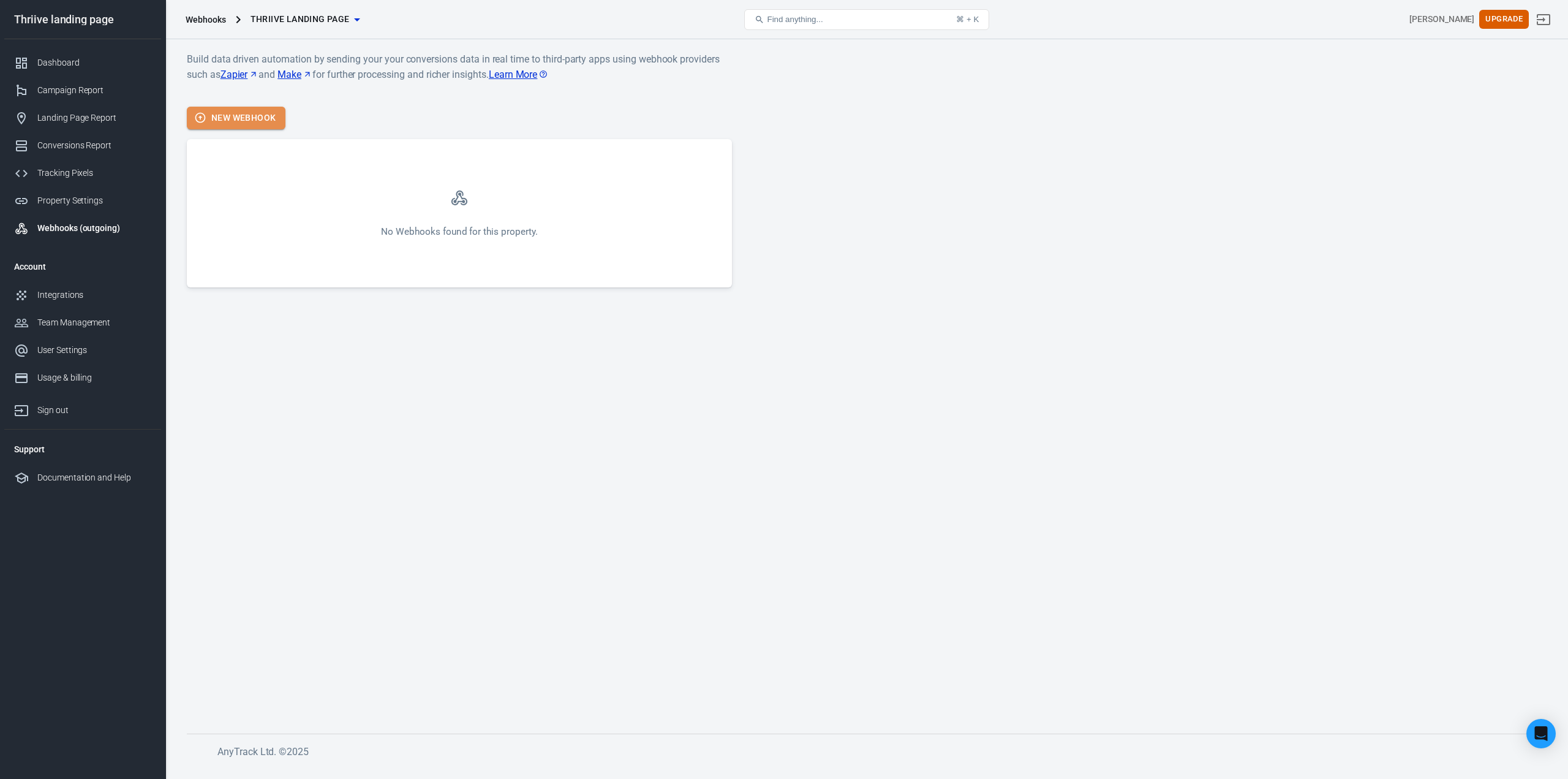
click at [239, 117] on button "New Webhook" at bounding box center [235, 118] width 98 height 23
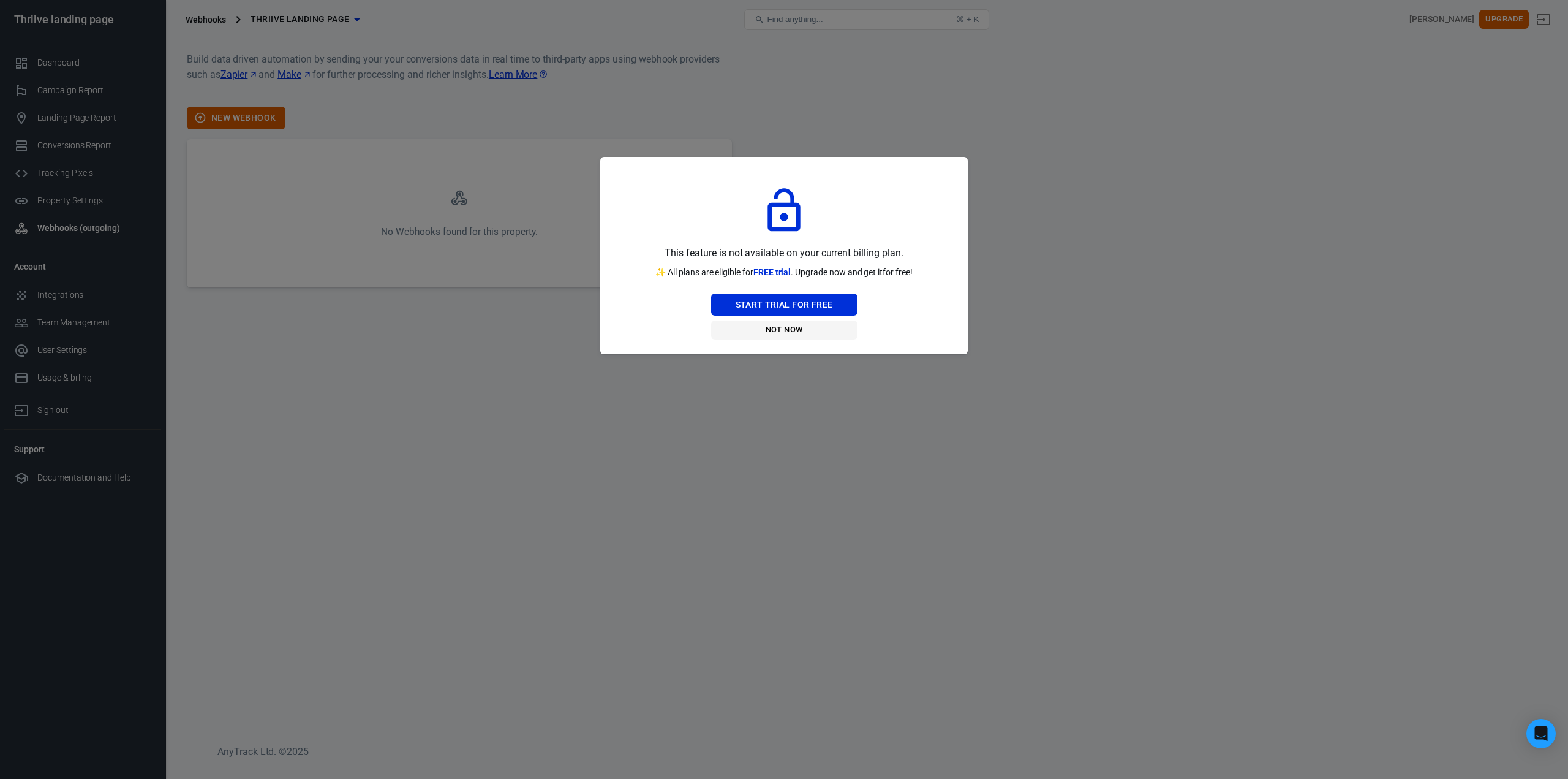
click at [784, 327] on button "Not Now" at bounding box center [784, 329] width 146 height 19
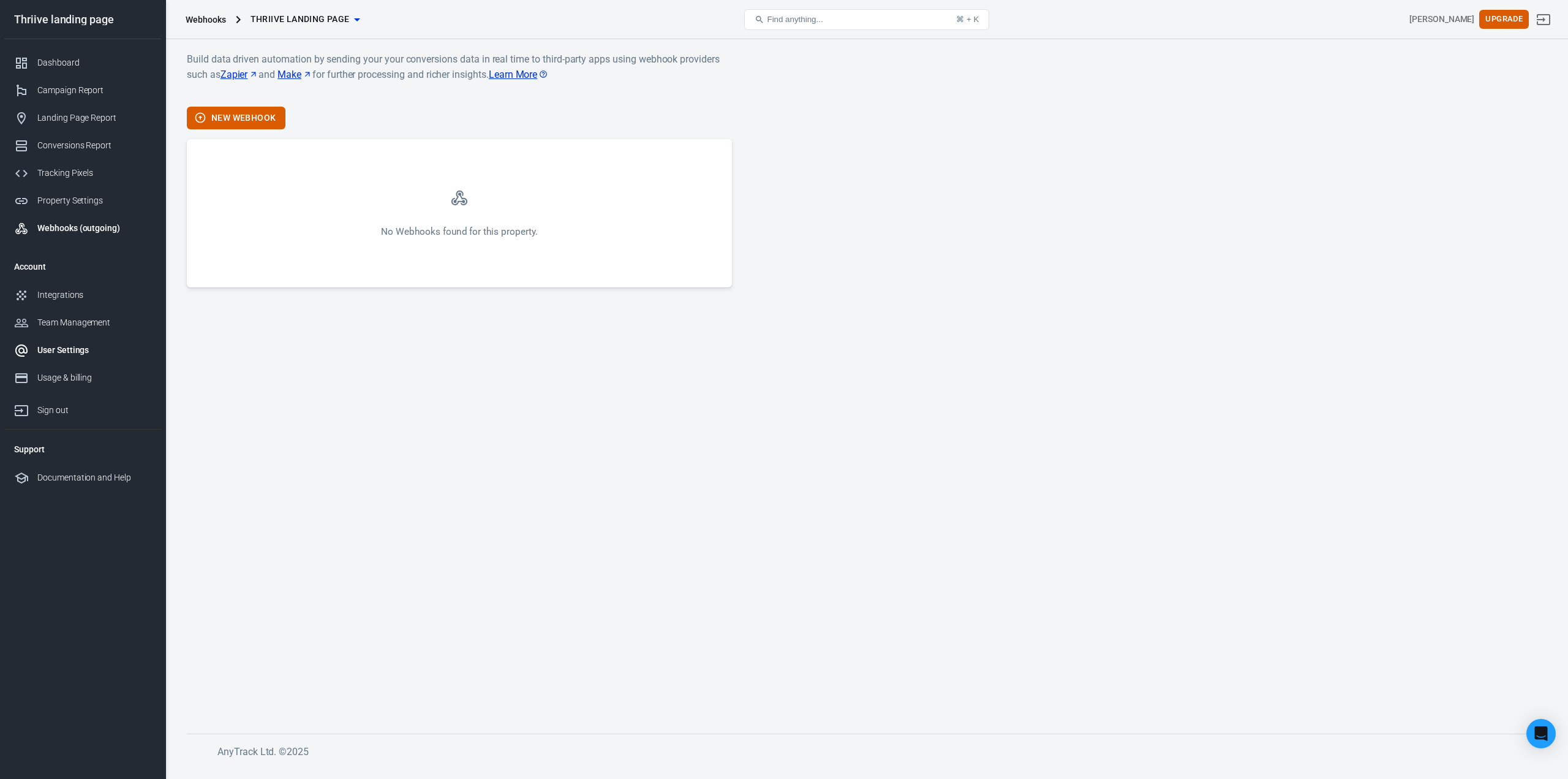
click at [91, 355] on div "User Settings" at bounding box center [94, 350] width 114 height 13
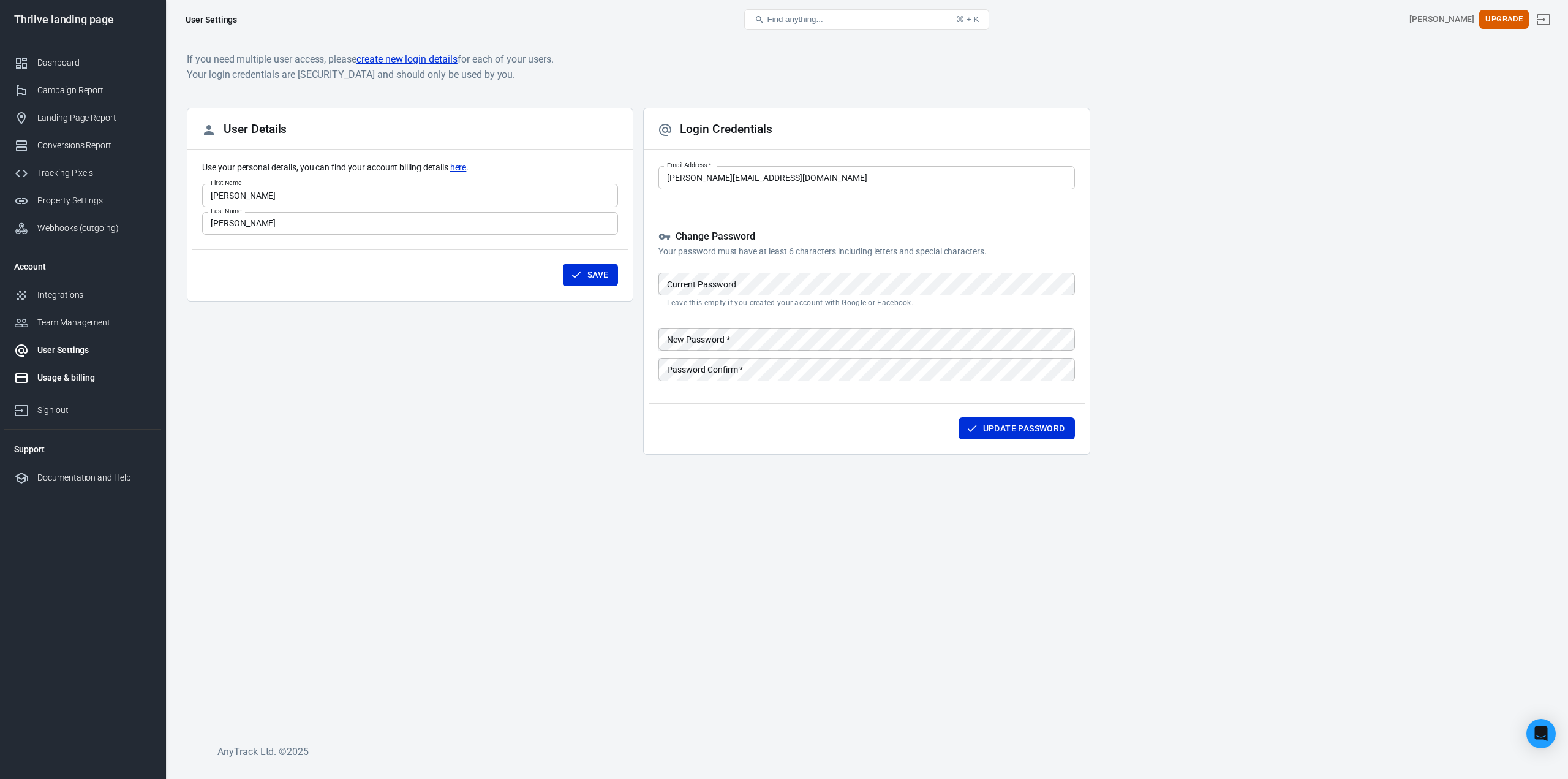
click at [81, 378] on div "Usage & billing" at bounding box center [94, 377] width 114 height 13
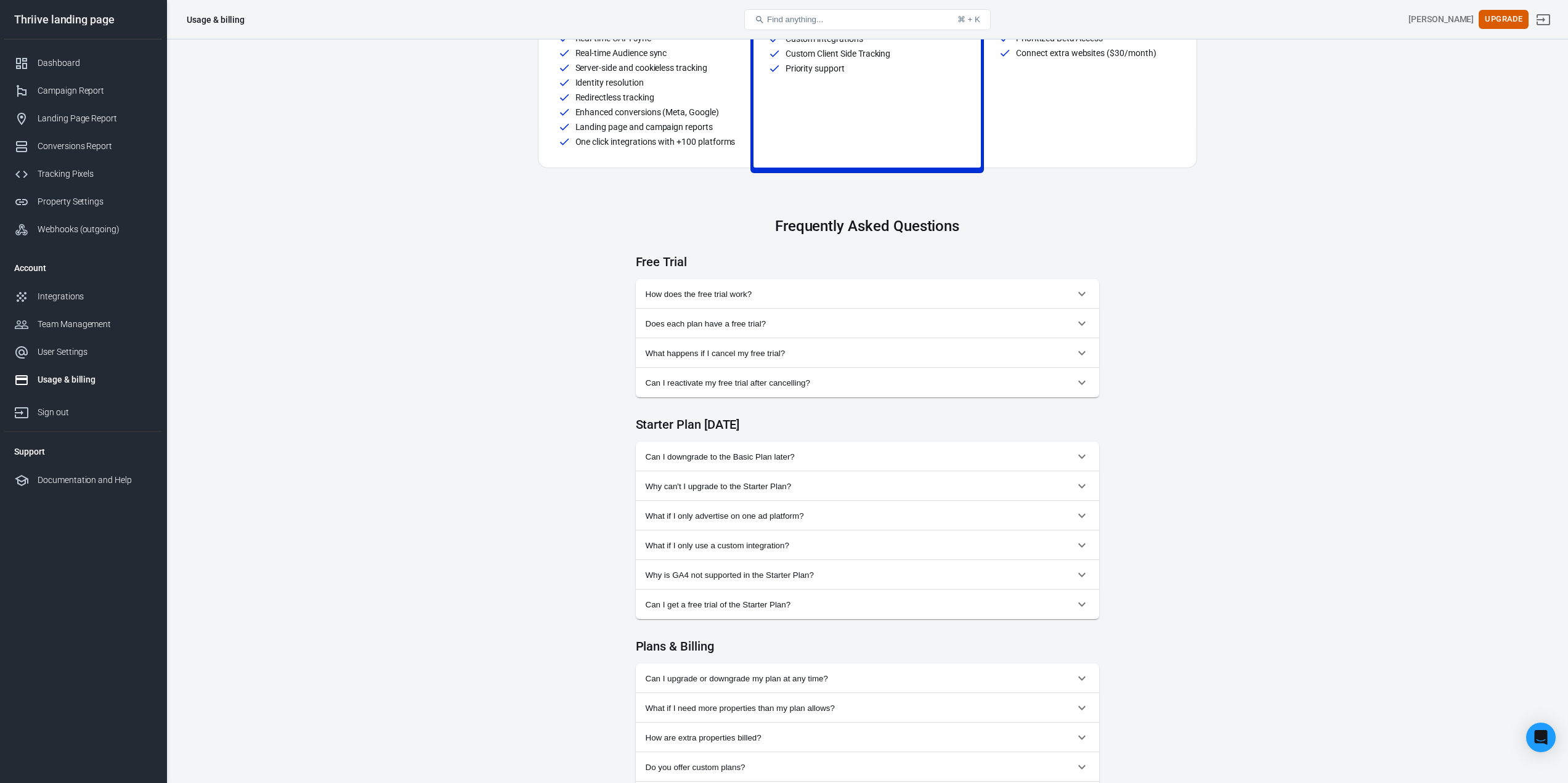
scroll to position [370, 0]
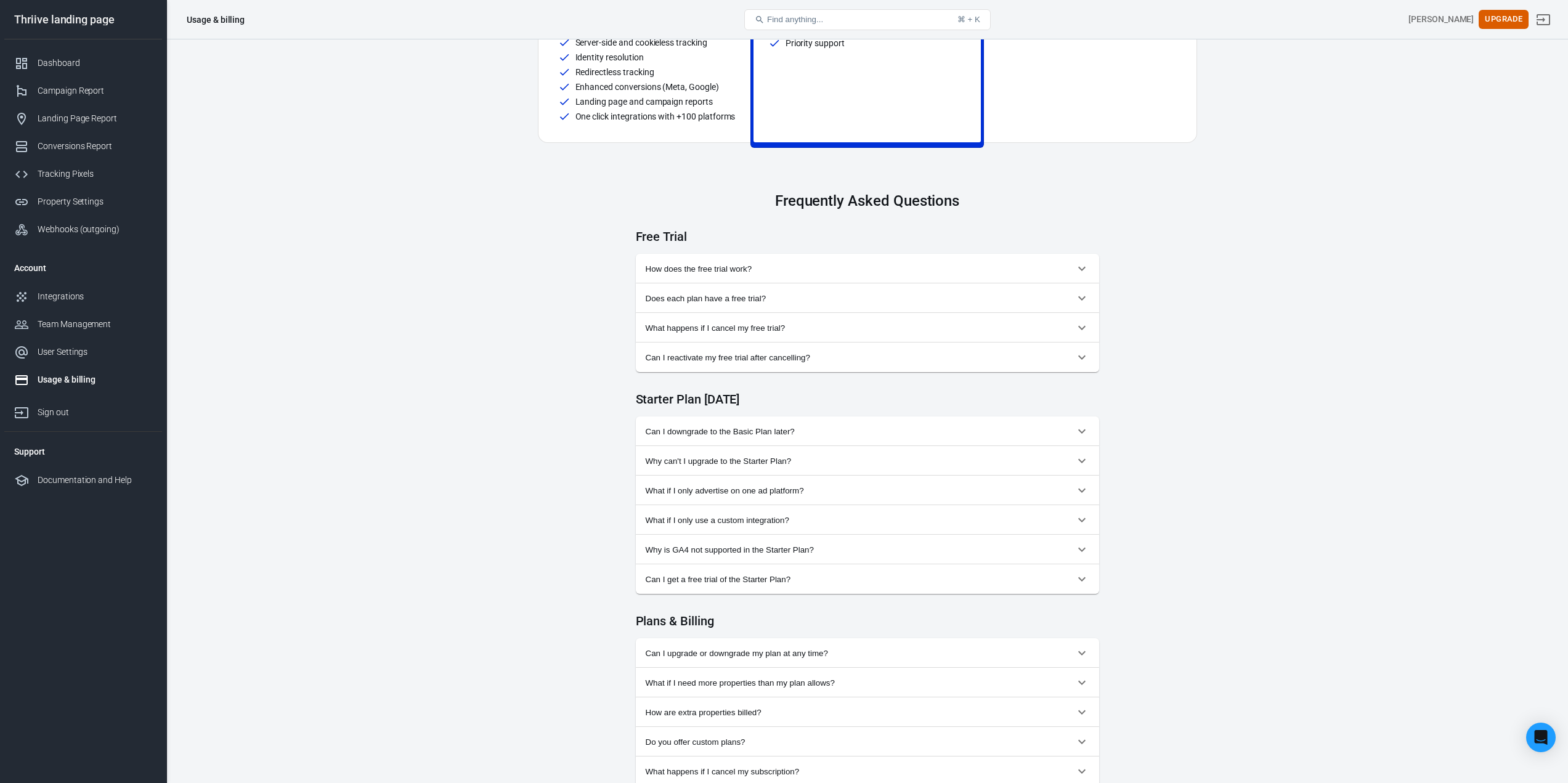
click at [874, 274] on span "How does the free trial work?" at bounding box center [860, 269] width 429 height 9
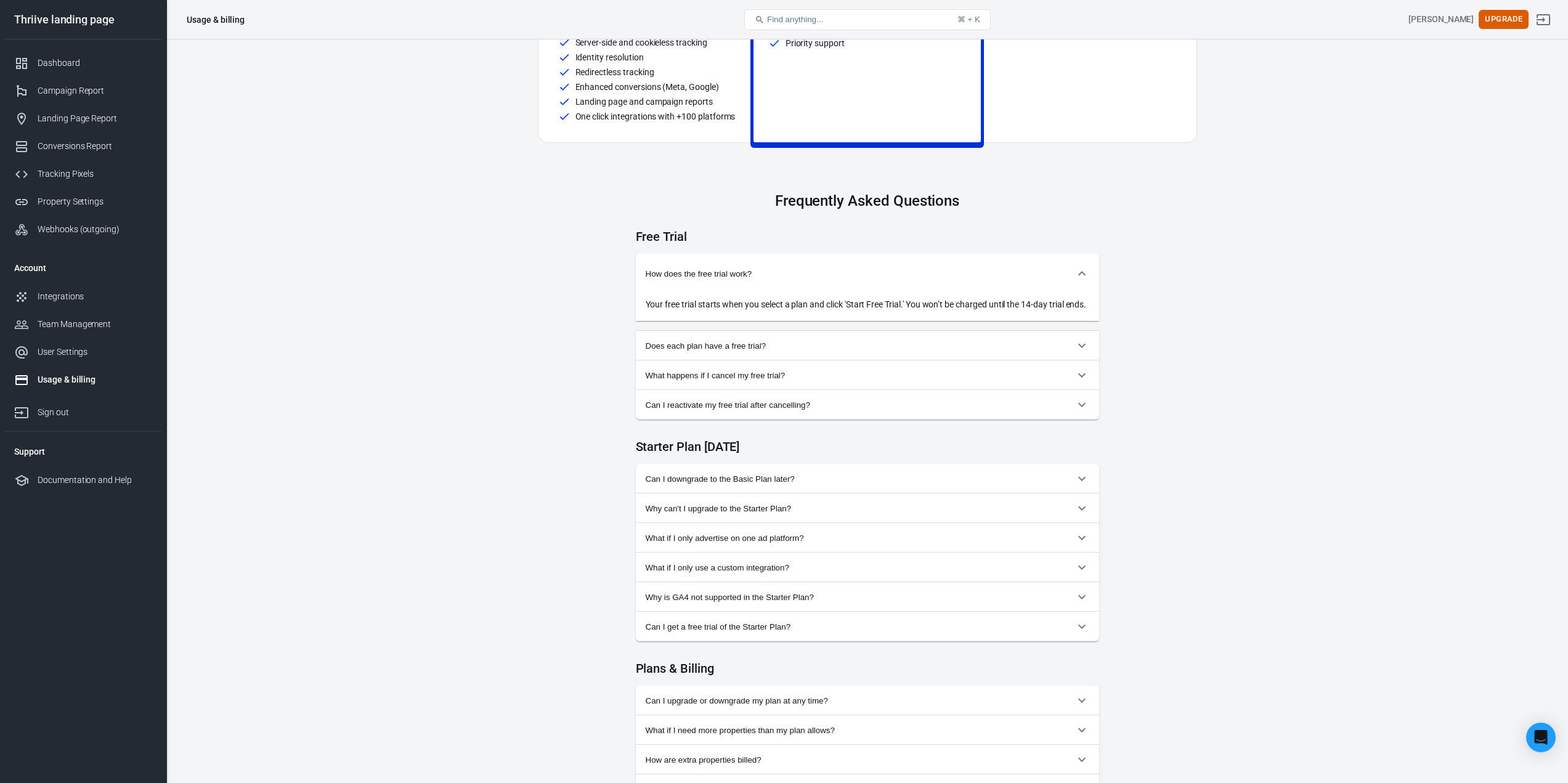
click at [874, 275] on span "How does the free trial work?" at bounding box center [860, 274] width 429 height 9
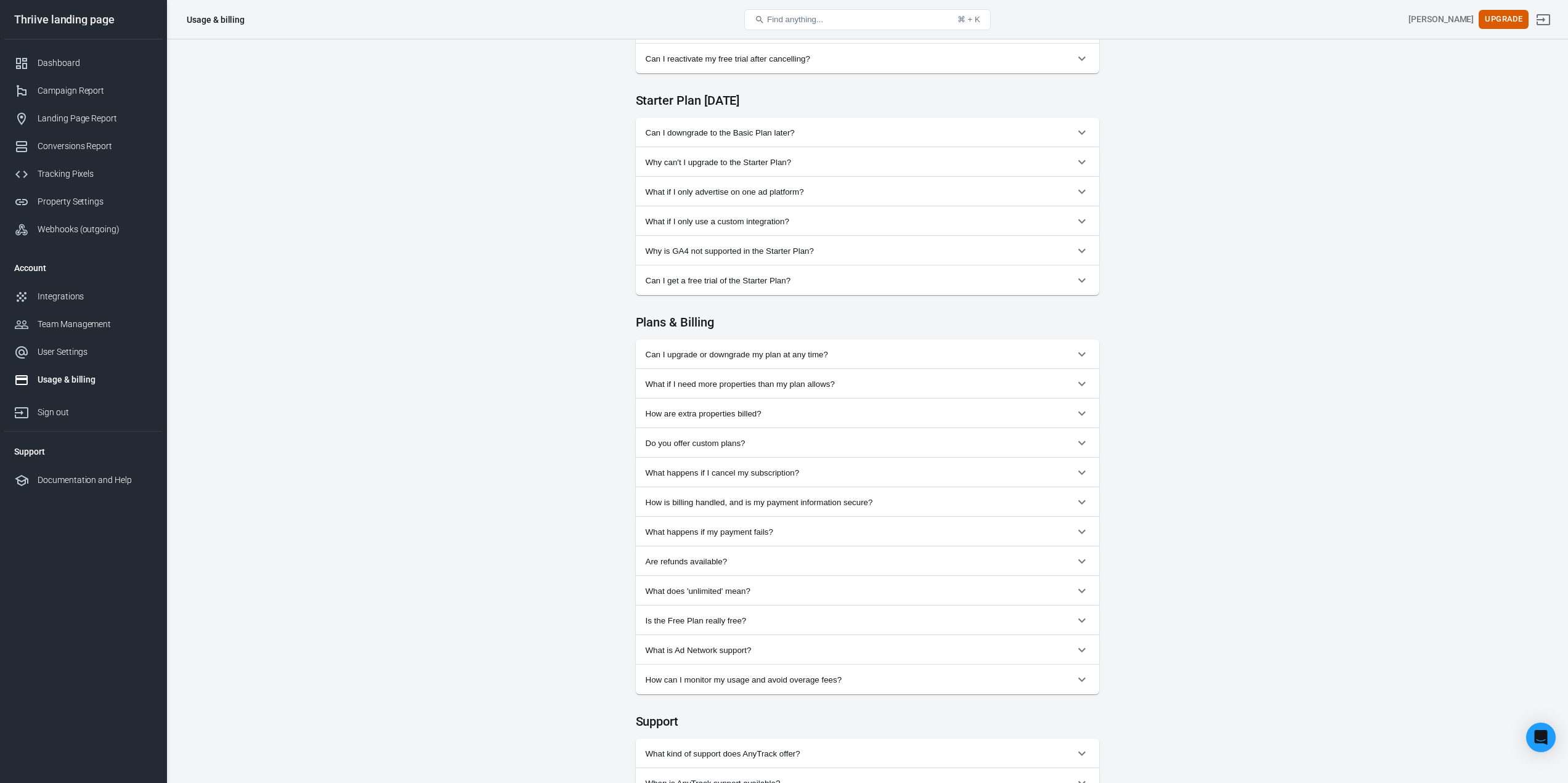
scroll to position [677, 0]
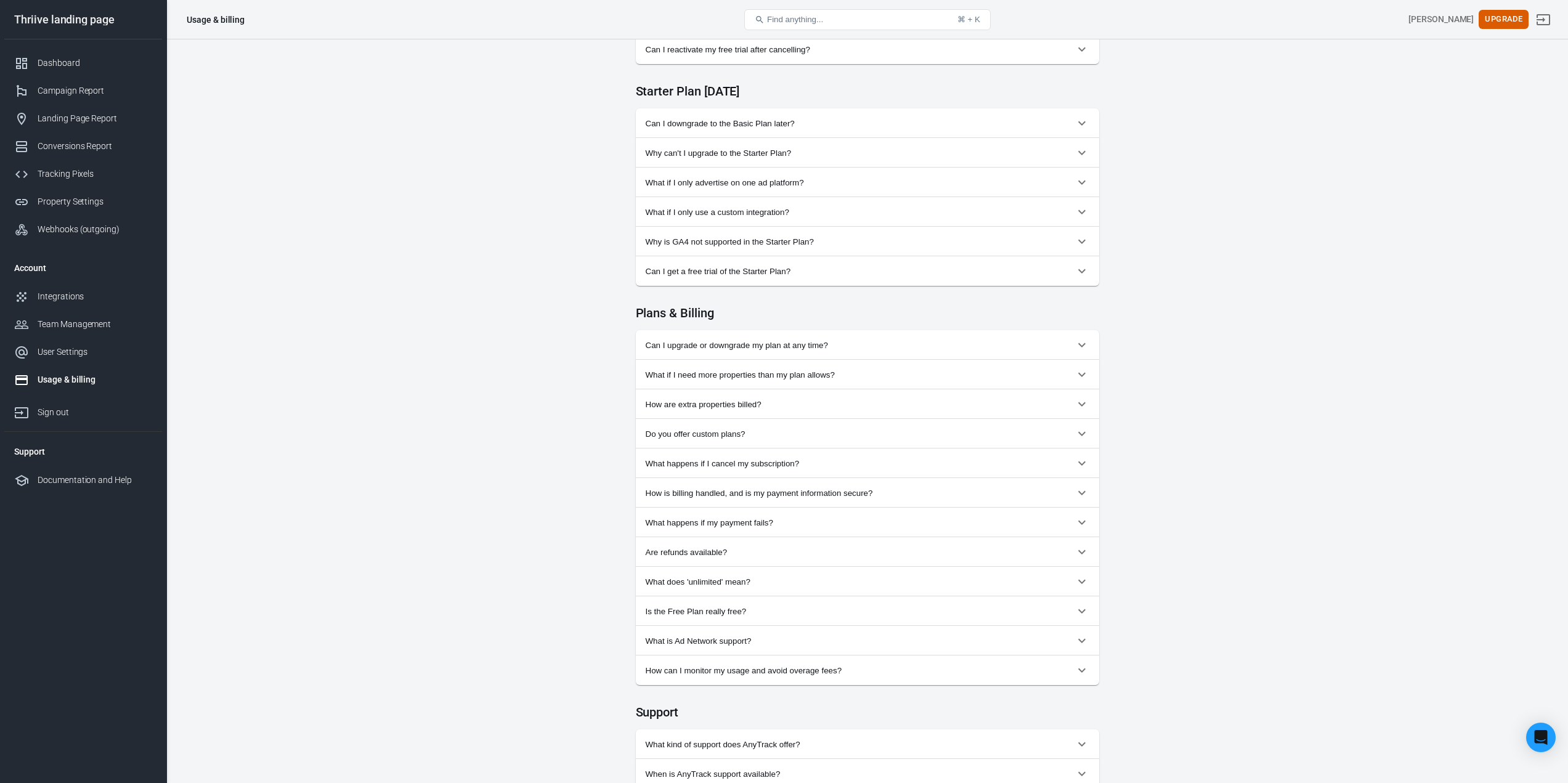
click at [711, 616] on span "Is the Free Plan really free?" at bounding box center [860, 611] width 429 height 9
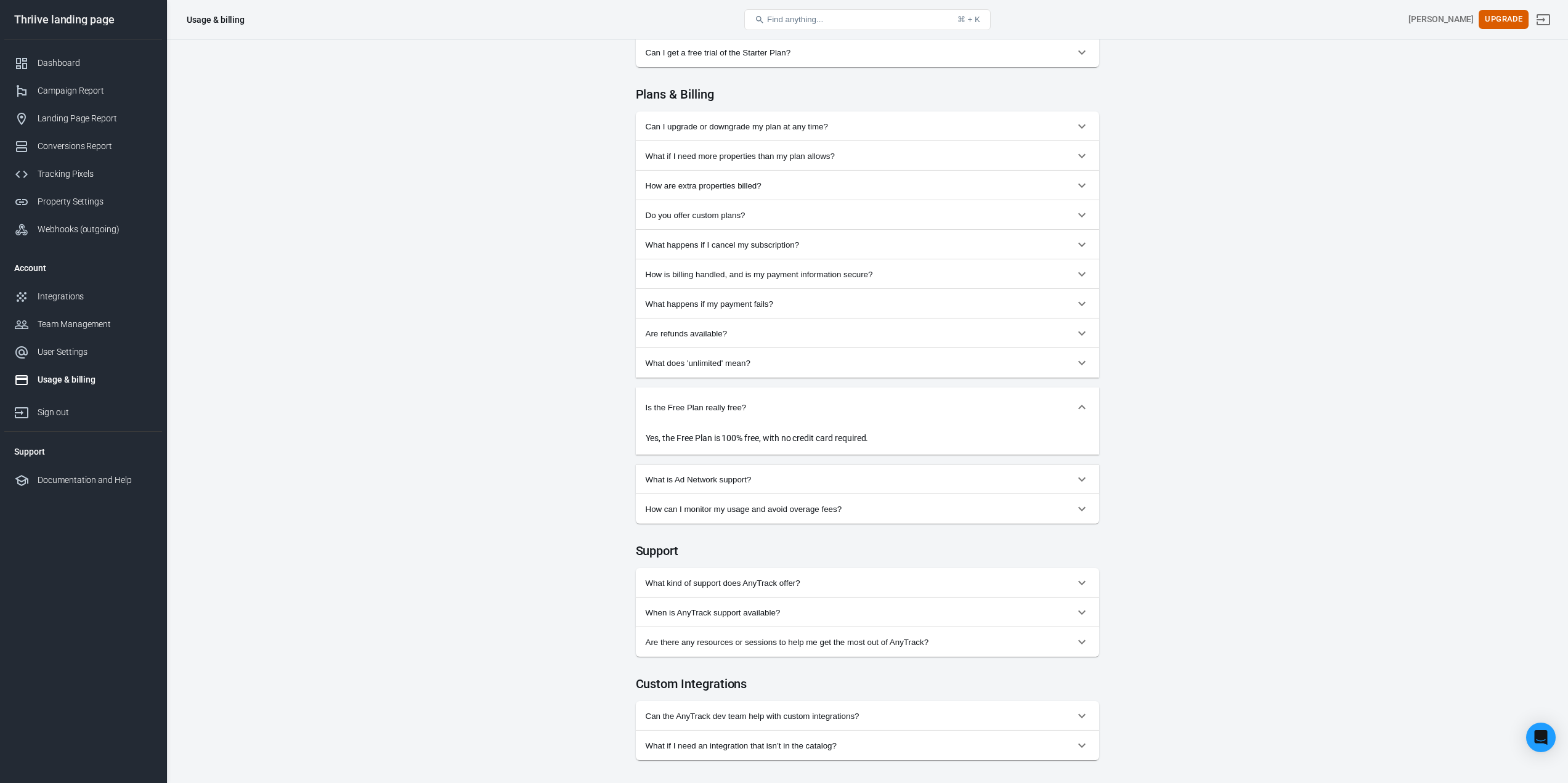
scroll to position [951, 0]
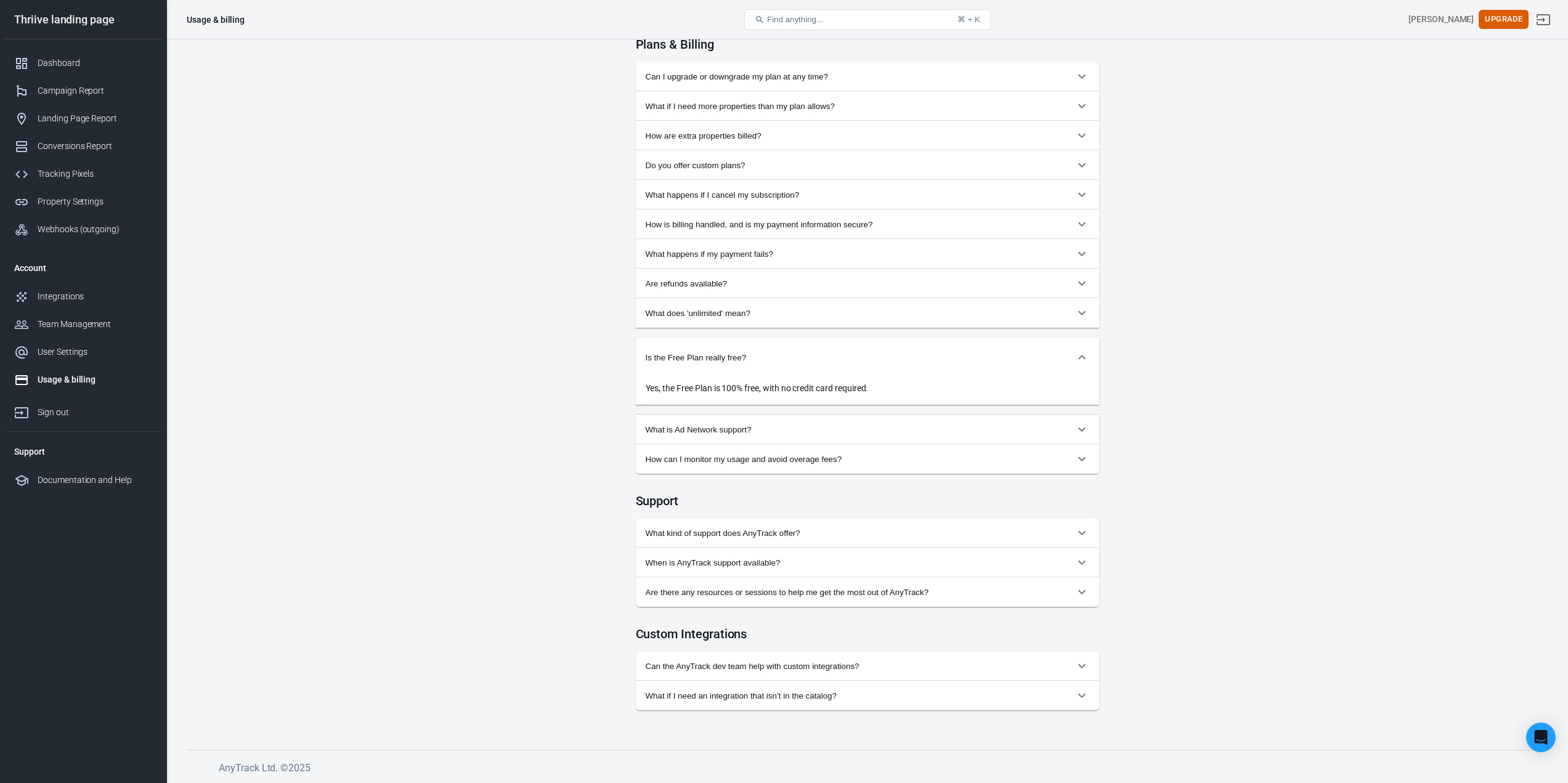
click at [809, 464] on button "How can I monitor my usage and avoid overage fees?" at bounding box center [868, 459] width 463 height 30
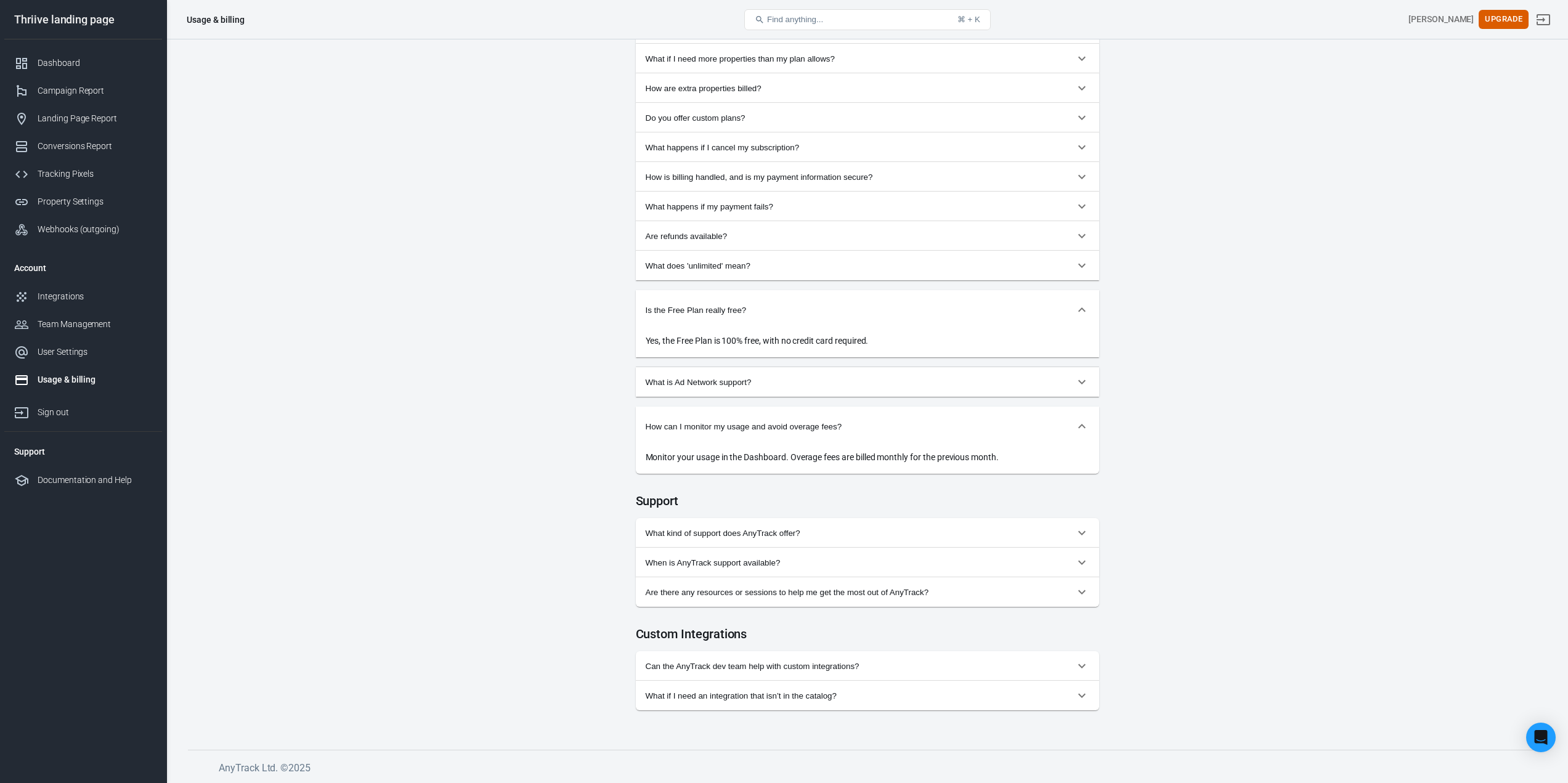
scroll to position [998, 0]
click at [768, 661] on span "Can the AnyTrack dev team help with custom integrations?" at bounding box center [860, 666] width 429 height 9
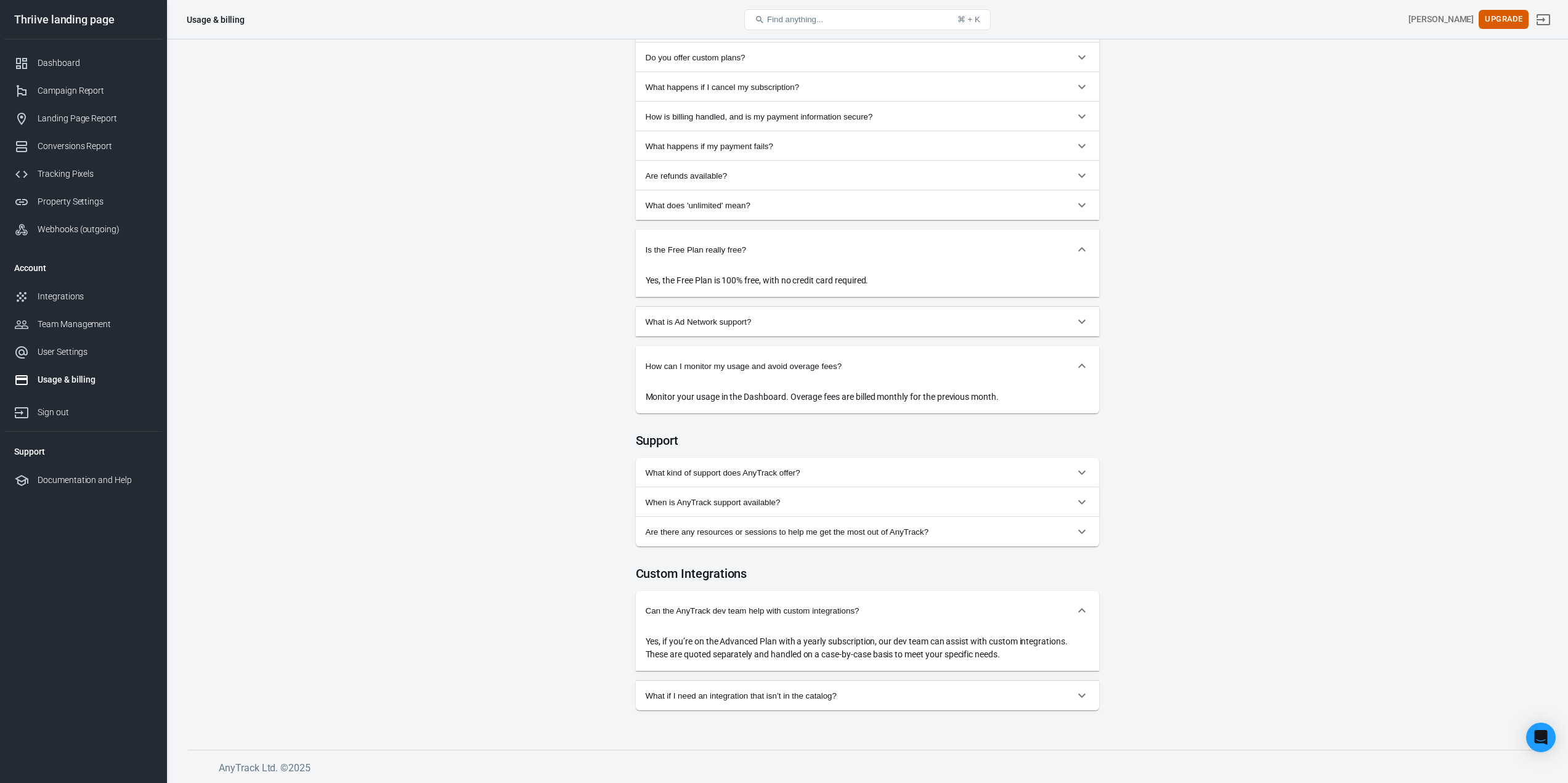
scroll to position [1059, 0]
click at [79, 139] on link "Conversions Report" at bounding box center [83, 146] width 158 height 28
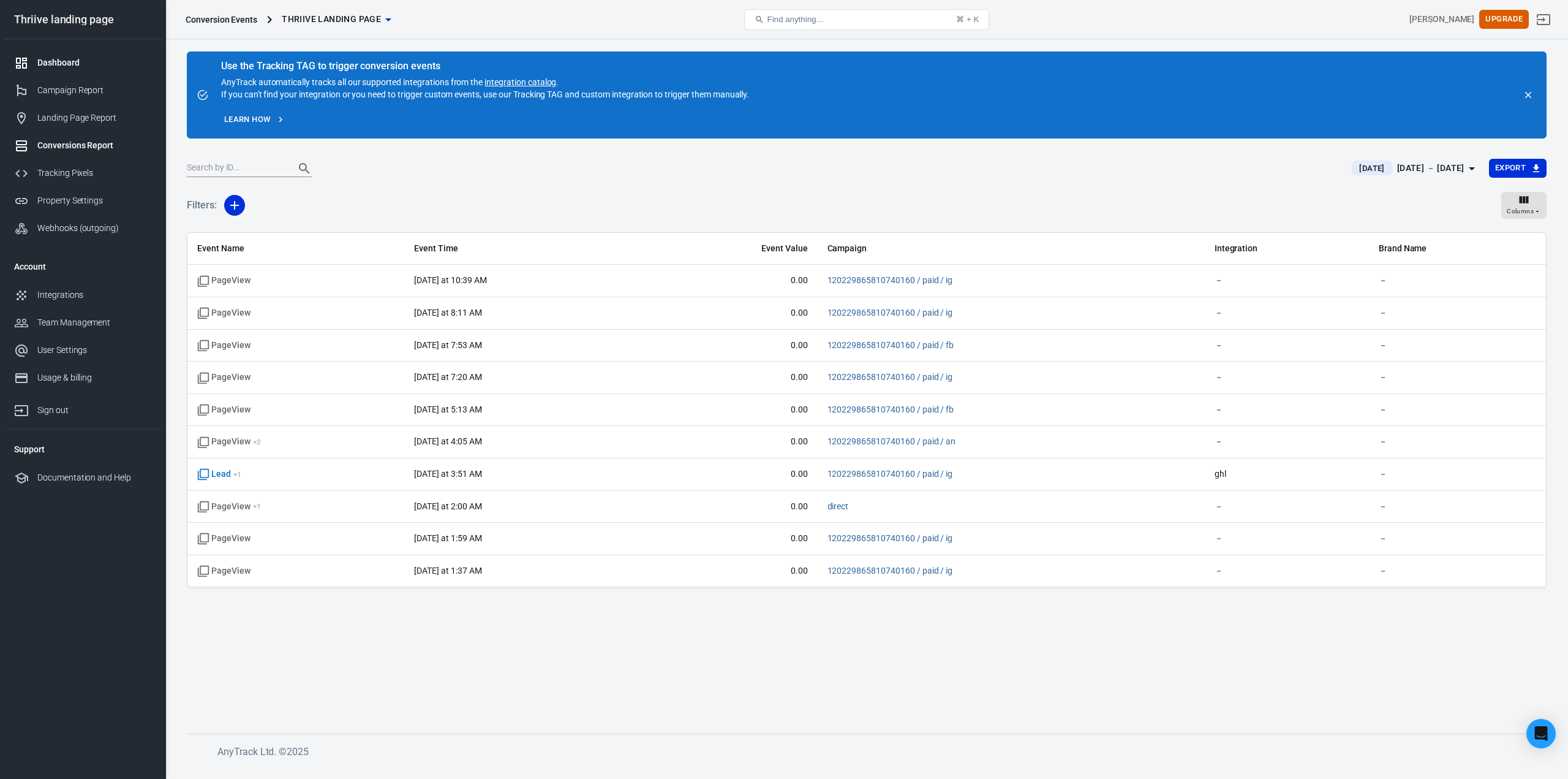
click at [76, 65] on div "Dashboard" at bounding box center [94, 62] width 114 height 13
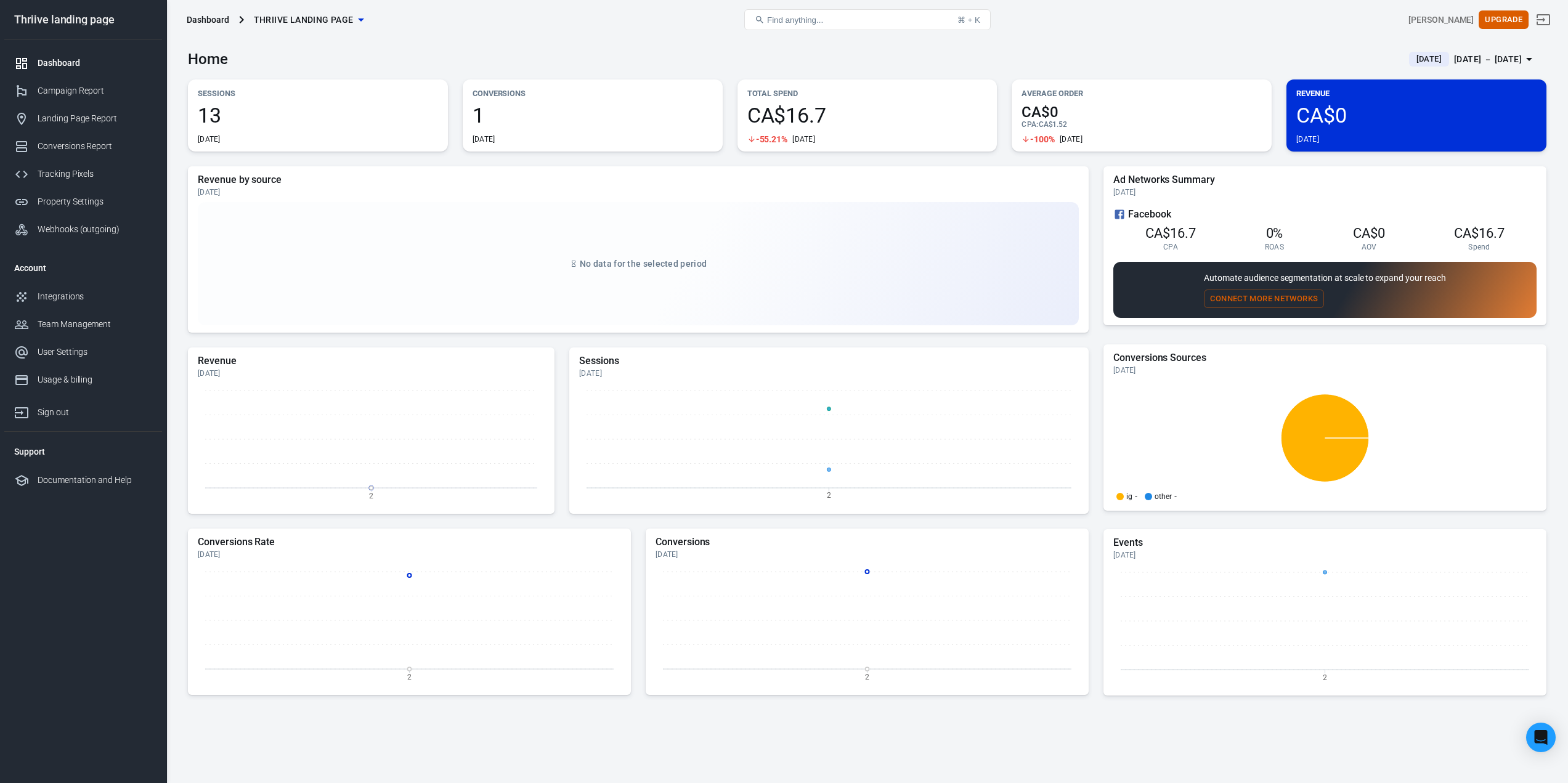
click at [229, 113] on span "13" at bounding box center [318, 115] width 240 height 21
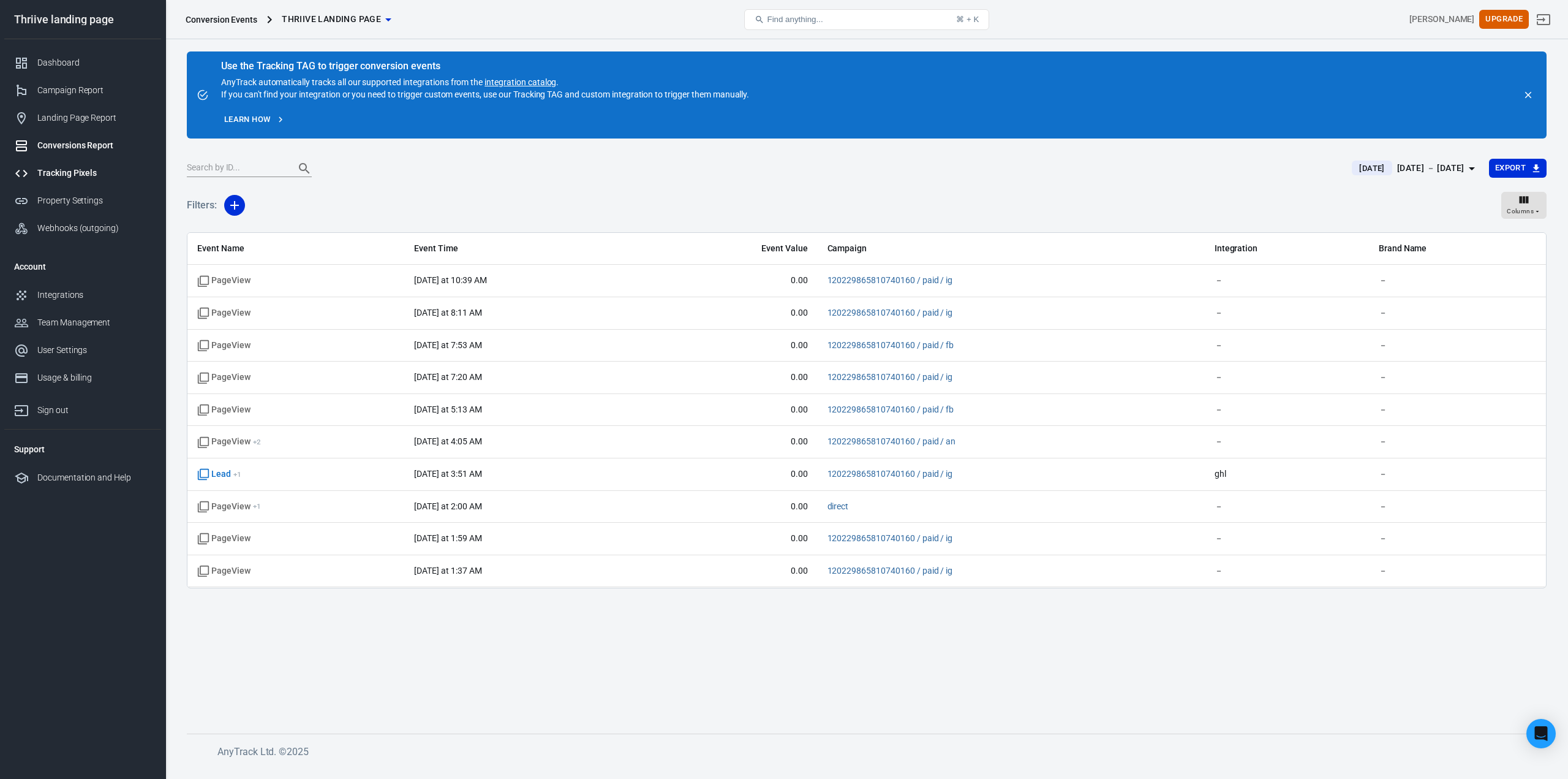
click at [82, 173] on div "Tracking Pixels" at bounding box center [94, 172] width 114 height 13
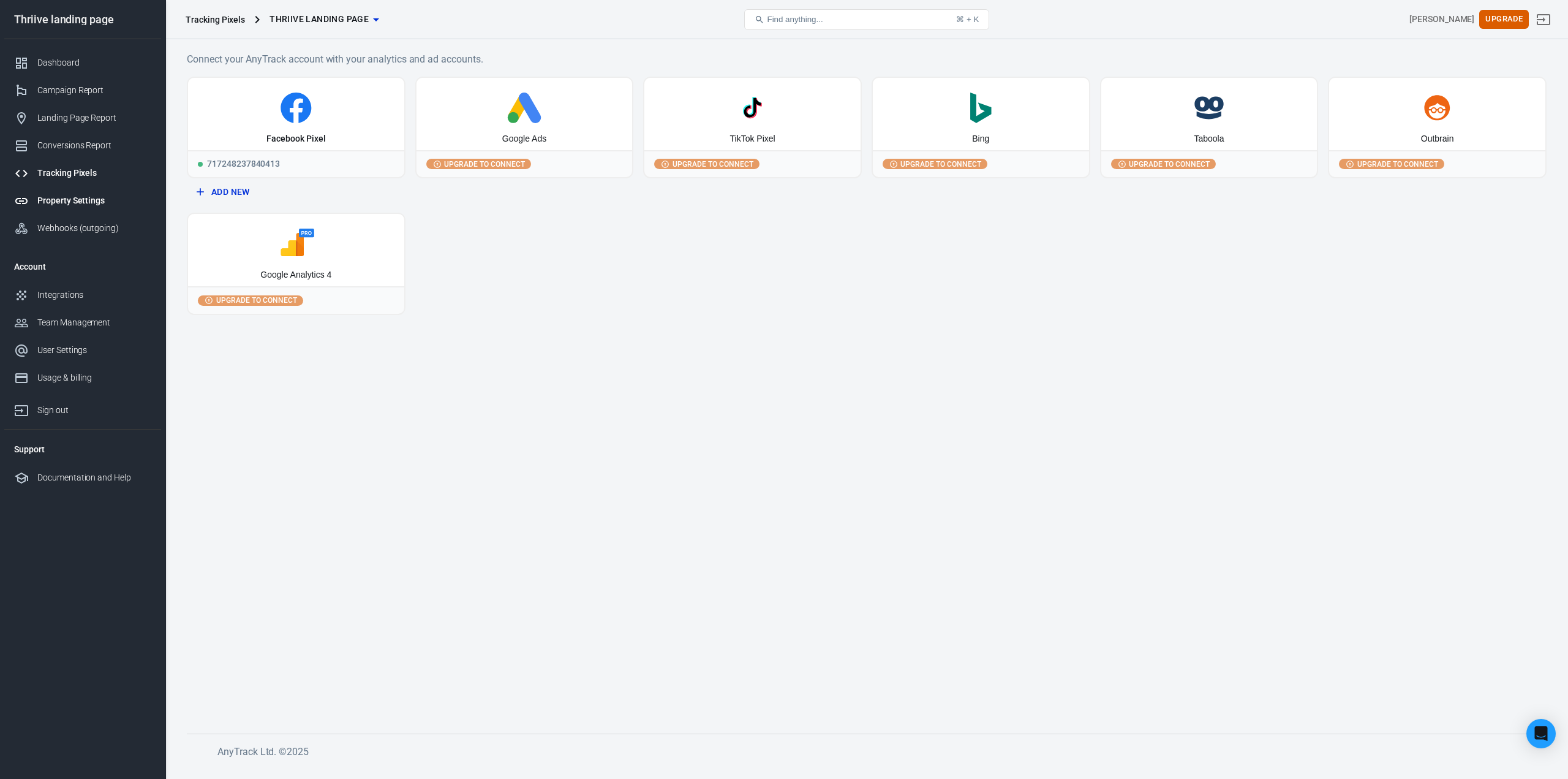
click at [73, 196] on div "Property Settings" at bounding box center [94, 200] width 114 height 13
